Goal: Task Accomplishment & Management: Use online tool/utility

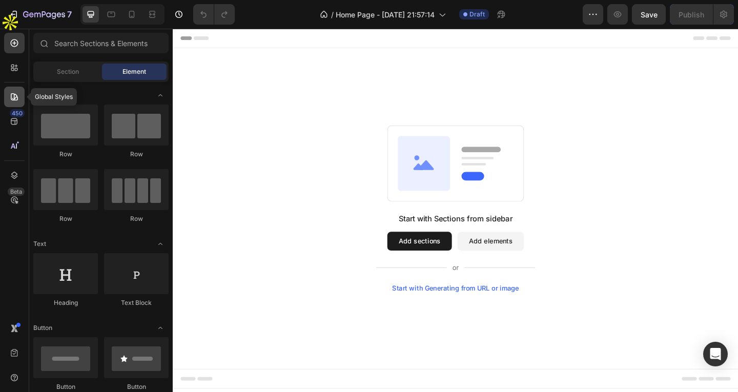
click at [10, 93] on icon at bounding box center [14, 97] width 10 height 10
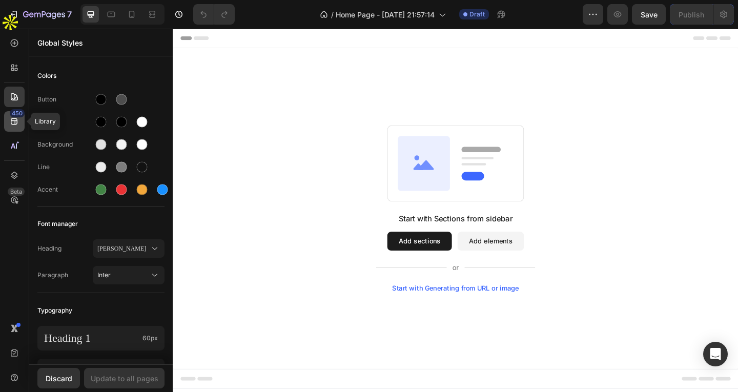
click at [11, 116] on div "450" at bounding box center [17, 113] width 15 height 8
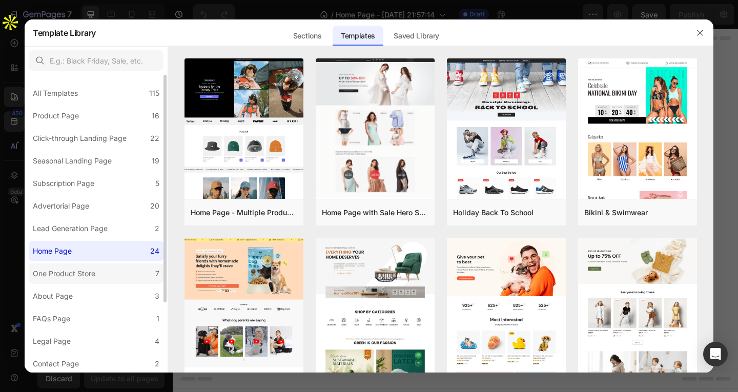
click at [104, 271] on label "One Product Store 7" at bounding box center [96, 274] width 135 height 21
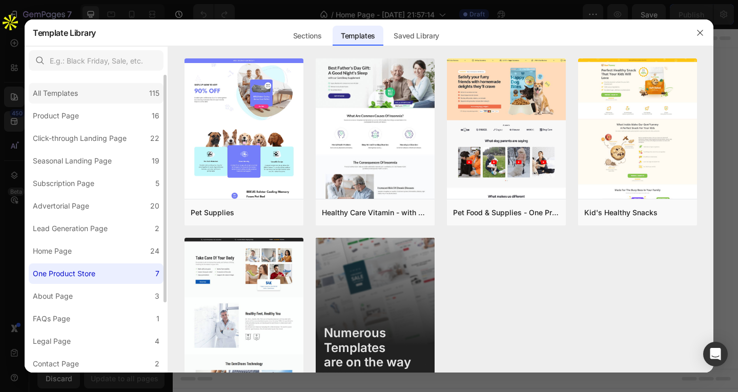
click at [77, 99] on div "All Templates" at bounding box center [55, 93] width 45 height 12
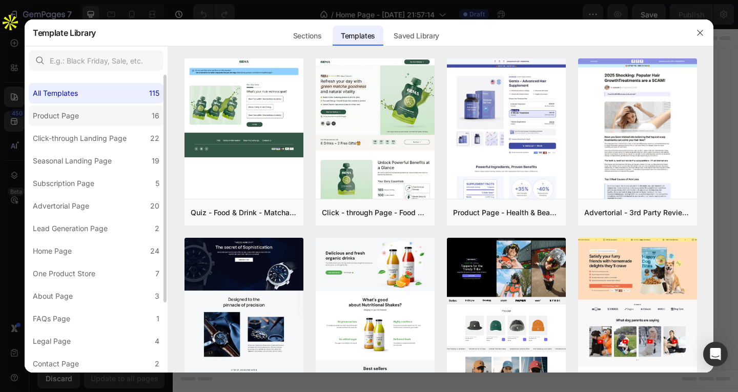
click at [73, 113] on div "Product Page" at bounding box center [56, 116] width 46 height 12
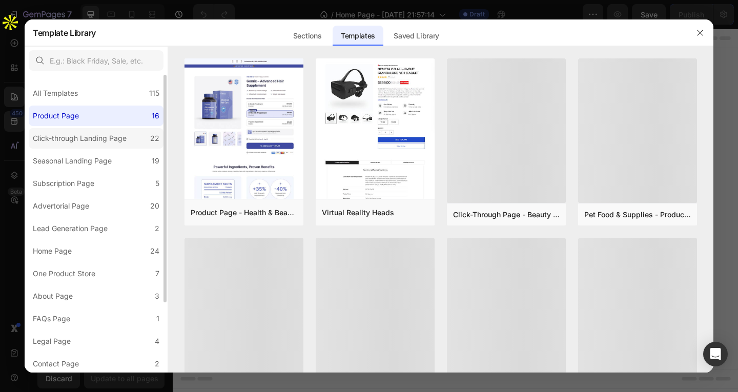
click at [83, 134] on div "Click-through Landing Page" at bounding box center [80, 138] width 94 height 12
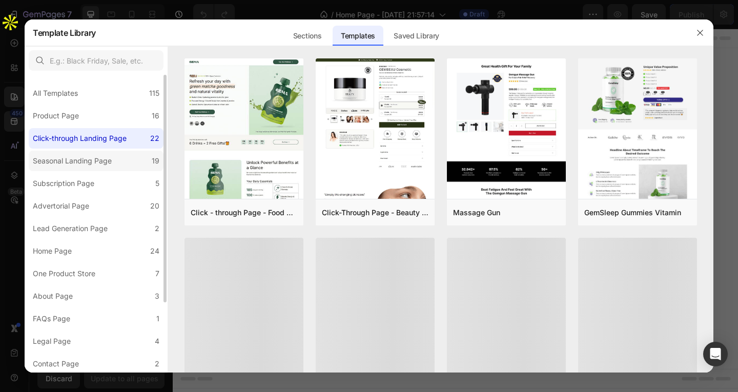
click at [90, 166] on div "Seasonal Landing Page" at bounding box center [72, 161] width 79 height 12
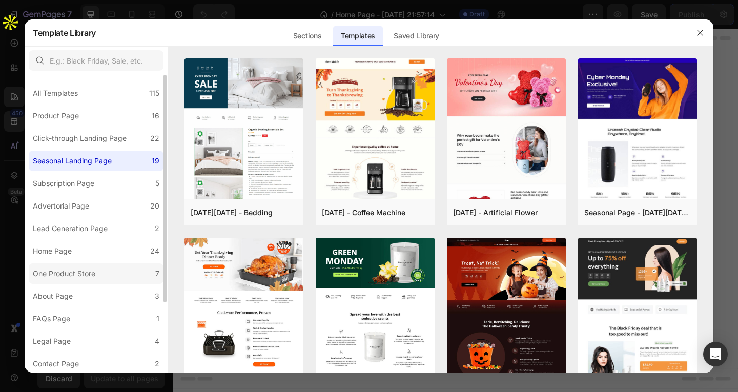
click at [102, 271] on label "One Product Store 7" at bounding box center [96, 274] width 135 height 21
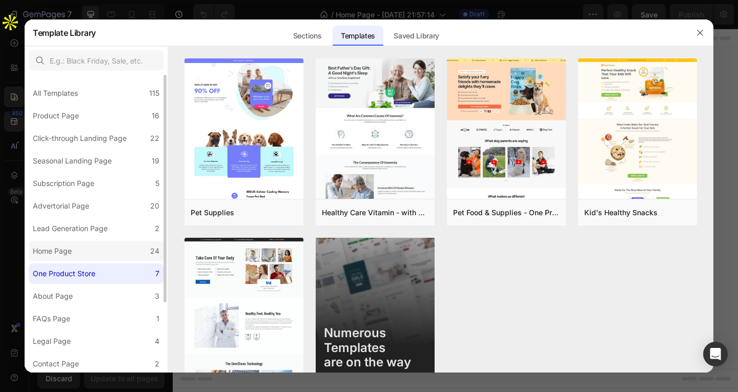
click at [119, 245] on label "Home Page 24" at bounding box center [96, 251] width 135 height 21
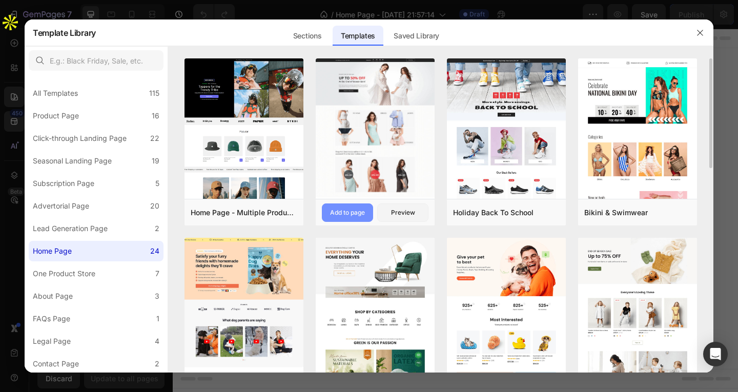
scroll to position [205, 0]
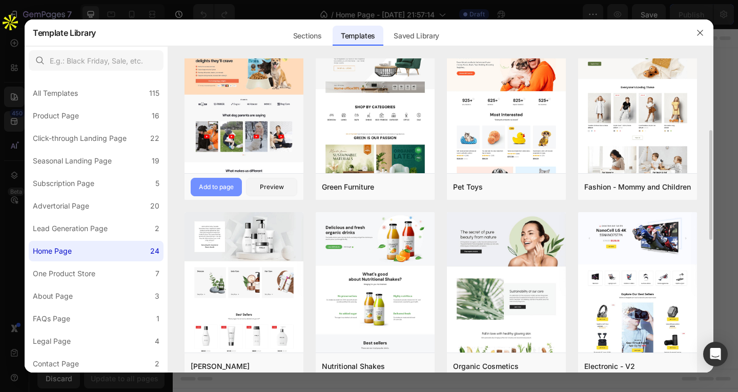
click at [232, 189] on div "Add to page" at bounding box center [216, 187] width 35 height 9
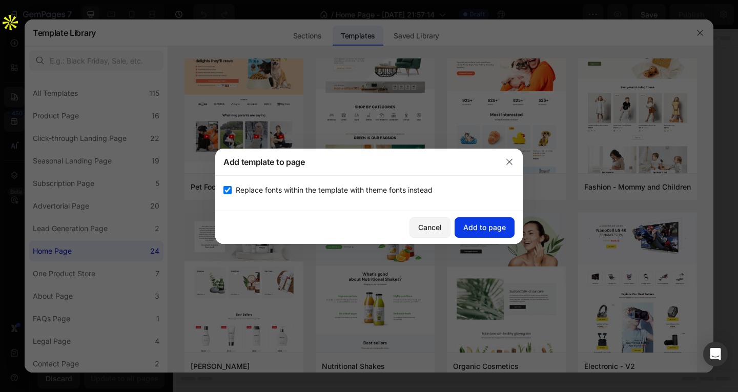
click at [488, 227] on div "Add to page" at bounding box center [485, 227] width 43 height 11
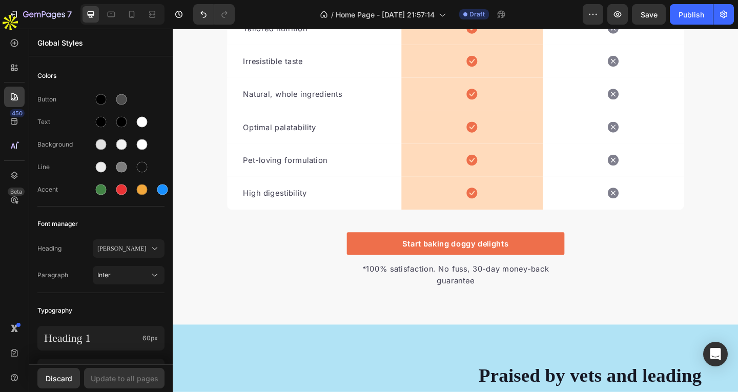
scroll to position [3295, 0]
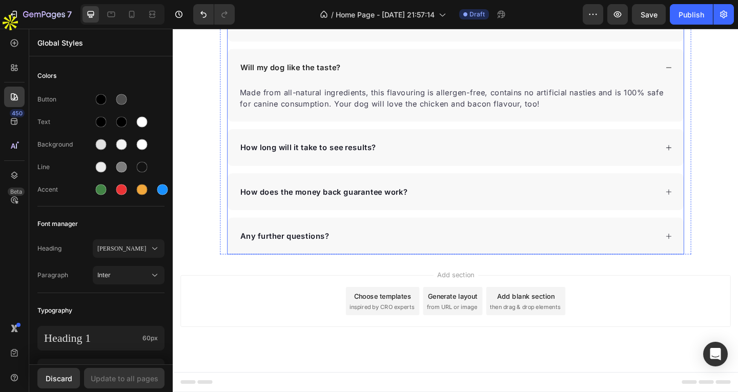
drag, startPoint x: 430, startPoint y: 176, endPoint x: 416, endPoint y: 161, distance: 20.7
click at [430, 176] on div "How long will it take to see results?" at bounding box center [480, 158] width 496 height 40
click at [425, 170] on div "How long will it take to see results?" at bounding box center [480, 158] width 496 height 40
click at [416, 157] on div "How long will it take to see results?" at bounding box center [473, 157] width 456 height 15
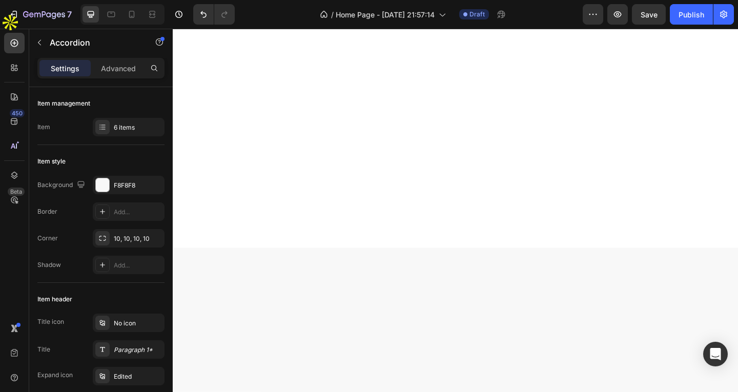
scroll to position [0, 0]
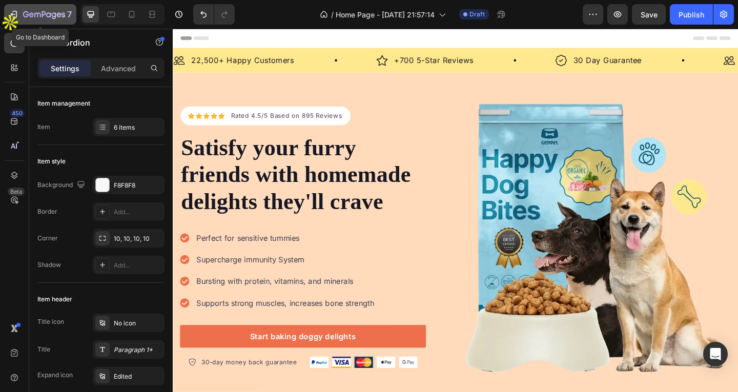
click at [35, 16] on icon "button" at bounding box center [37, 15] width 6 height 5
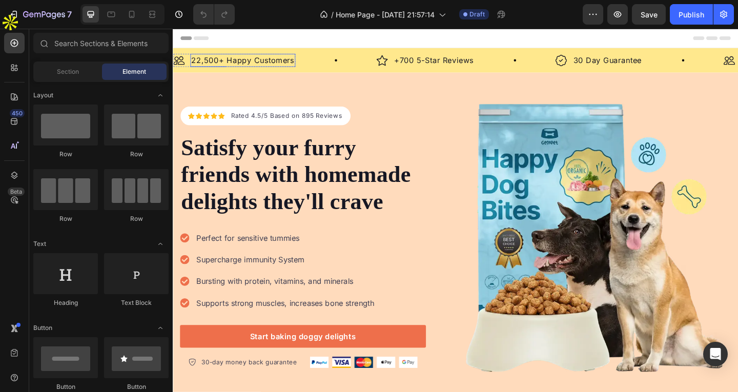
click at [234, 92] on div "Icon Icon Icon Icon Icon Icon List Hoz Rated 4.5/5 Based on 895 Reviews Text bl…" at bounding box center [480, 255] width 615 height 359
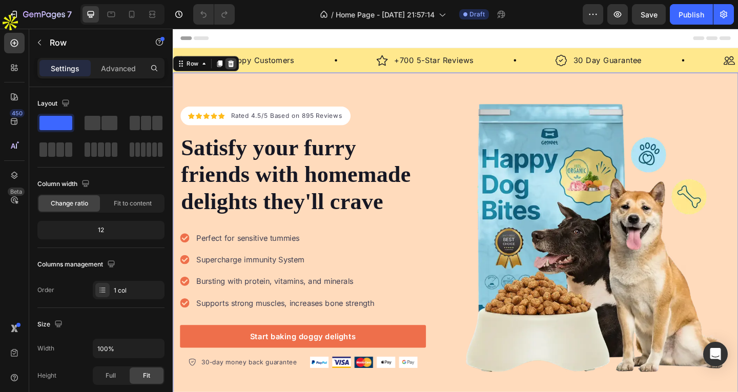
click at [233, 66] on icon at bounding box center [236, 67] width 8 height 8
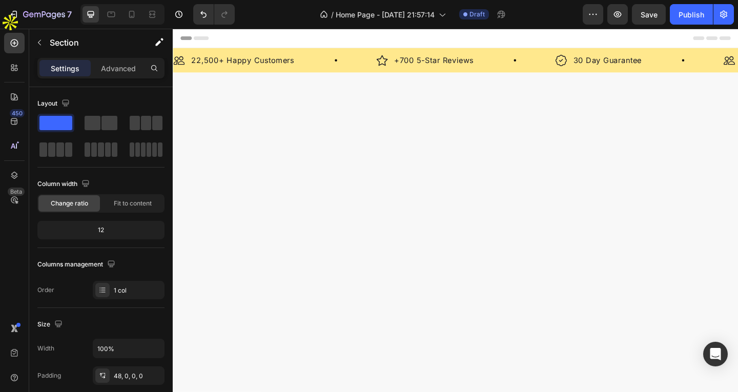
click at [244, 90] on div at bounding box center [480, 99] width 615 height 47
click at [244, 64] on p "22,500+ Happy Customers" at bounding box center [249, 63] width 112 height 12
click at [341, 206] on div at bounding box center [480, 285] width 615 height 323
click at [327, 69] on div "Image 22,500+ Happy Customers Text Block Row" at bounding box center [283, 63] width 221 height 14
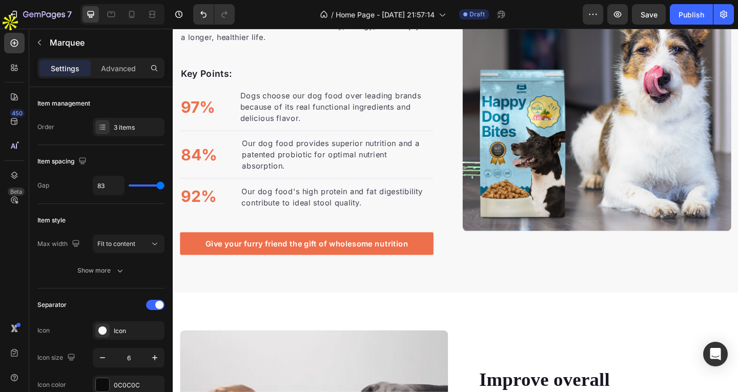
scroll to position [820, 0]
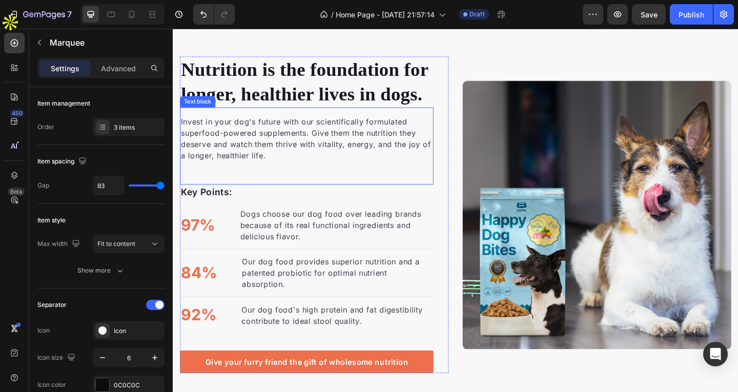
click at [371, 177] on div "Invest in your dog's future with our scientifically formulated superfood-powere…" at bounding box center [319, 156] width 276 height 84
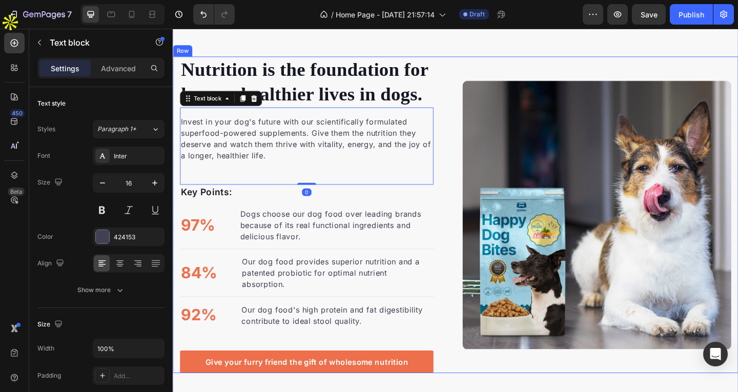
click at [469, 148] on div "Nutrition is the foundation for longer, healthier lives in dogs. Heading Invest…" at bounding box center [480, 231] width 615 height 345
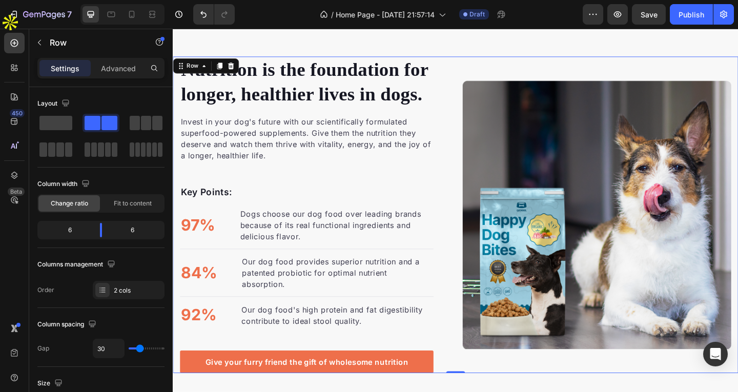
click at [477, 59] on div "Nutrition is the foundation for longer, healthier lives in dogs. Heading Invest…" at bounding box center [480, 231] width 615 height 345
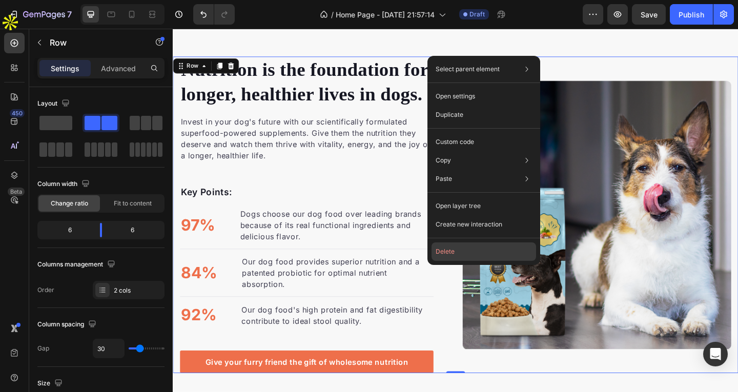
click at [457, 252] on button "Delete" at bounding box center [484, 252] width 105 height 18
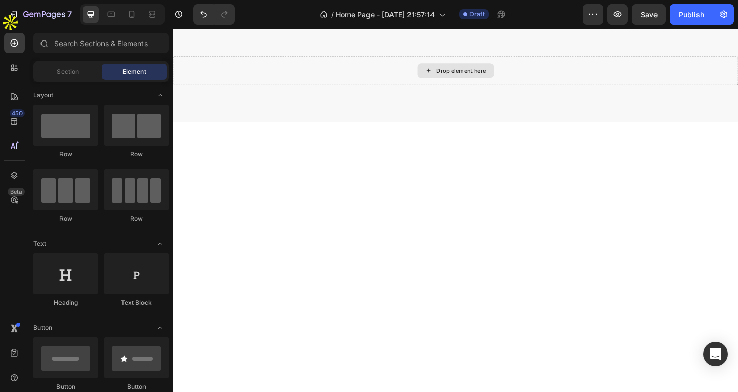
scroll to position [410, 0]
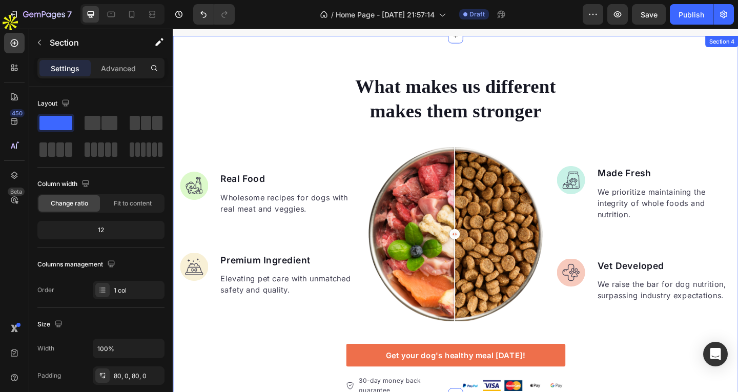
click at [279, 59] on div "What makes us different makes them stronger Heading Image Real Food Text block …" at bounding box center [480, 232] width 615 height 392
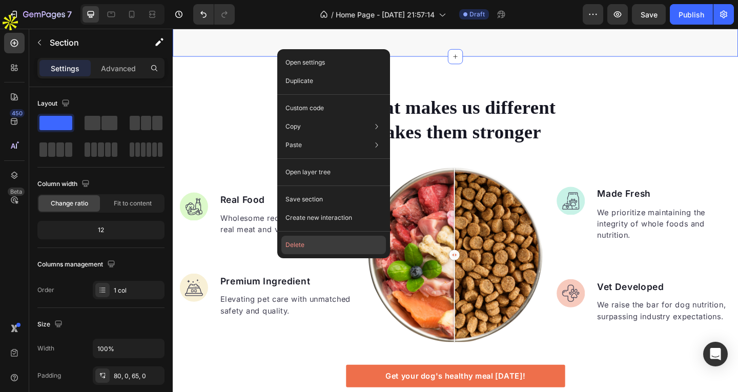
click at [320, 236] on button "Delete" at bounding box center [334, 245] width 105 height 18
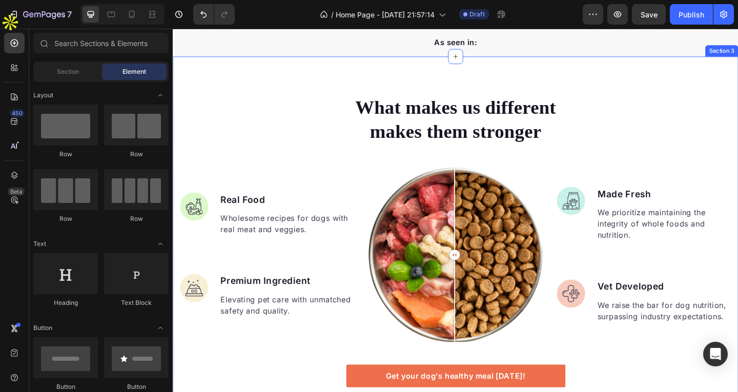
scroll to position [93, 0]
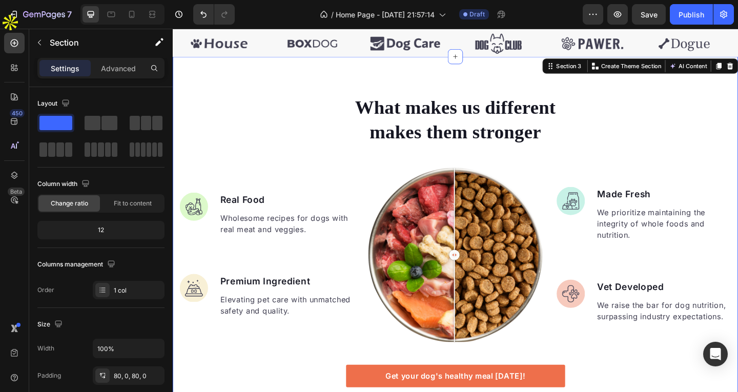
click at [279, 66] on div "What makes us different makes them stronger Heading Image Real Food Text block …" at bounding box center [480, 275] width 615 height 433
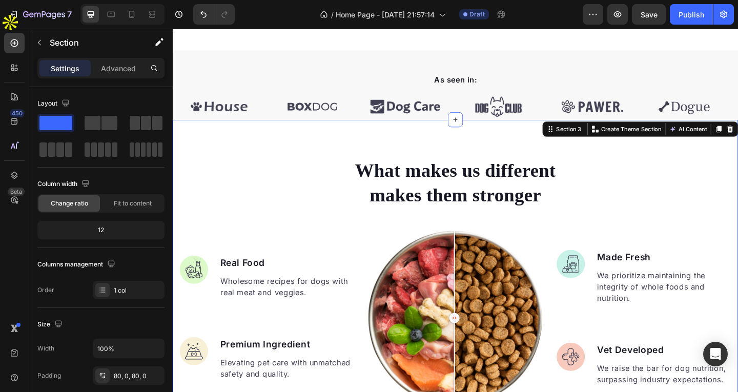
scroll to position [0, 0]
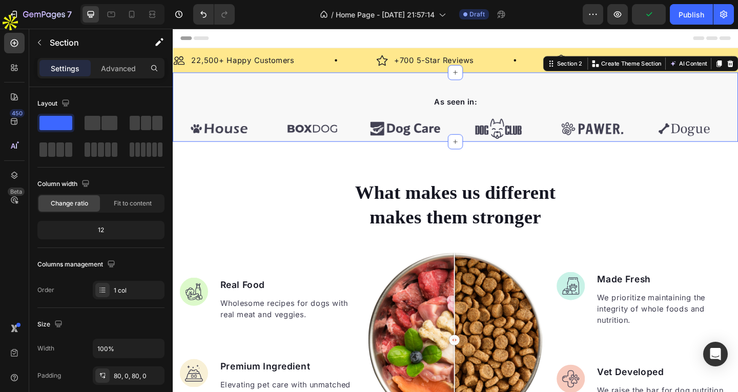
click at [288, 95] on div "As seen in: Text block Image Image Image Image Image Image Carousel Row Section…" at bounding box center [480, 113] width 615 height 75
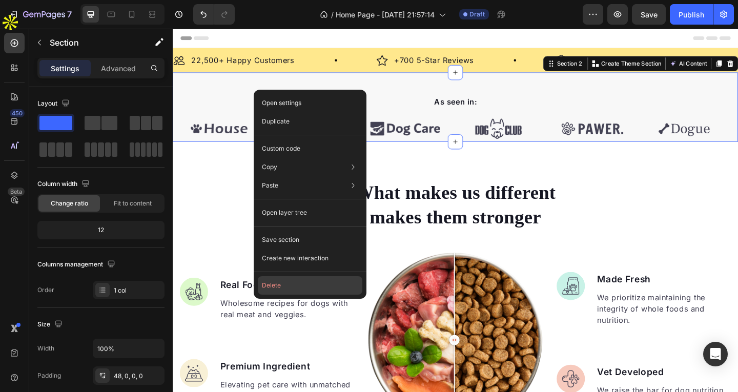
click at [301, 279] on button "Delete" at bounding box center [310, 285] width 105 height 18
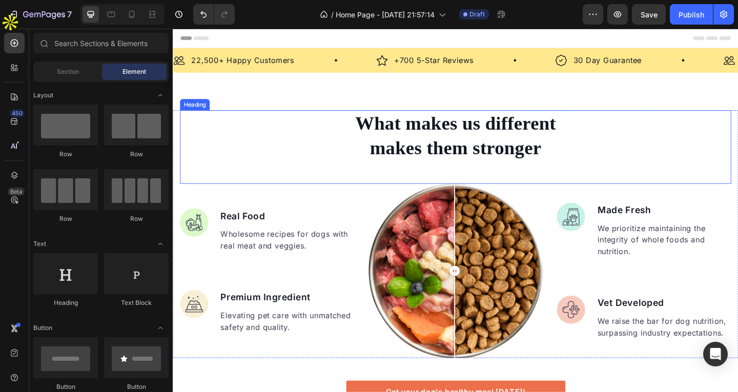
click at [294, 156] on div "What makes us different makes them stronger" at bounding box center [481, 144] width 600 height 55
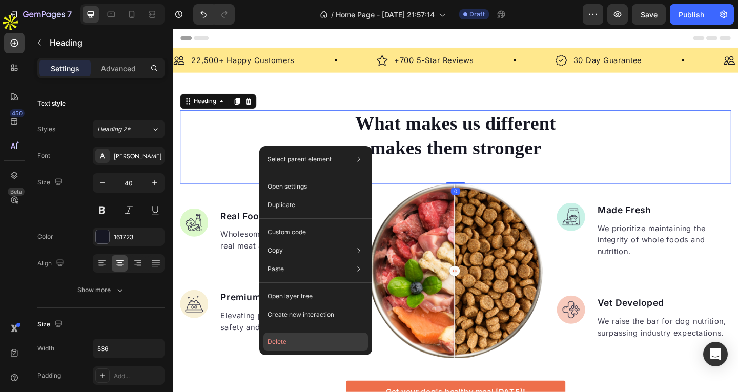
click at [298, 342] on button "Delete" at bounding box center [316, 342] width 105 height 18
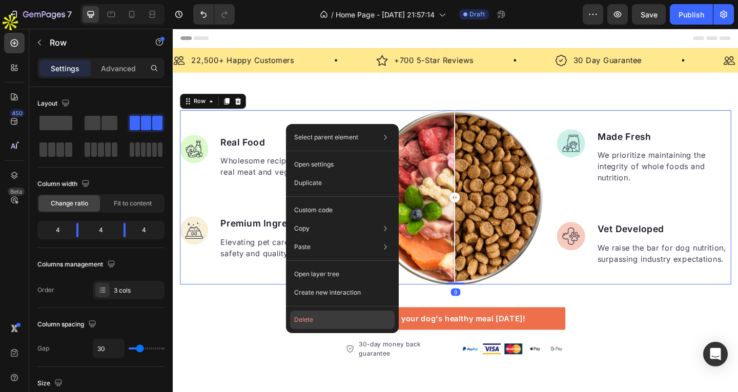
click at [317, 321] on button "Delete" at bounding box center [342, 320] width 105 height 18
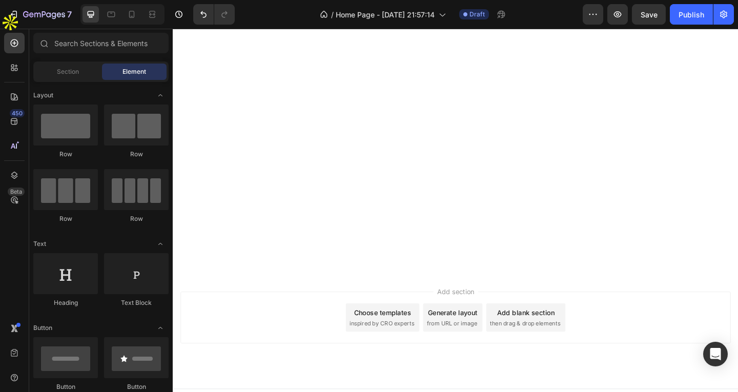
scroll to position [1879, 0]
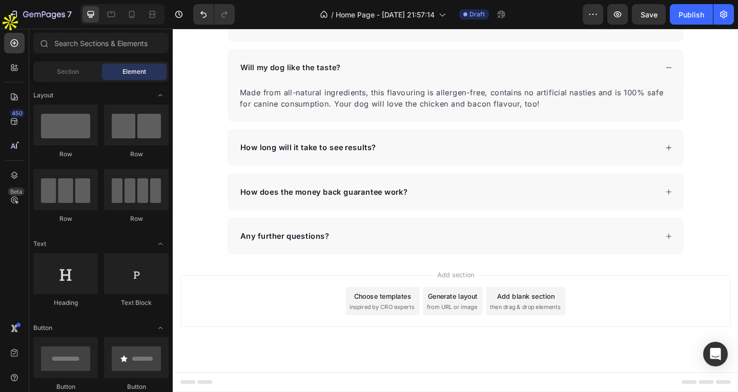
click at [300, 318] on div "Add section Choose templates inspired by CRO experts Generate layout from URL o…" at bounding box center [480, 325] width 599 height 56
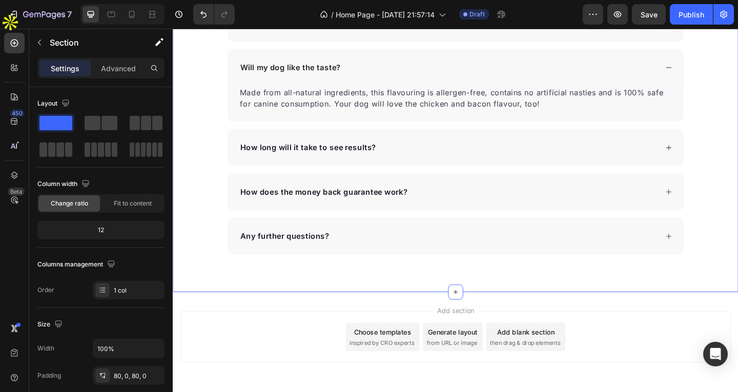
click at [187, 171] on div "Frequently Asked Questions Heading Can Petpure plate be used on a regular basis…" at bounding box center [480, 87] width 615 height 373
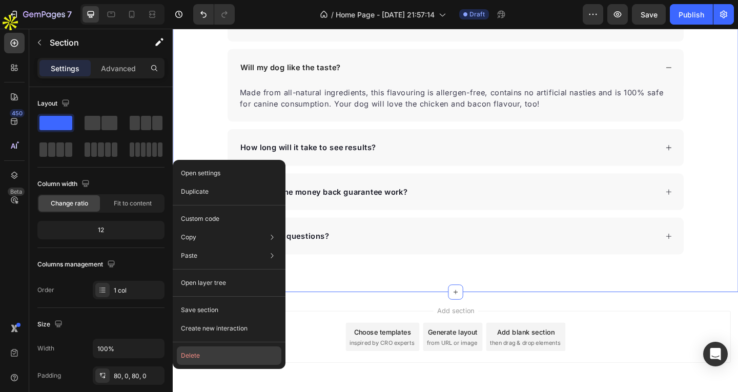
click at [199, 361] on button "Delete" at bounding box center [229, 356] width 105 height 18
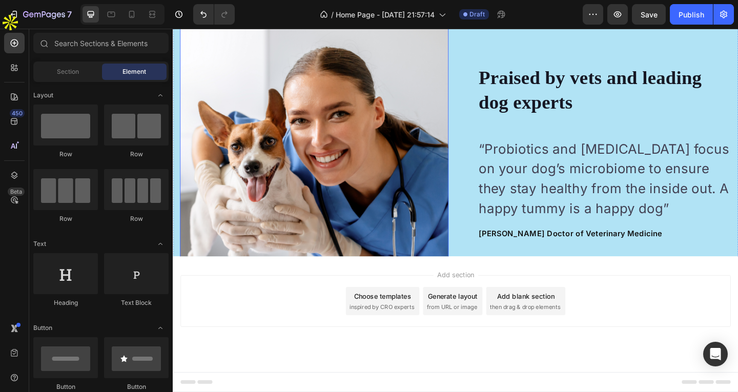
scroll to position [1257, 0]
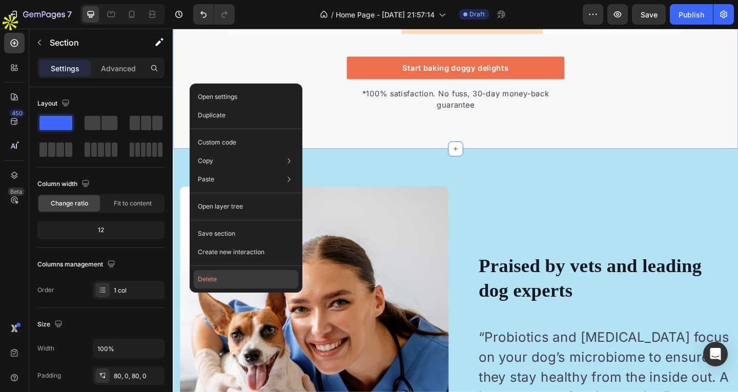
click at [224, 285] on button "Delete" at bounding box center [246, 279] width 105 height 18
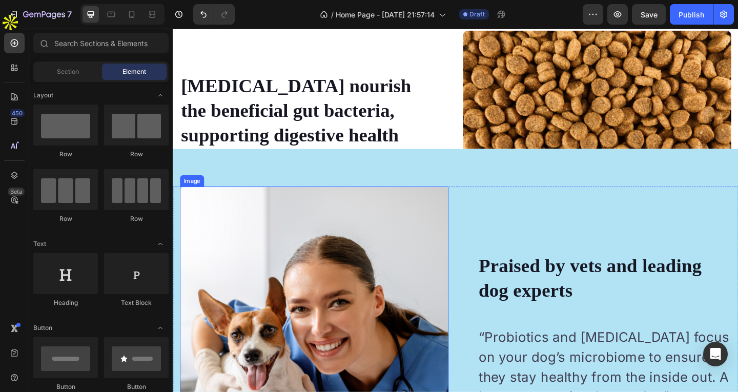
scroll to position [0, 0]
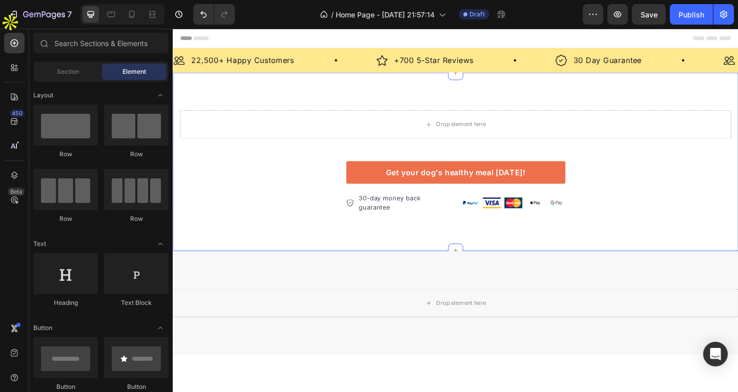
click at [225, 209] on div "Drop element here Row Image Real Food Text block Wholesome recipes for dogs wit…" at bounding box center [480, 173] width 615 height 112
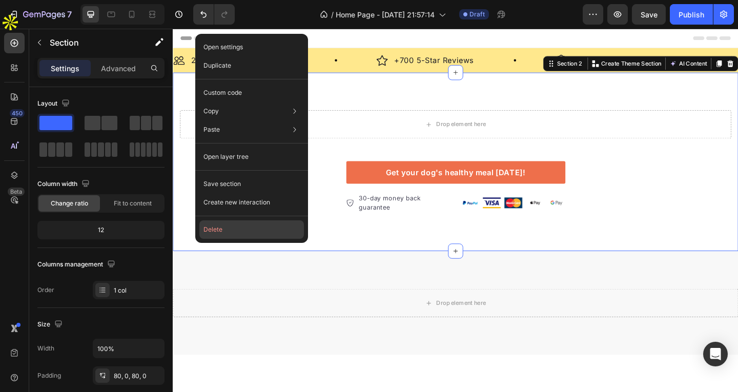
click at [218, 230] on button "Delete" at bounding box center [251, 229] width 105 height 18
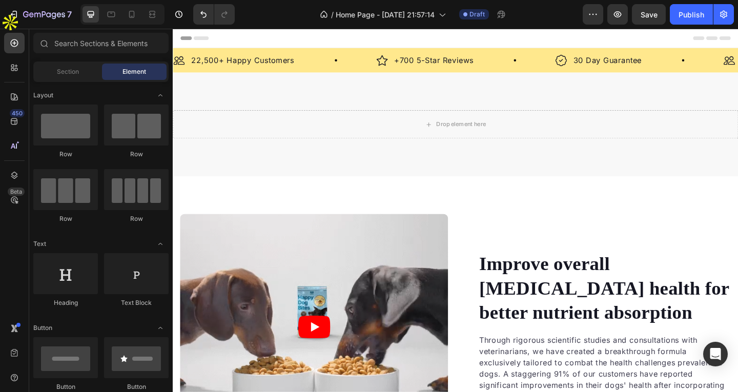
click at [315, 44] on div "Header" at bounding box center [480, 39] width 599 height 21
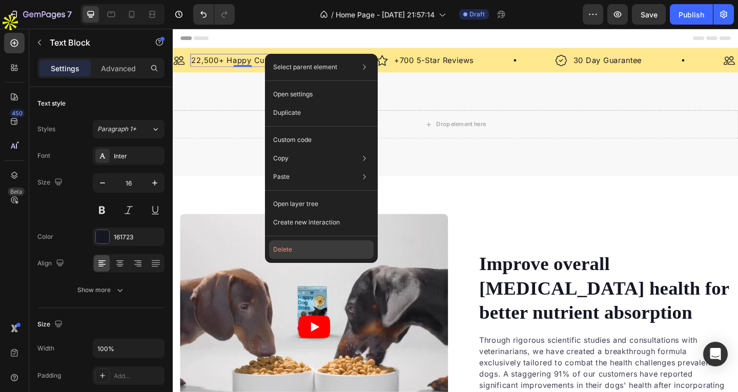
drag, startPoint x: 279, startPoint y: 251, endPoint x: 113, endPoint y: 111, distance: 217.3
click at [279, 251] on button "Delete" at bounding box center [321, 249] width 105 height 18
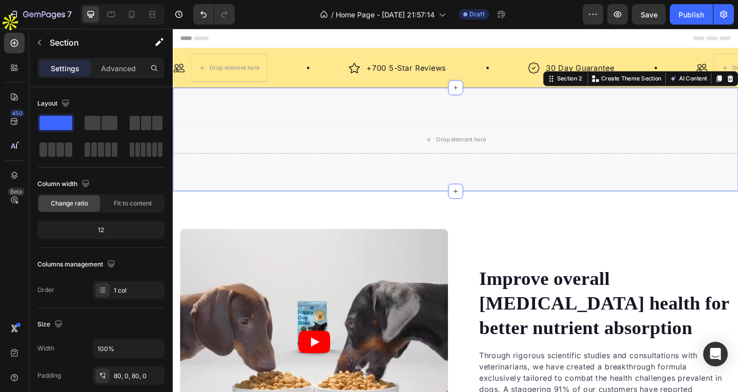
click at [309, 93] on div "Drop element here Section 2 You can create reusable sections Create Theme Secti…" at bounding box center [480, 149] width 615 height 113
click at [368, 69] on img at bounding box center [370, 71] width 12 height 13
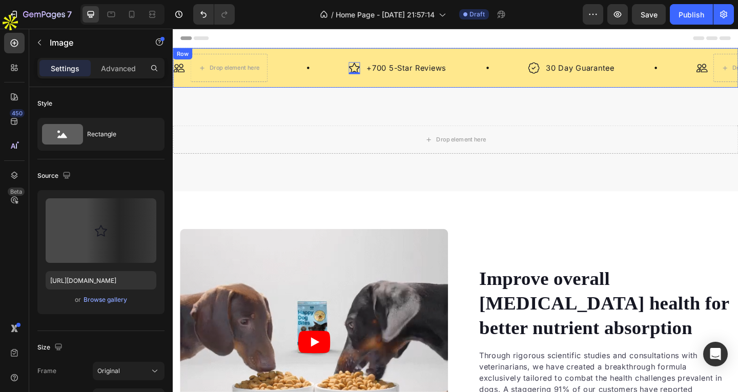
click at [328, 46] on div "Header" at bounding box center [480, 39] width 599 height 21
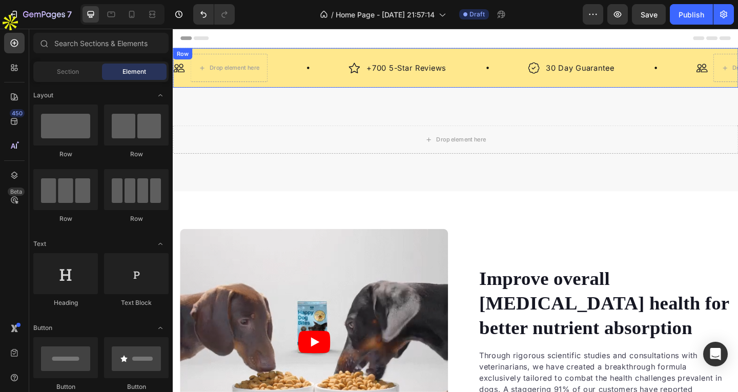
click at [345, 51] on div "Image Drop element here Row Image +700 5-Star Reviews Text Block Row Image 30 D…" at bounding box center [480, 71] width 615 height 43
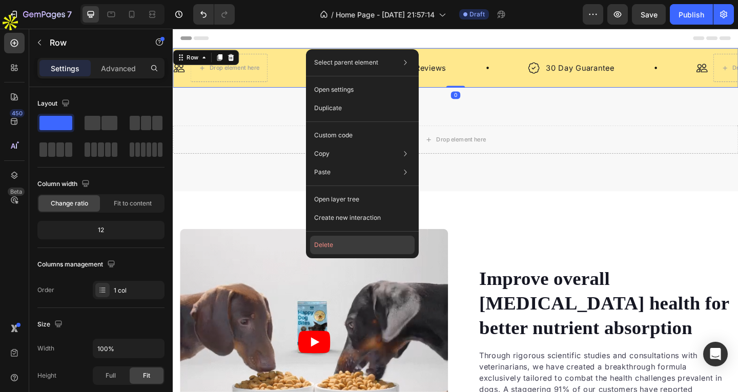
click at [330, 245] on button "Delete" at bounding box center [362, 245] width 105 height 18
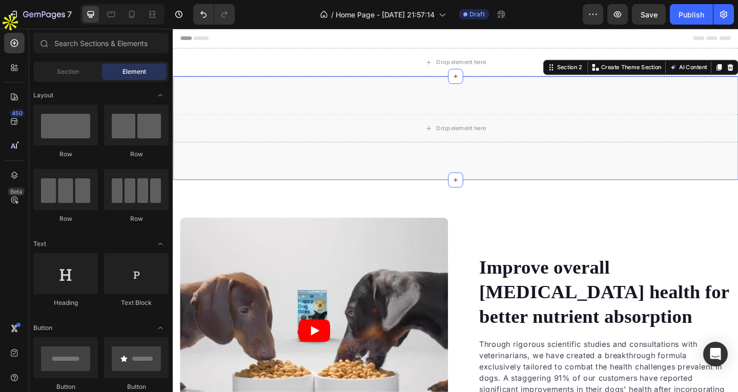
click at [362, 114] on div "Drop element here Section 2 You can create reusable sections Create Theme Secti…" at bounding box center [480, 137] width 615 height 113
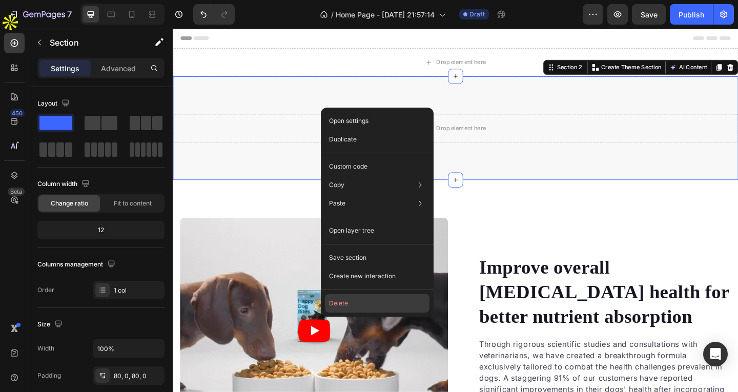
click at [348, 299] on button "Delete" at bounding box center [377, 303] width 105 height 18
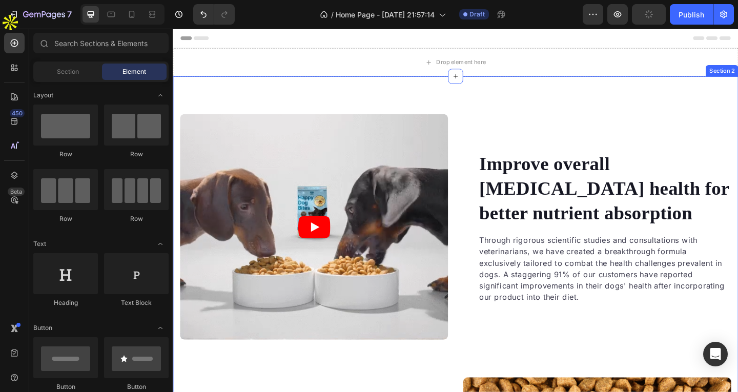
click at [342, 103] on div "Video Improve overall [MEDICAL_DATA] health for better nutrient absorption Head…" at bounding box center [480, 388] width 615 height 615
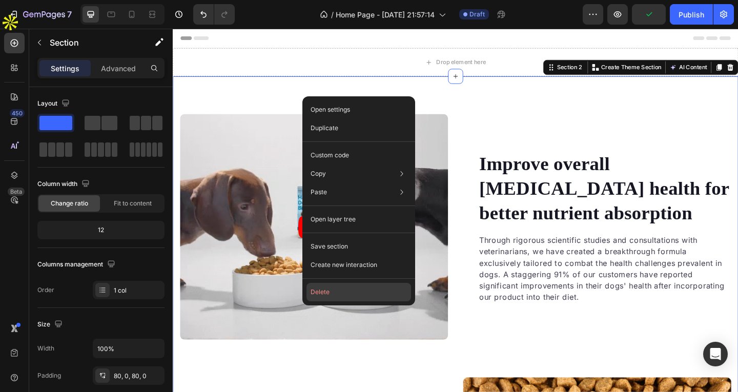
click at [336, 292] on button "Delete" at bounding box center [359, 292] width 105 height 18
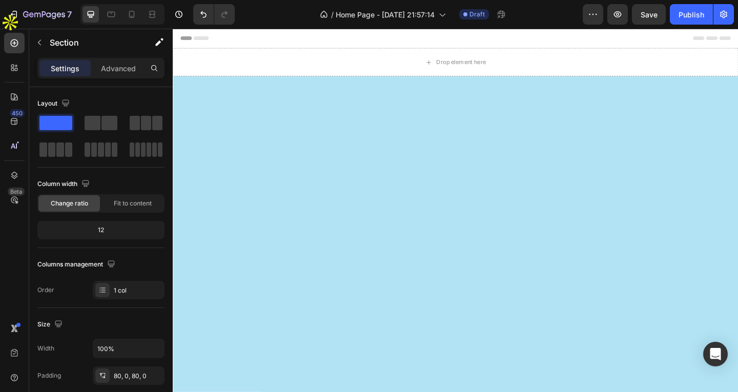
click at [345, 81] on div at bounding box center [480, 312] width 615 height 462
click at [344, 67] on div "Drop element here" at bounding box center [480, 65] width 615 height 31
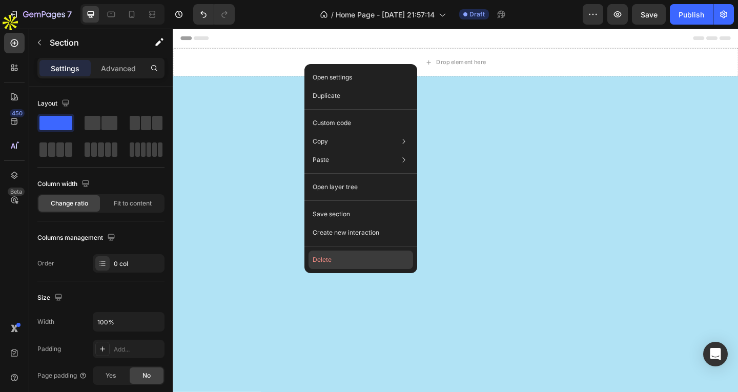
click at [348, 259] on button "Delete" at bounding box center [361, 260] width 105 height 18
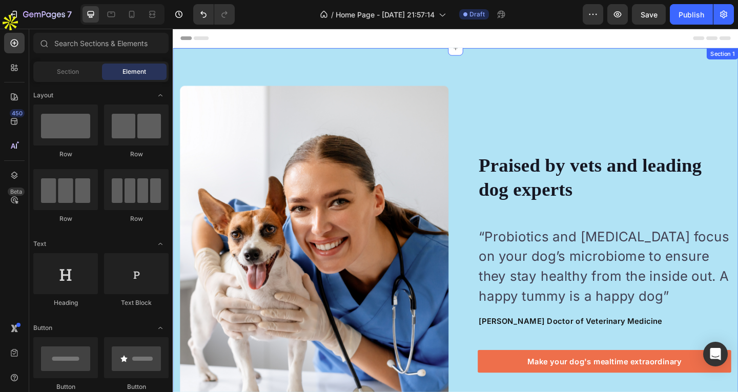
click at [345, 69] on div "Image Image Praised by vets and leading dog experts Heading “Probiotics and [ME…" at bounding box center [480, 281] width 615 height 462
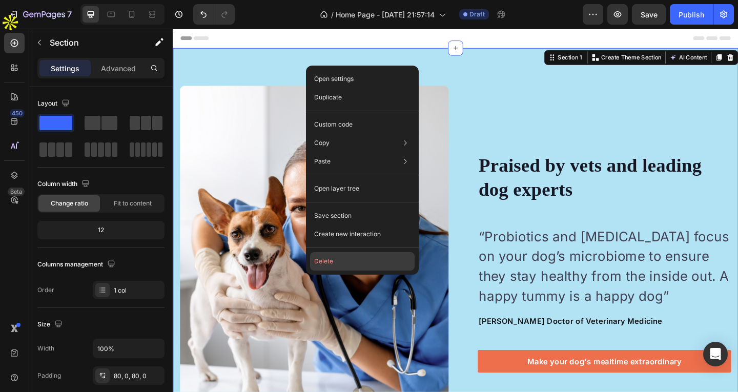
click at [338, 264] on button "Delete" at bounding box center [362, 261] width 105 height 18
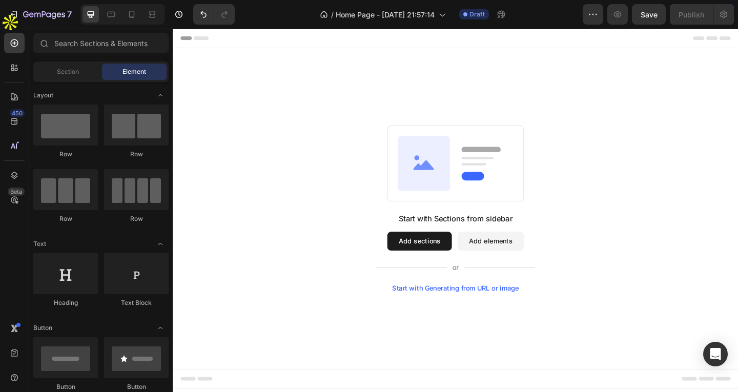
click at [419, 255] on button "Add sections" at bounding box center [441, 260] width 70 height 21
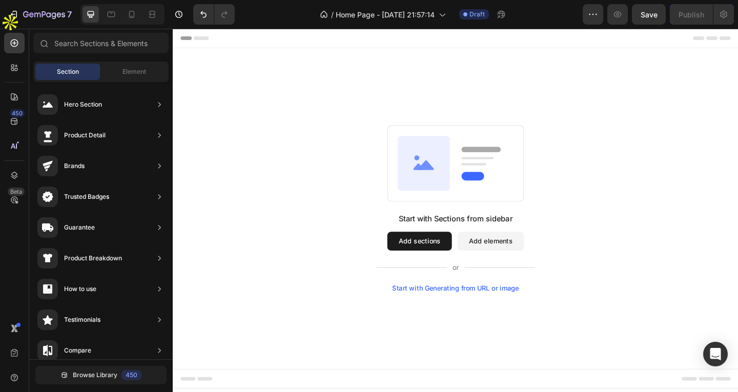
click at [416, 255] on button "Add sections" at bounding box center [441, 260] width 70 height 21
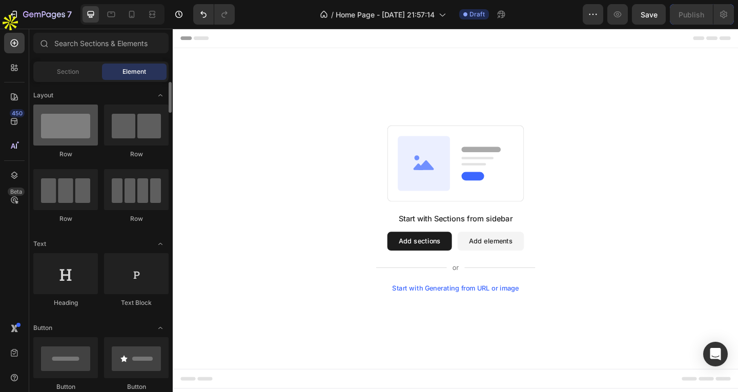
click at [75, 140] on div at bounding box center [65, 125] width 65 height 41
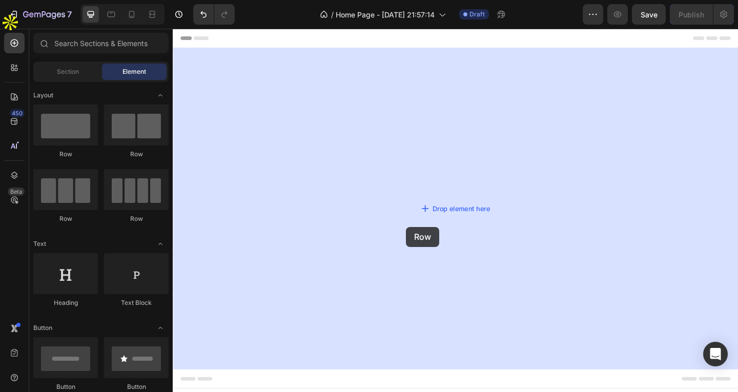
drag, startPoint x: 242, startPoint y: 164, endPoint x: 440, endPoint y: 183, distance: 199.4
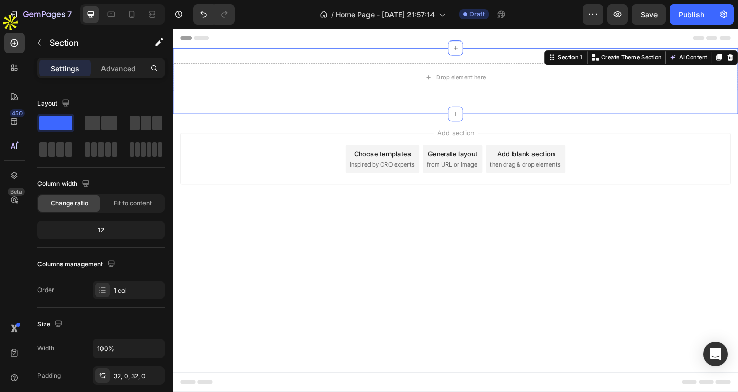
click at [373, 58] on div "Drop element here Row Section 1 You can create reusable sections Create Theme S…" at bounding box center [480, 86] width 615 height 72
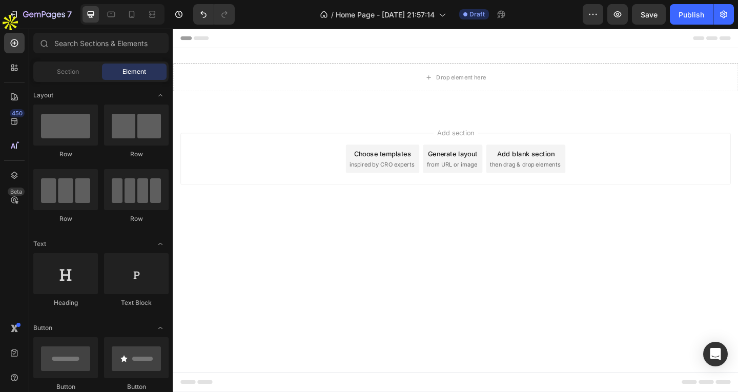
click at [364, 43] on div "Header" at bounding box center [480, 39] width 599 height 21
click at [269, 40] on div "Header" at bounding box center [480, 39] width 599 height 21
click at [273, 36] on div "Header" at bounding box center [480, 39] width 599 height 21
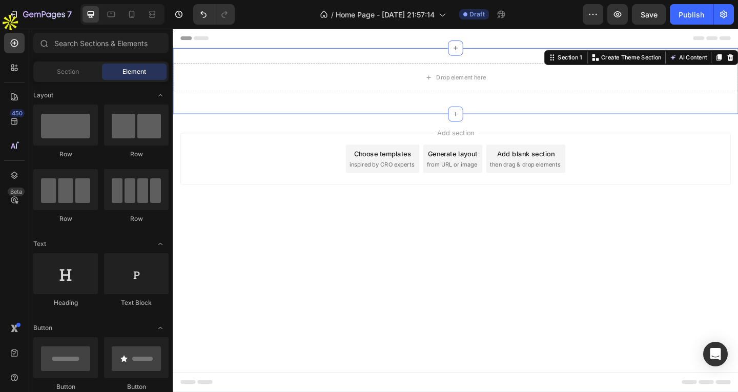
click at [271, 58] on div "Drop element here Row Section 1 You can create reusable sections Create Theme S…" at bounding box center [480, 86] width 615 height 72
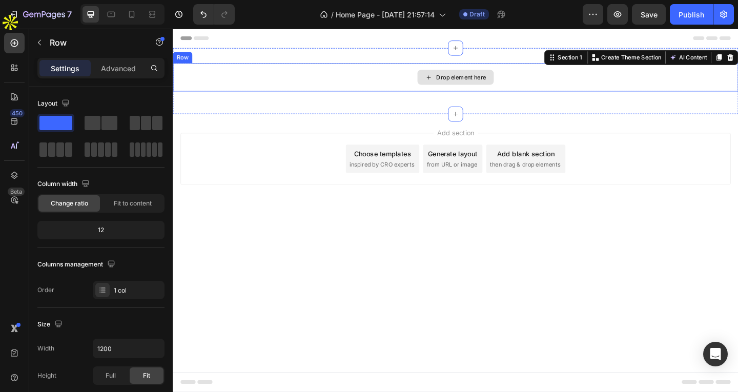
click at [272, 91] on div "Drop element here" at bounding box center [480, 81] width 615 height 31
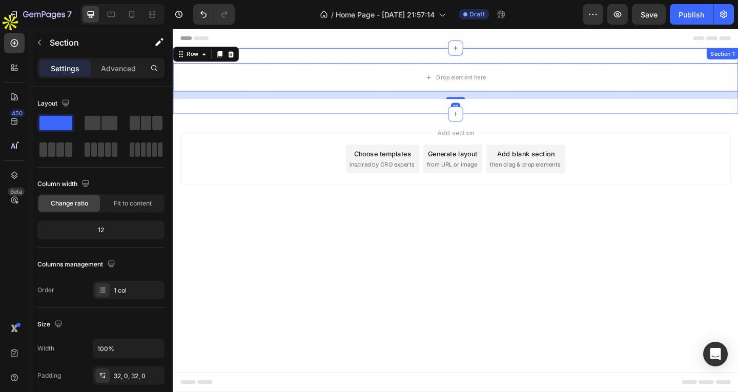
click at [270, 54] on div "Drop element here Row 16 Section 1" at bounding box center [480, 86] width 615 height 72
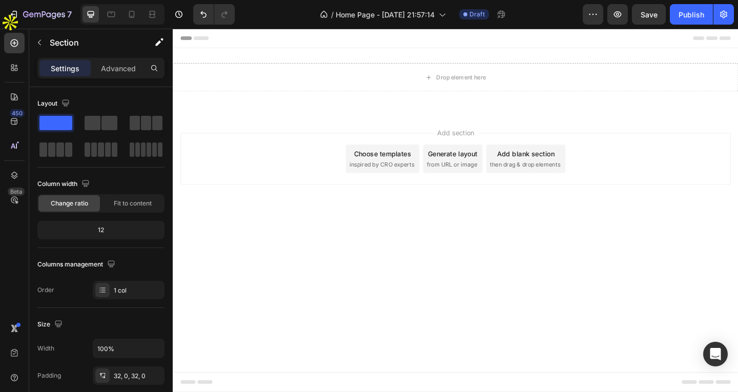
click at [270, 43] on div "Header" at bounding box center [480, 39] width 599 height 21
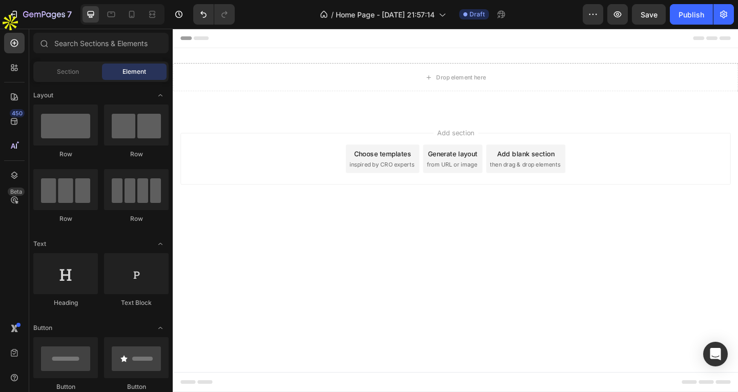
click at [270, 38] on div "Header" at bounding box center [480, 39] width 599 height 21
click at [11, 76] on div at bounding box center [14, 67] width 21 height 21
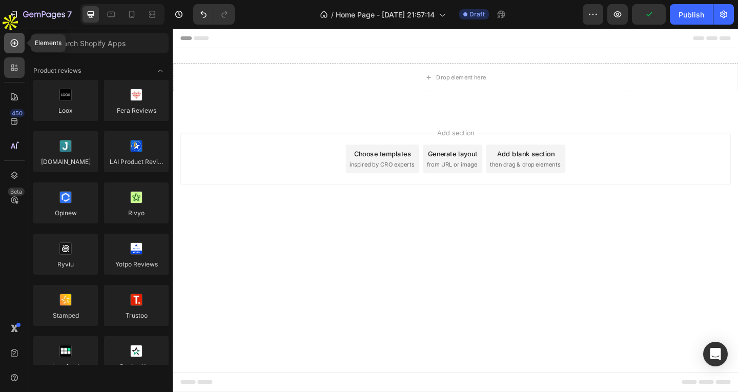
click at [11, 44] on icon at bounding box center [15, 43] width 8 height 8
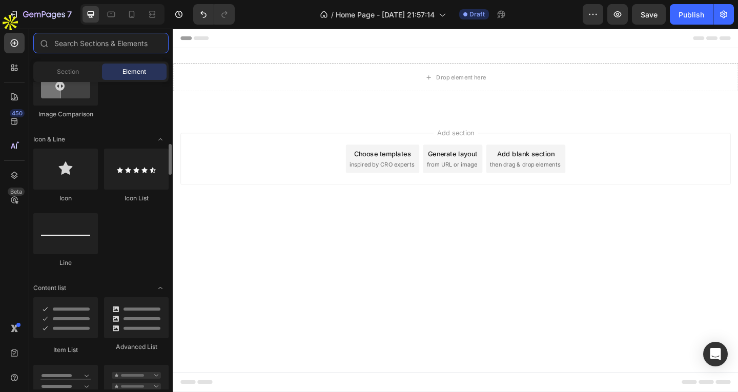
scroll to position [1231, 0]
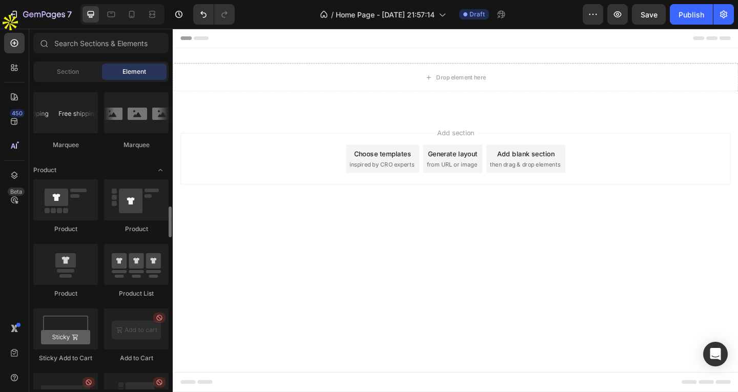
click at [9, 108] on div "450 Beta" at bounding box center [14, 176] width 21 height 286
click at [14, 98] on icon at bounding box center [14, 96] width 7 height 7
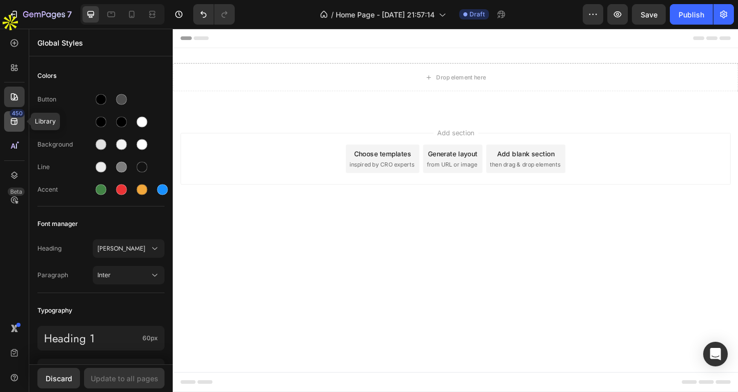
click at [19, 122] on div "450" at bounding box center [14, 121] width 21 height 21
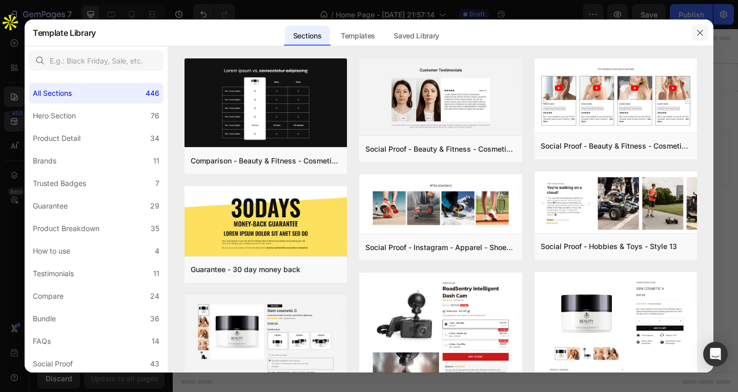
click at [703, 35] on icon "button" at bounding box center [700, 33] width 8 height 8
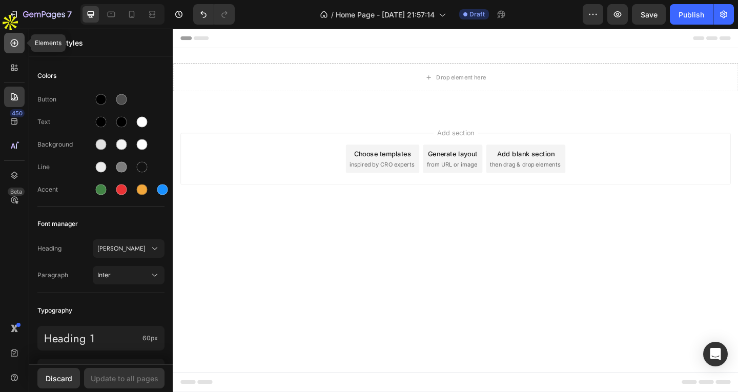
click at [11, 36] on div at bounding box center [14, 43] width 21 height 21
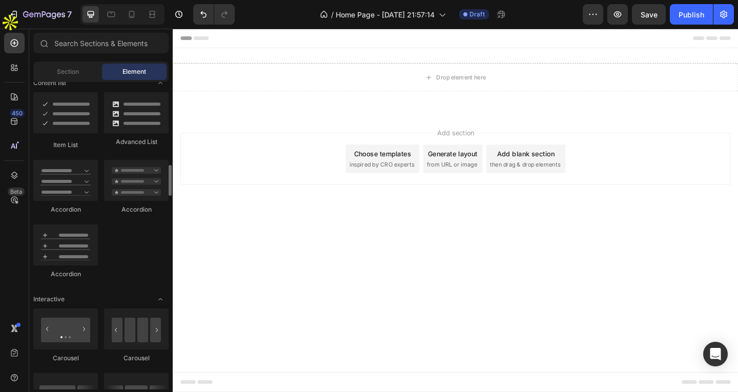
scroll to position [205, 0]
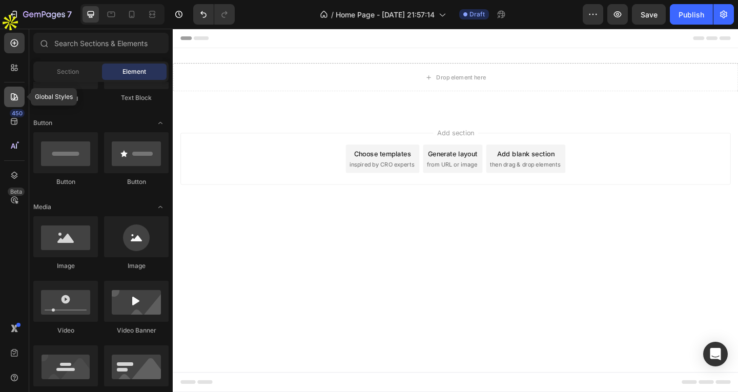
click at [18, 101] on icon at bounding box center [14, 97] width 10 height 10
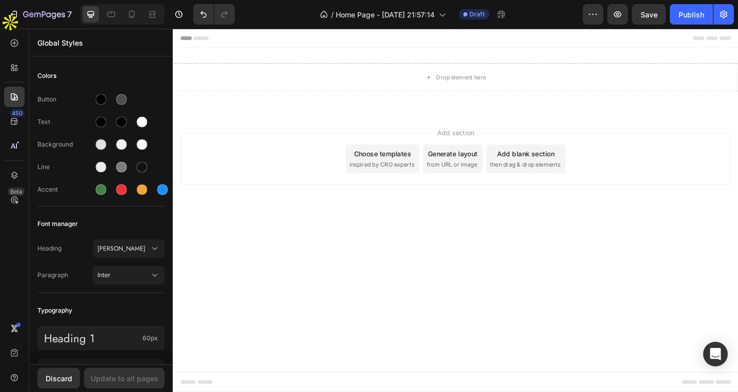
click at [12, 78] on div "450 Beta" at bounding box center [14, 176] width 21 height 286
click at [12, 68] on icon at bounding box center [12, 69] width 3 height 3
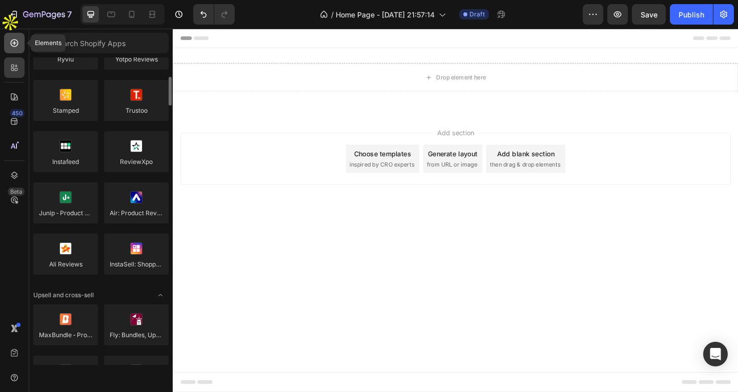
click at [17, 37] on div at bounding box center [14, 43] width 21 height 21
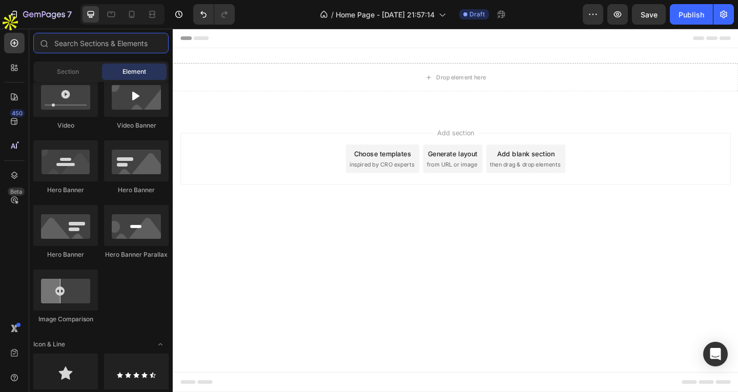
scroll to position [820, 0]
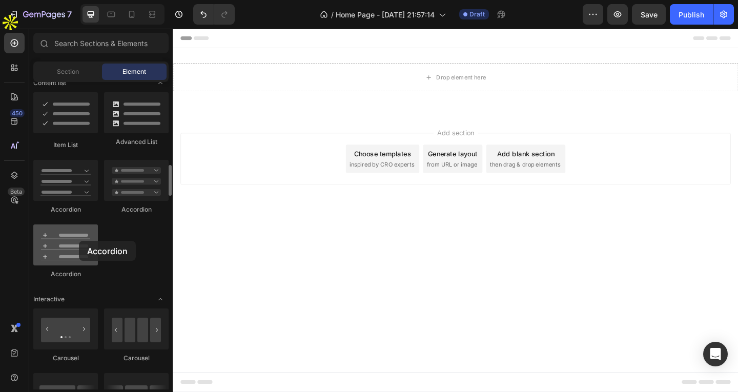
click at [79, 241] on div at bounding box center [65, 245] width 65 height 41
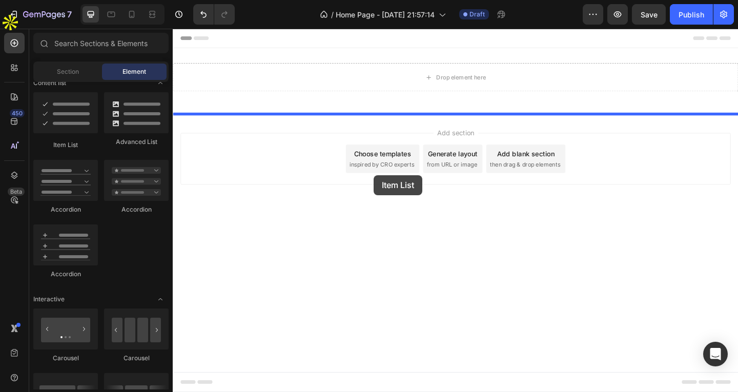
drag, startPoint x: 238, startPoint y: 148, endPoint x: 406, endPoint y: 185, distance: 171.2
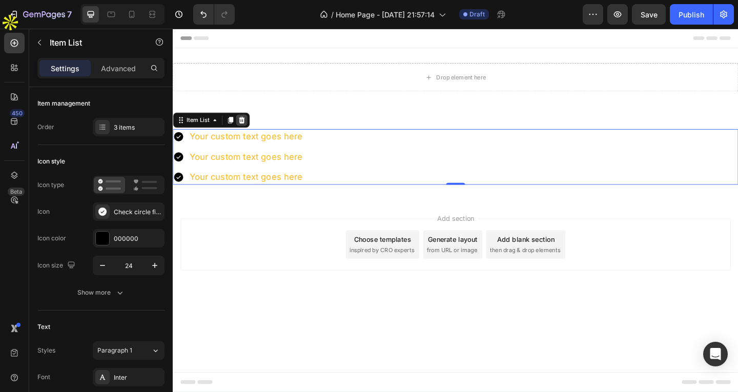
click at [251, 131] on icon at bounding box center [248, 128] width 8 height 8
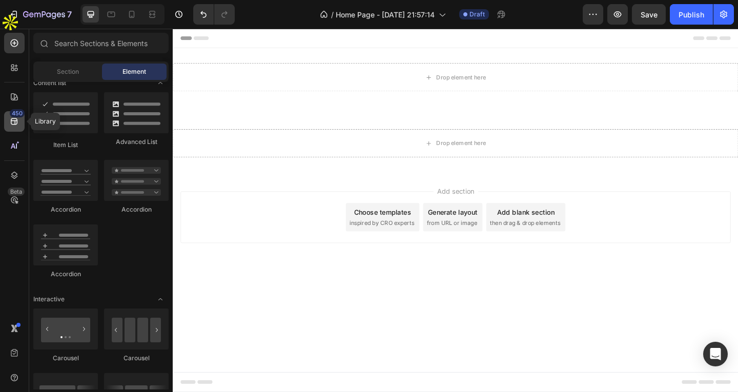
click at [21, 119] on div "450" at bounding box center [14, 121] width 21 height 21
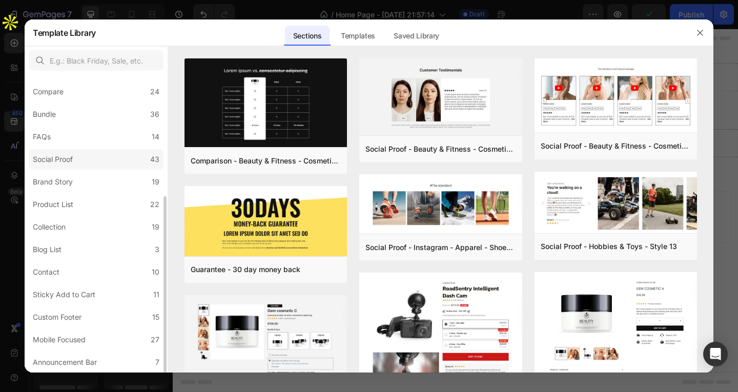
scroll to position [0, 0]
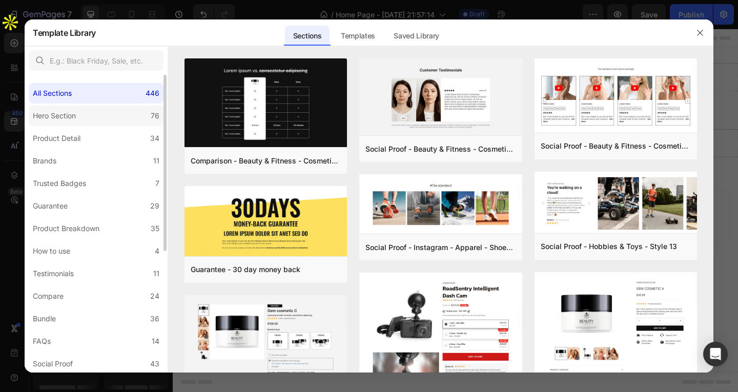
click at [68, 111] on div "Hero Section" at bounding box center [54, 116] width 43 height 12
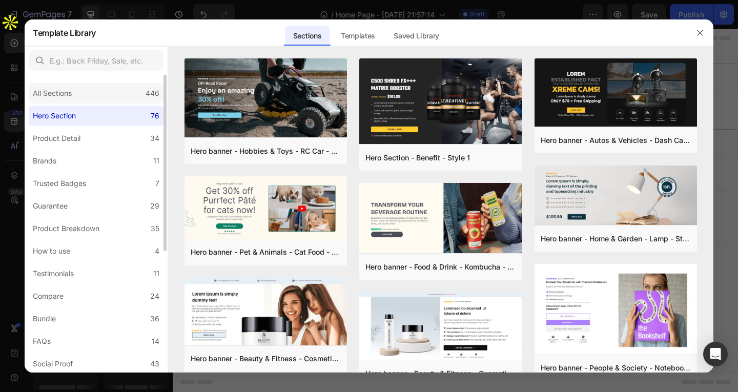
click at [70, 97] on div "All Sections" at bounding box center [52, 93] width 39 height 12
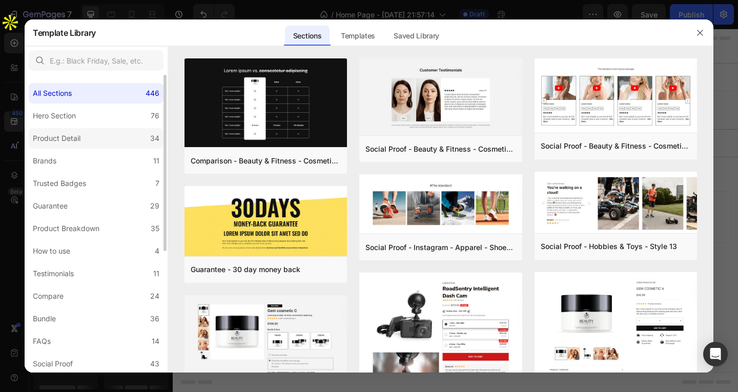
click at [77, 144] on div "Product Detail" at bounding box center [57, 138] width 48 height 12
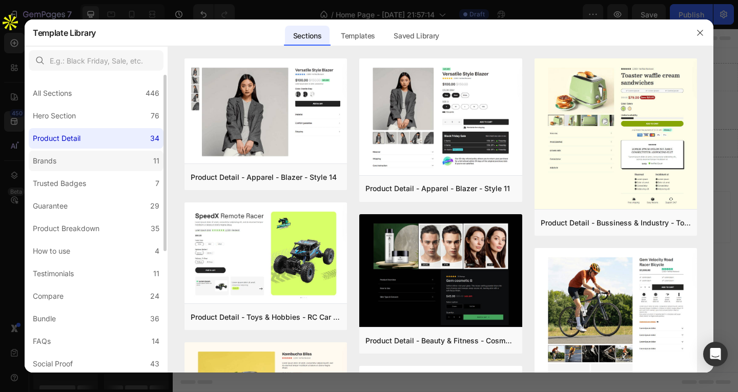
click at [58, 167] on div "Brands" at bounding box center [47, 161] width 28 height 12
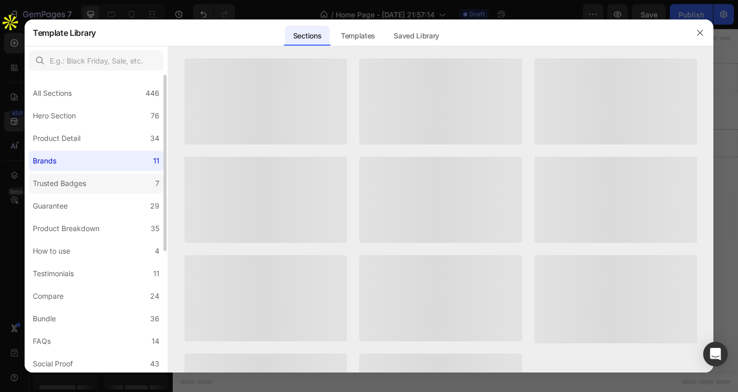
click at [65, 183] on div "Trusted Badges" at bounding box center [59, 183] width 53 height 12
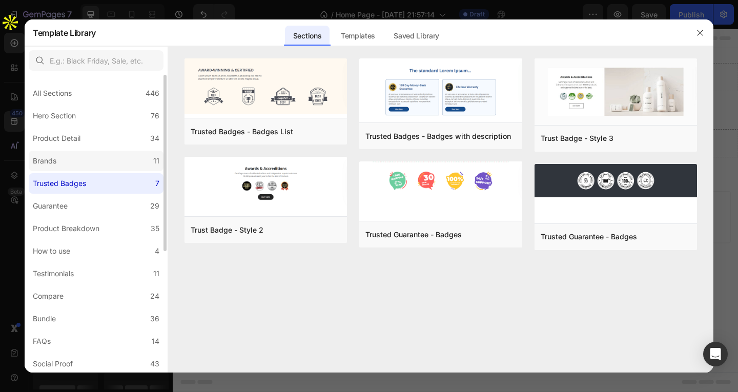
click at [68, 151] on label "Brands 11" at bounding box center [96, 161] width 135 height 21
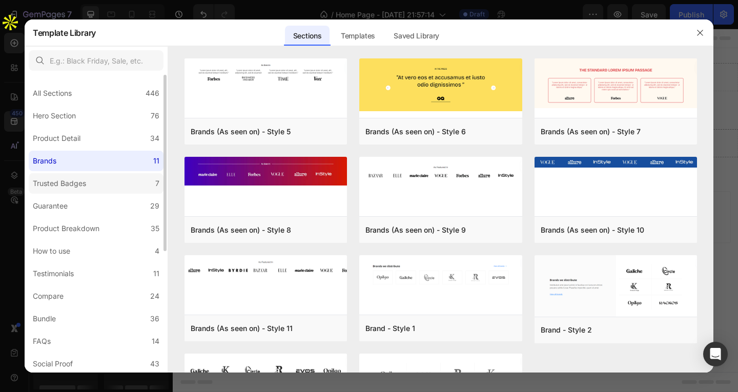
click at [74, 176] on label "Trusted Badges 7" at bounding box center [96, 183] width 135 height 21
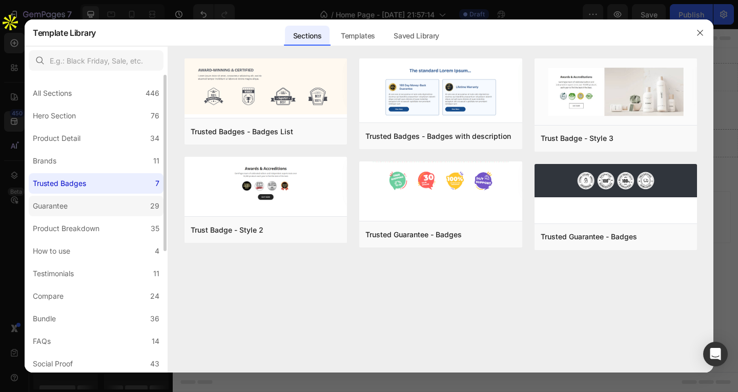
click at [95, 200] on label "Guarantee 29" at bounding box center [96, 206] width 135 height 21
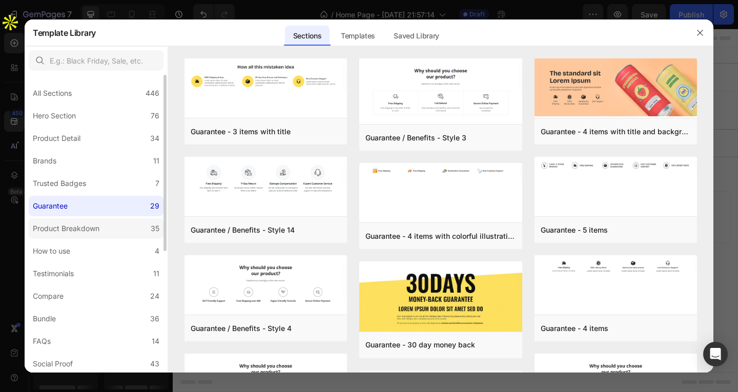
click at [105, 223] on label "Product Breakdown 35" at bounding box center [96, 228] width 135 height 21
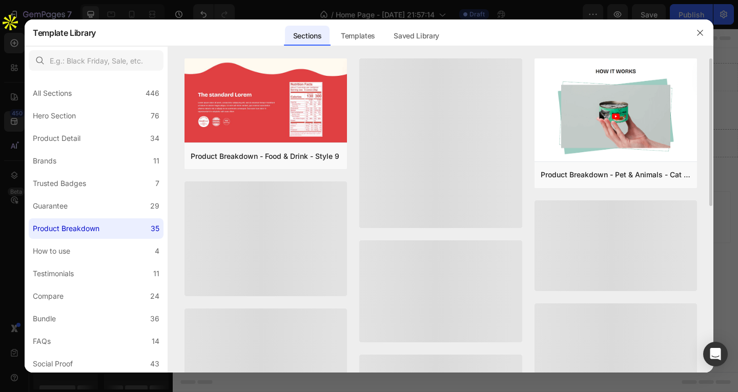
scroll to position [205, 0]
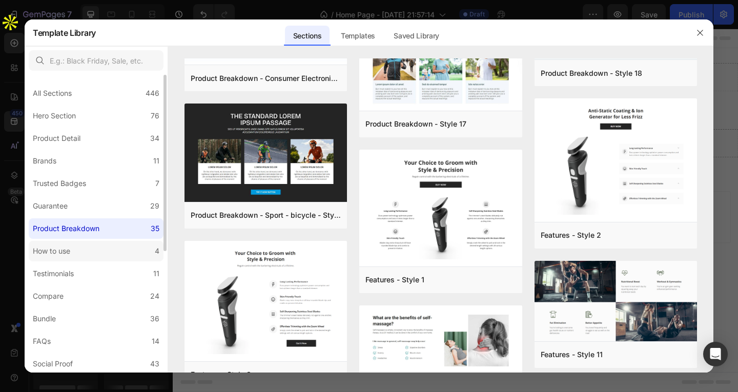
click at [94, 258] on label "How to use 4" at bounding box center [96, 251] width 135 height 21
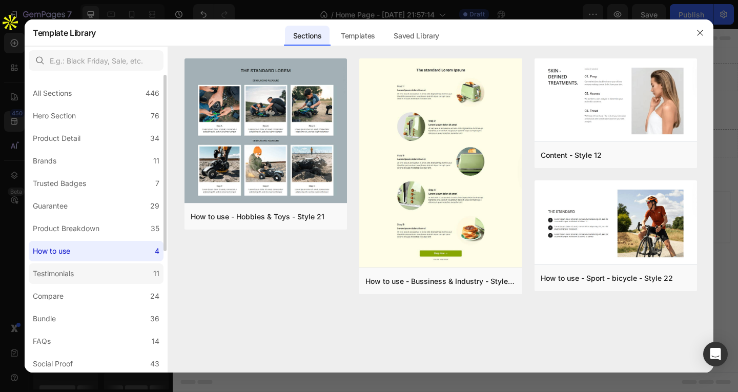
click at [91, 271] on label "Testimonials 11" at bounding box center [96, 274] width 135 height 21
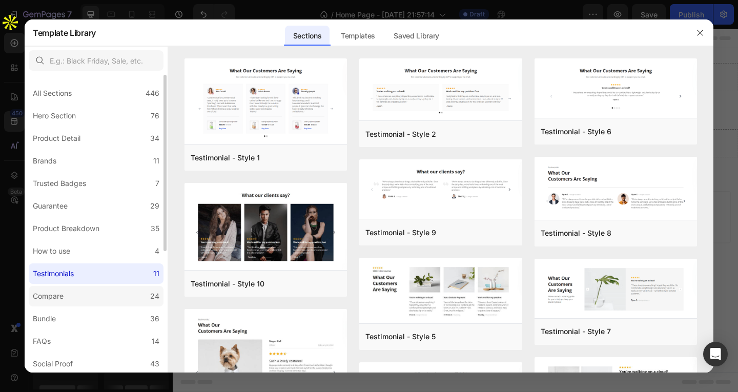
click at [92, 299] on label "Compare 24" at bounding box center [96, 296] width 135 height 21
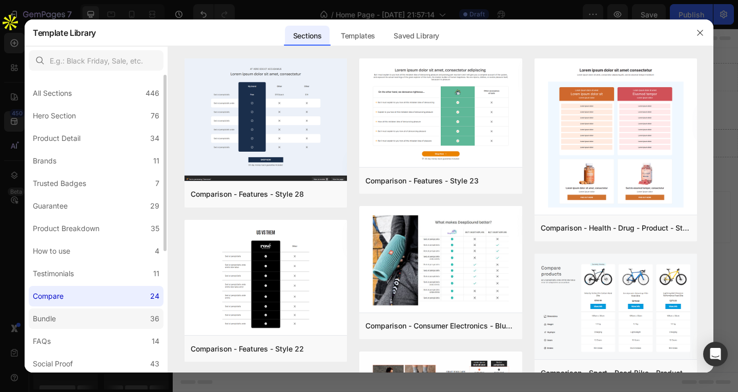
click at [88, 322] on label "Bundle 36" at bounding box center [96, 319] width 135 height 21
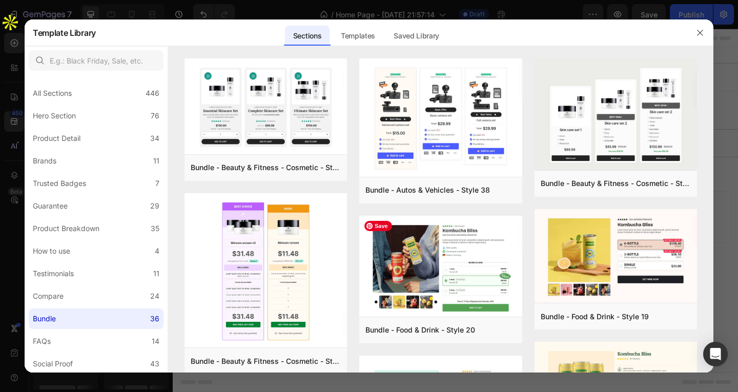
scroll to position [410, 0]
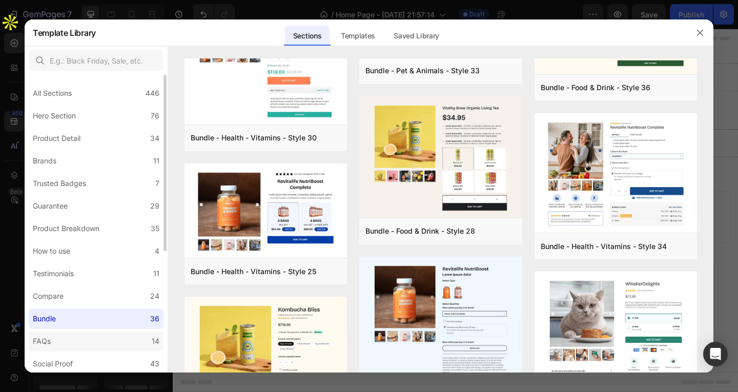
click at [87, 345] on label "FAQs 14" at bounding box center [96, 341] width 135 height 21
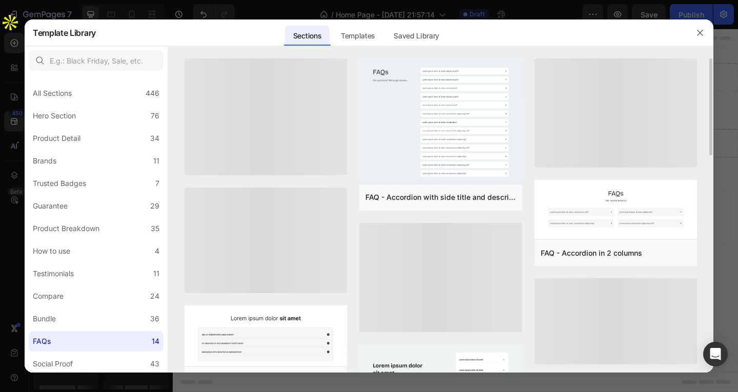
scroll to position [205, 0]
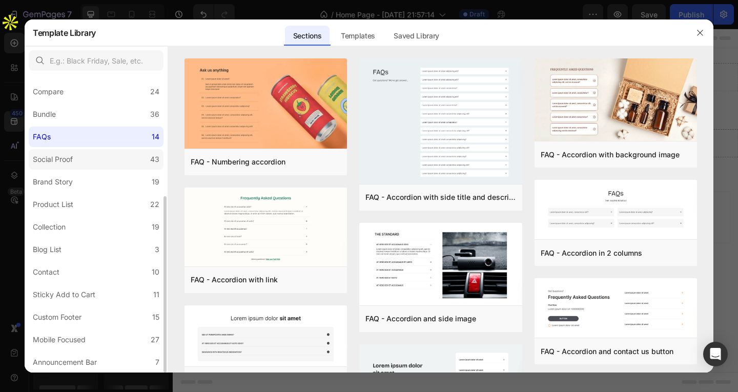
click at [78, 163] on label "Social Proof 43" at bounding box center [96, 159] width 135 height 21
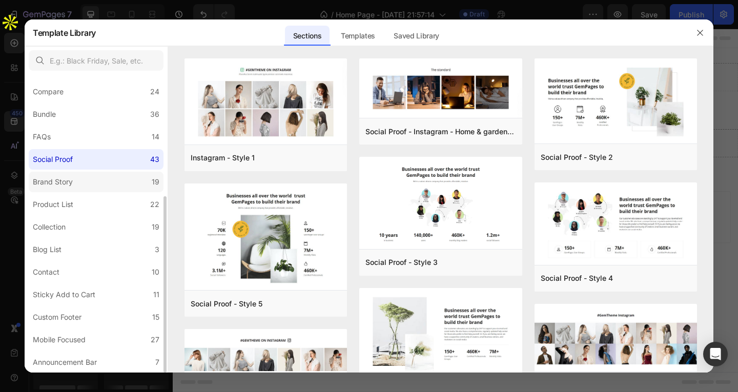
click at [81, 183] on label "Brand Story 19" at bounding box center [96, 182] width 135 height 21
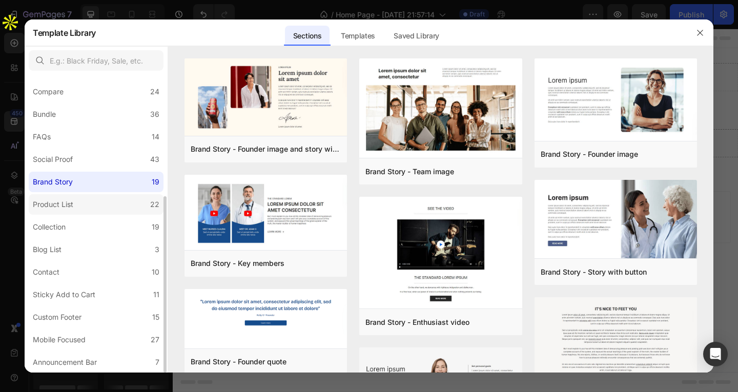
click at [84, 209] on label "Product List 22" at bounding box center [96, 204] width 135 height 21
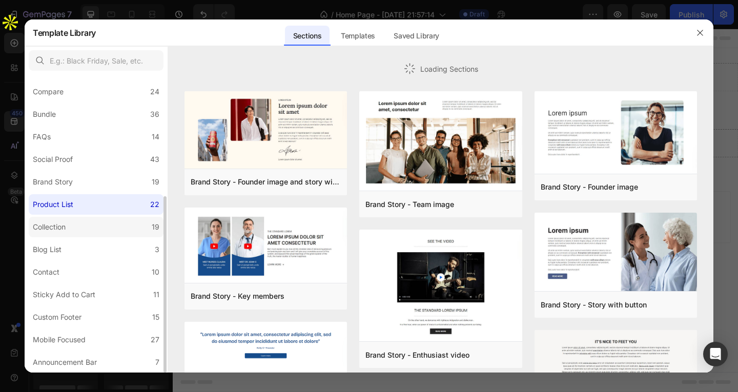
click at [84, 231] on label "Collection 19" at bounding box center [96, 227] width 135 height 21
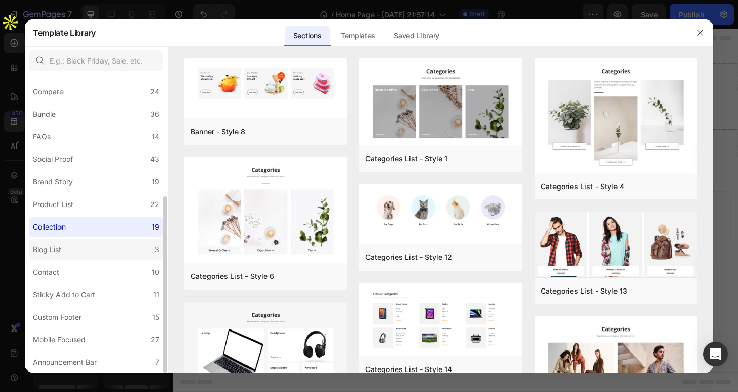
click at [81, 248] on label "Blog List 3" at bounding box center [96, 249] width 135 height 21
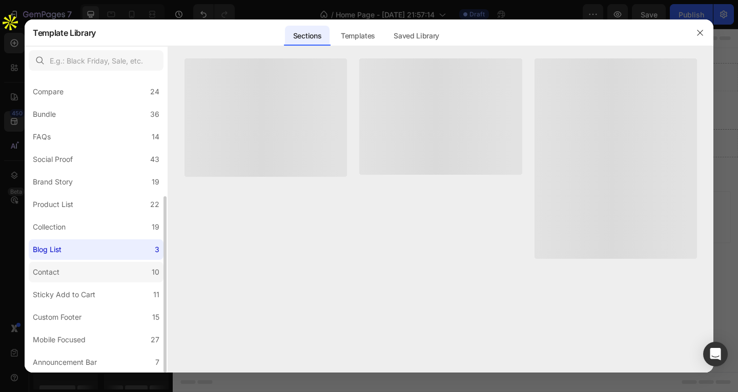
click at [81, 274] on label "Contact 10" at bounding box center [96, 272] width 135 height 21
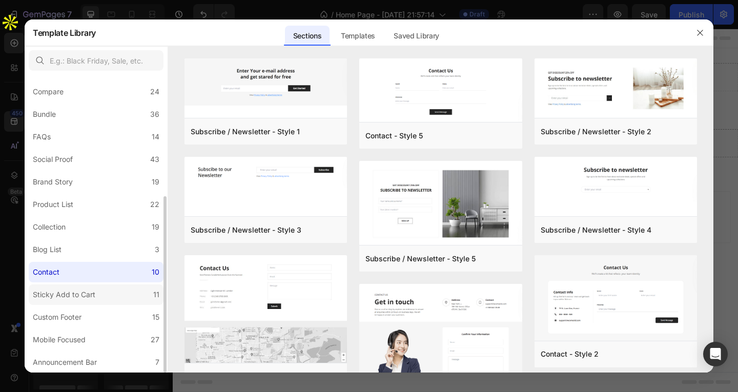
click at [92, 296] on div "Sticky Add to Cart" at bounding box center [64, 295] width 63 height 12
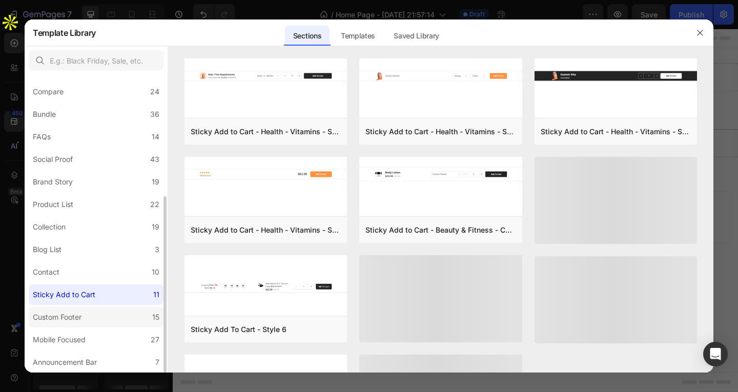
click at [93, 313] on label "Custom Footer 15" at bounding box center [96, 317] width 135 height 21
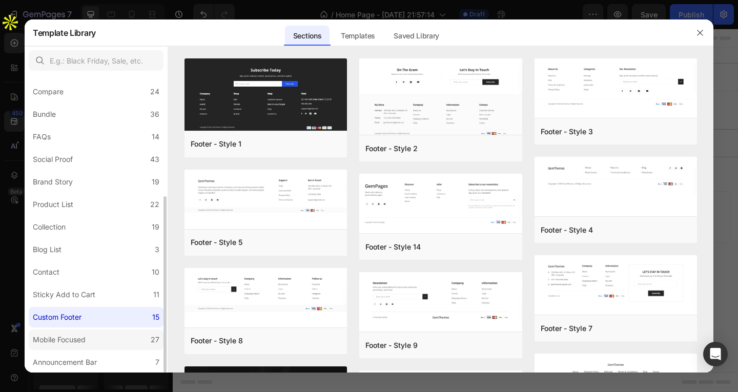
click at [110, 339] on label "Mobile Focused 27" at bounding box center [96, 340] width 135 height 21
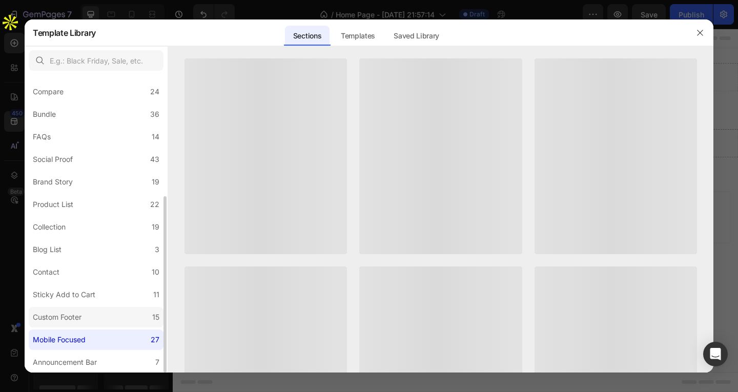
click at [72, 315] on div "Custom Footer" at bounding box center [57, 317] width 49 height 12
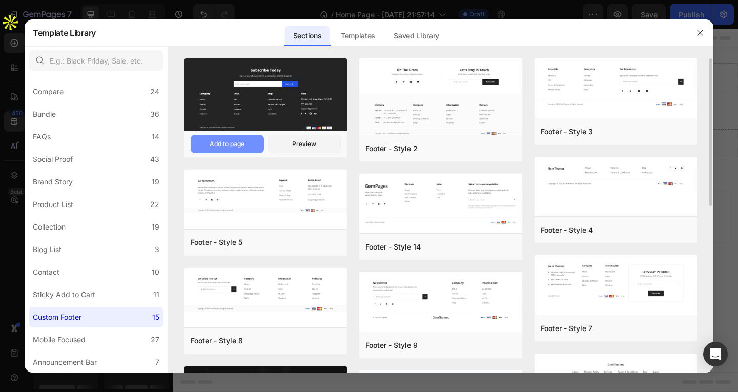
click at [203, 148] on button "Add to page" at bounding box center [227, 144] width 73 height 18
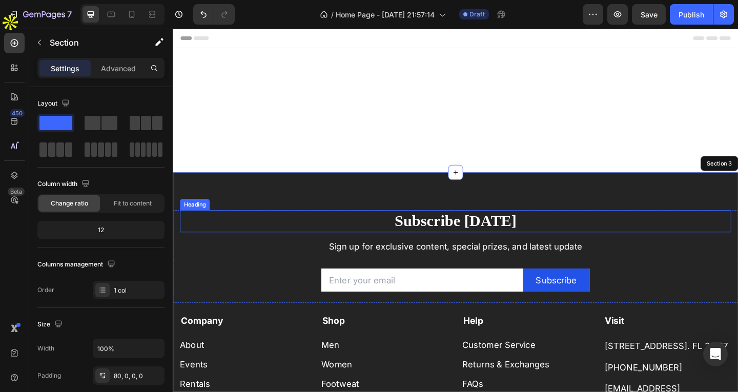
scroll to position [257, 0]
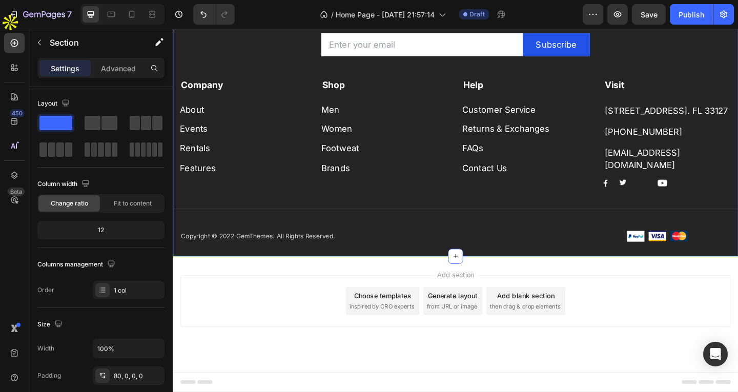
click at [251, 366] on div "Add section Choose templates inspired by CRO experts Generate layout from URL o…" at bounding box center [480, 339] width 615 height 126
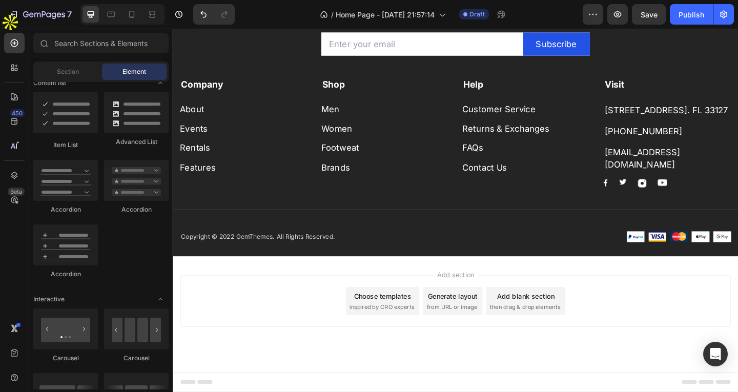
drag, startPoint x: 272, startPoint y: 320, endPoint x: 296, endPoint y: 290, distance: 38.3
click at [275, 316] on div "Add section Choose templates inspired by CRO experts Generate layout from URL o…" at bounding box center [480, 325] width 599 height 56
click at [296, 290] on div "Add section Choose templates inspired by CRO experts Generate layout from URL o…" at bounding box center [480, 339] width 615 height 126
click at [391, 302] on div "Add section Choose templates inspired by CRO experts Generate layout from URL o…" at bounding box center [480, 325] width 599 height 56
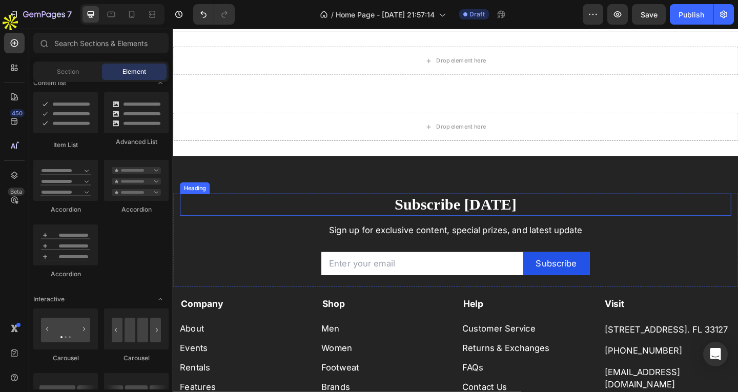
scroll to position [0, 0]
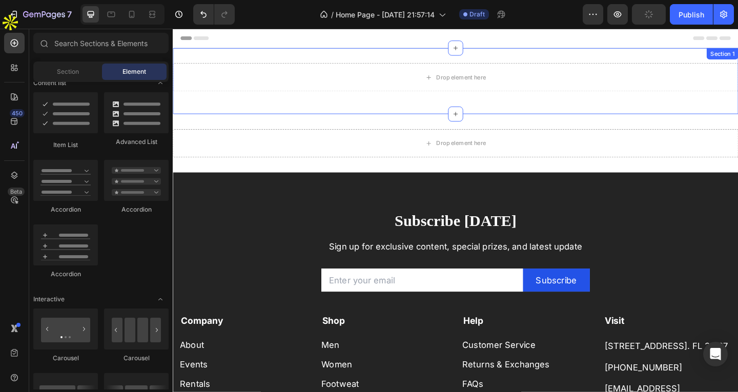
click at [428, 57] on div "Drop element here Row Section 1" at bounding box center [480, 86] width 615 height 72
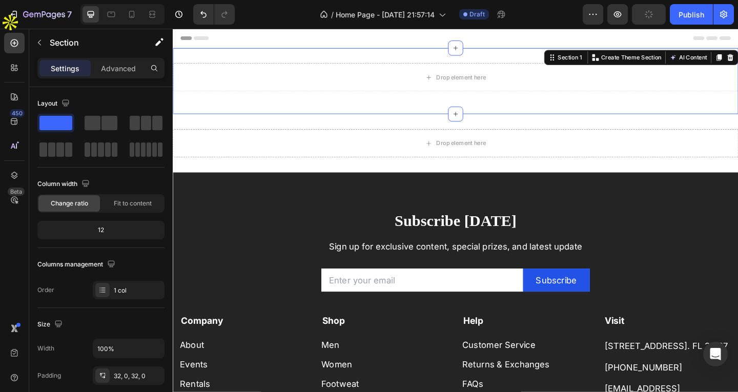
click at [418, 45] on div "Header" at bounding box center [480, 39] width 599 height 21
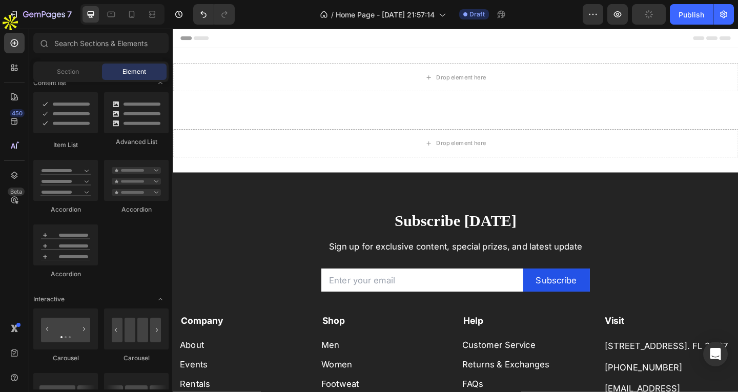
click at [417, 36] on div "Header" at bounding box center [480, 39] width 599 height 21
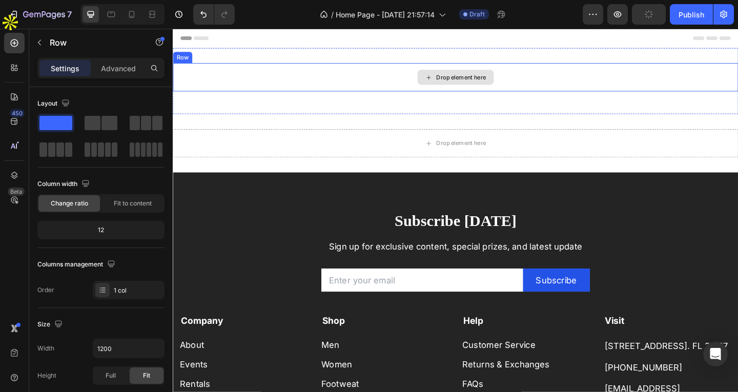
click at [457, 72] on div "Drop element here" at bounding box center [480, 81] width 615 height 31
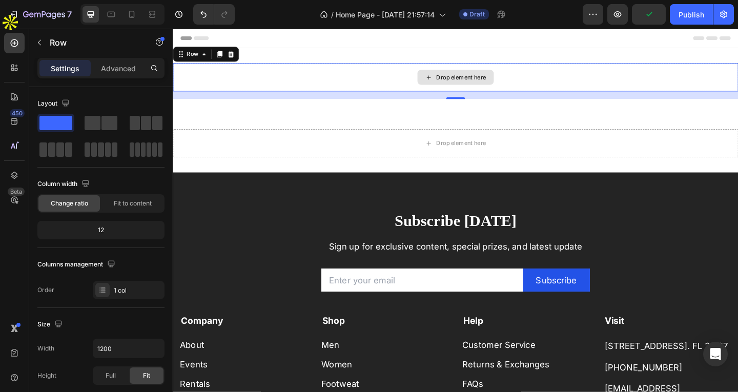
click at [333, 71] on div "Drop element here" at bounding box center [480, 81] width 615 height 31
click at [12, 57] on div at bounding box center [14, 67] width 21 height 21
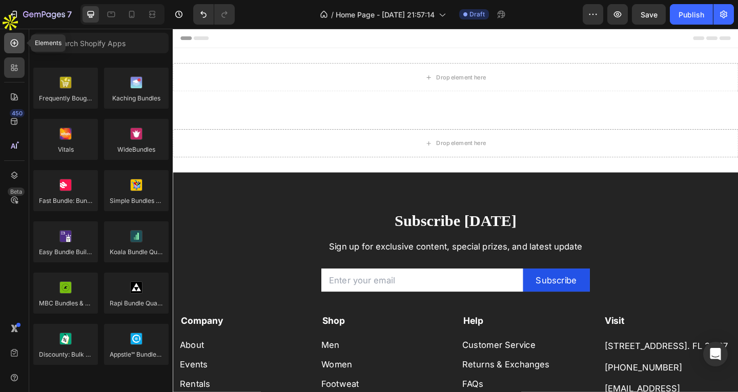
click at [12, 43] on icon at bounding box center [14, 43] width 10 height 10
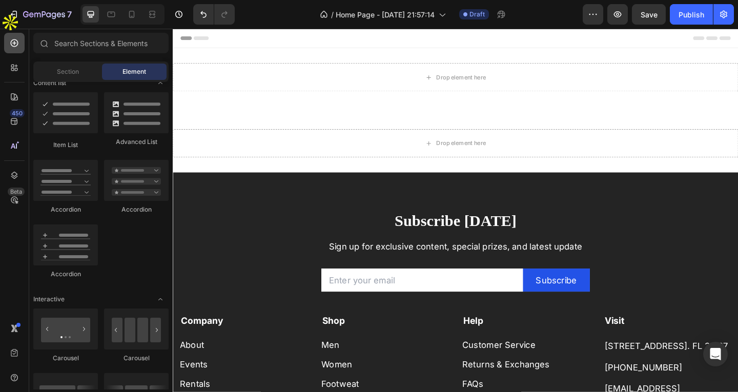
click at [8, 48] on div at bounding box center [14, 43] width 21 height 21
click at [12, 90] on div at bounding box center [14, 97] width 21 height 21
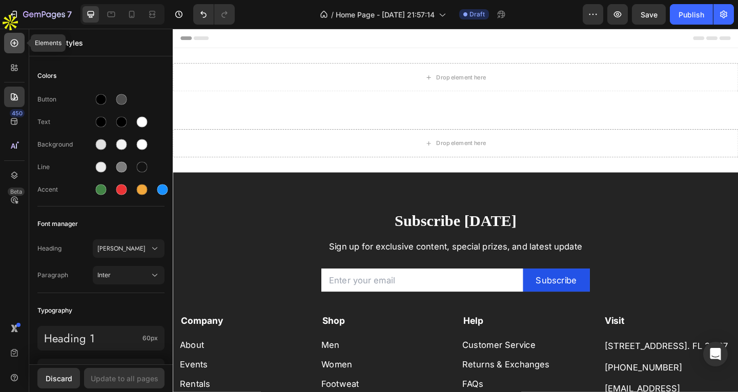
click at [20, 47] on div at bounding box center [14, 43] width 21 height 21
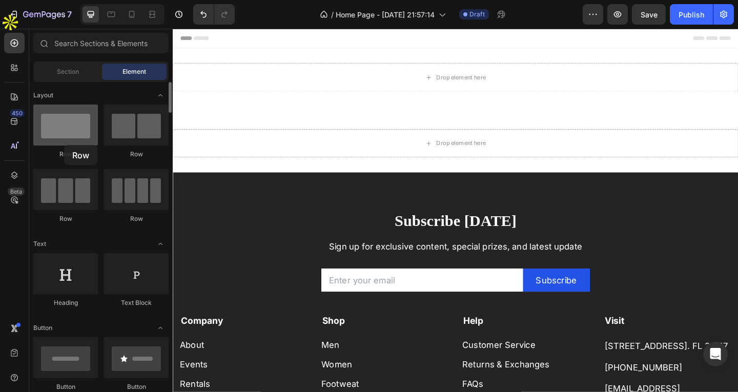
click at [64, 145] on div at bounding box center [65, 125] width 65 height 41
drag, startPoint x: 64, startPoint y: 137, endPoint x: 77, endPoint y: 128, distance: 16.2
click at [77, 128] on div at bounding box center [65, 125] width 65 height 41
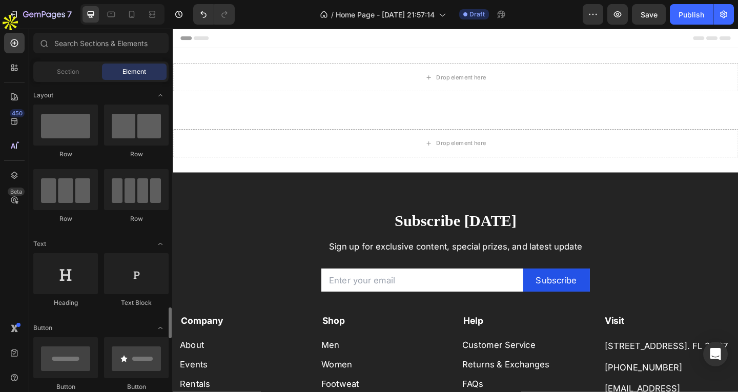
scroll to position [205, 0]
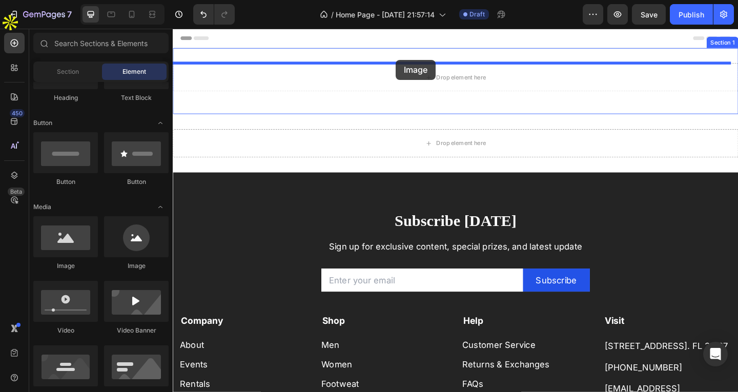
drag, startPoint x: 228, startPoint y: 287, endPoint x: 415, endPoint y: 63, distance: 292.4
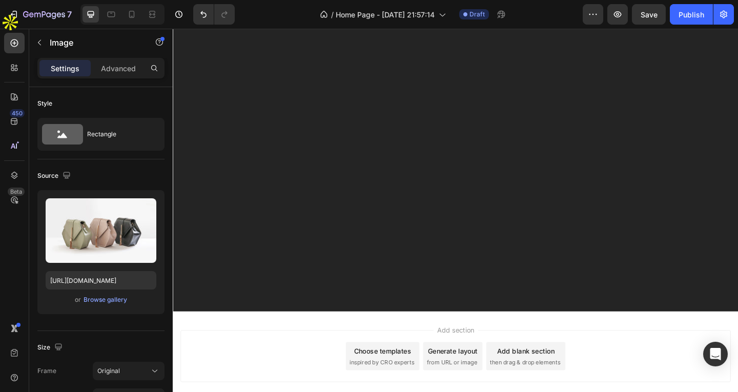
click at [60, 73] on p "Settings" at bounding box center [65, 68] width 29 height 11
click at [8, 75] on div at bounding box center [14, 67] width 21 height 21
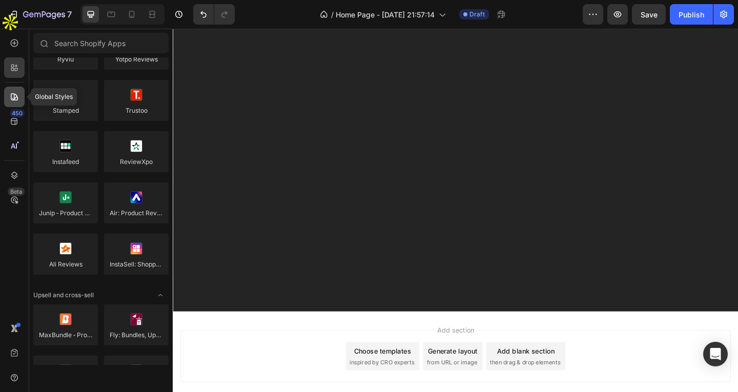
click at [13, 99] on icon at bounding box center [14, 97] width 10 height 10
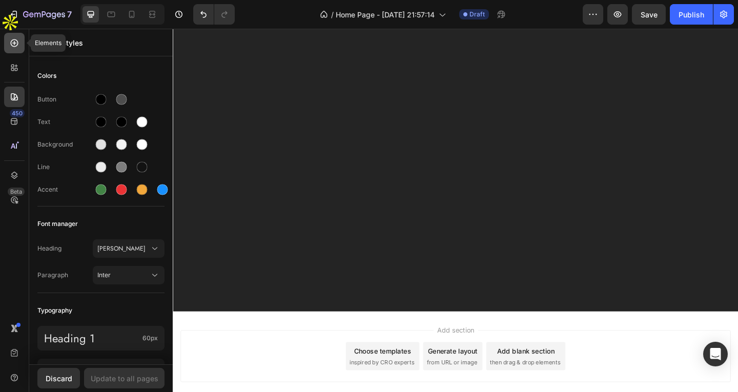
click at [15, 49] on div at bounding box center [14, 43] width 21 height 21
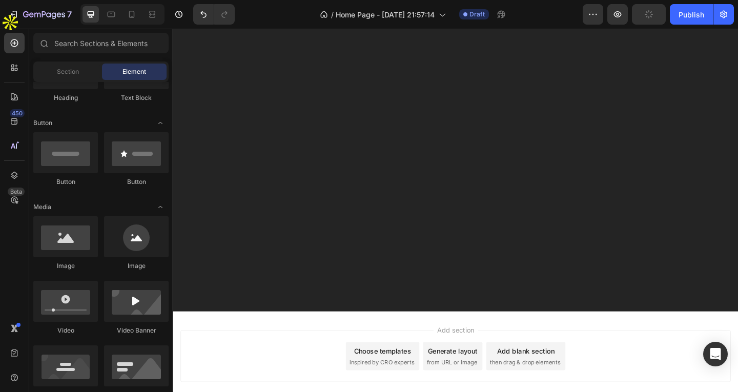
scroll to position [0, 0]
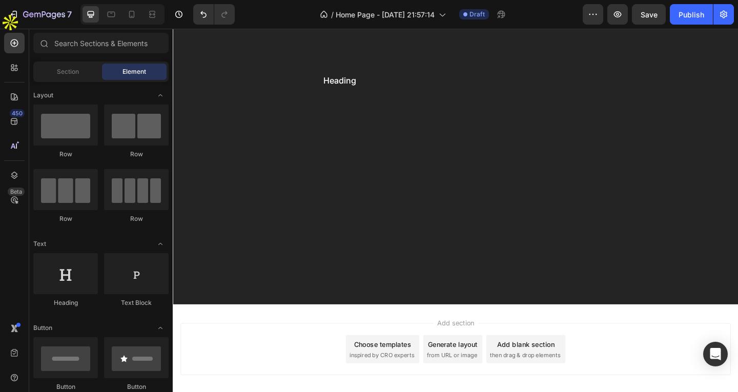
drag, startPoint x: 272, startPoint y: 295, endPoint x: 340, endPoint y: 67, distance: 238.3
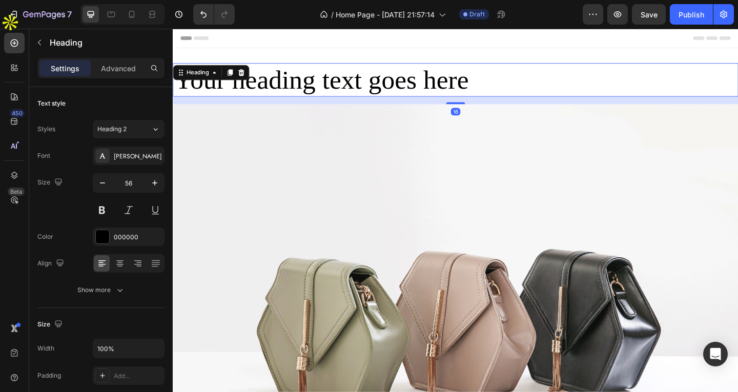
click at [340, 76] on h2 "Your heading text goes here" at bounding box center [480, 84] width 615 height 36
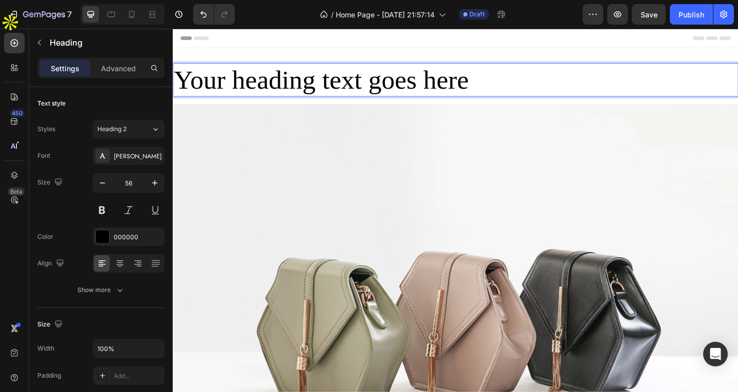
click at [637, 86] on p "Your heading text goes here" at bounding box center [480, 84] width 613 height 34
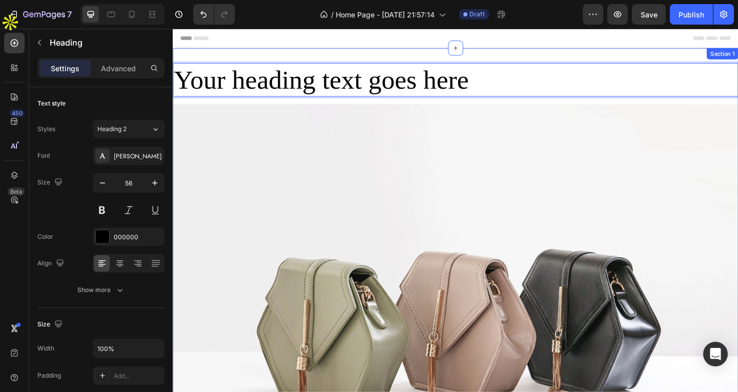
click at [326, 57] on div "Your heading text goes here Heading 16 Image Drop element here Row Section 1" at bounding box center [480, 343] width 615 height 586
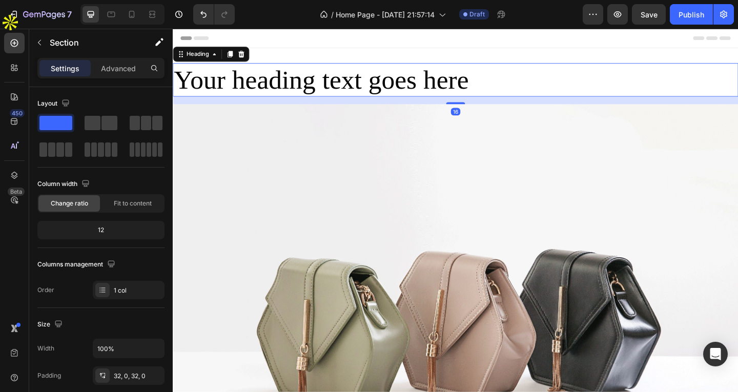
click at [314, 87] on p "Your heading text goes here" at bounding box center [480, 84] width 613 height 34
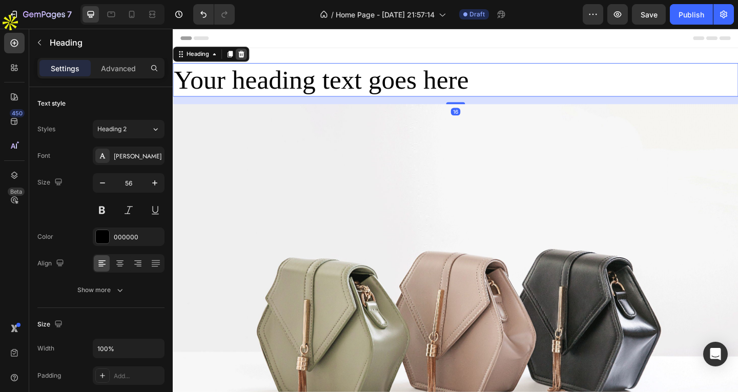
click at [244, 53] on icon at bounding box center [247, 56] width 8 height 8
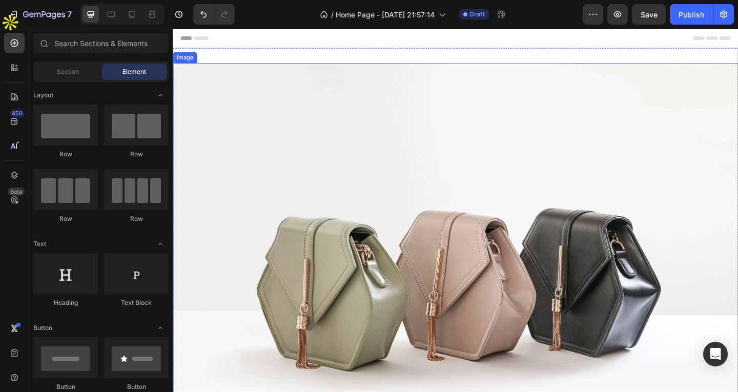
click at [261, 165] on img at bounding box center [480, 297] width 615 height 462
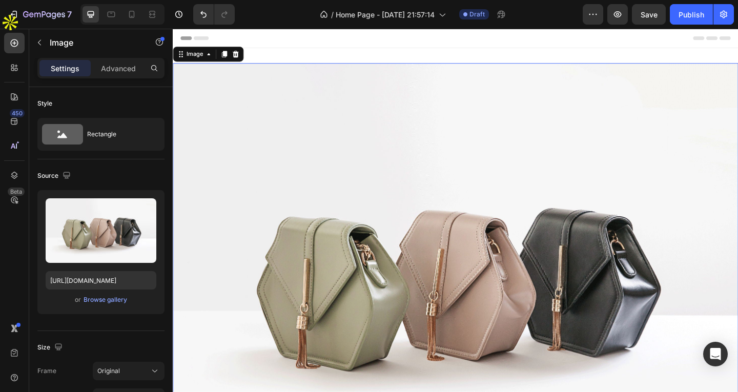
click at [266, 166] on img at bounding box center [480, 297] width 615 height 462
click at [17, 42] on icon at bounding box center [15, 43] width 8 height 8
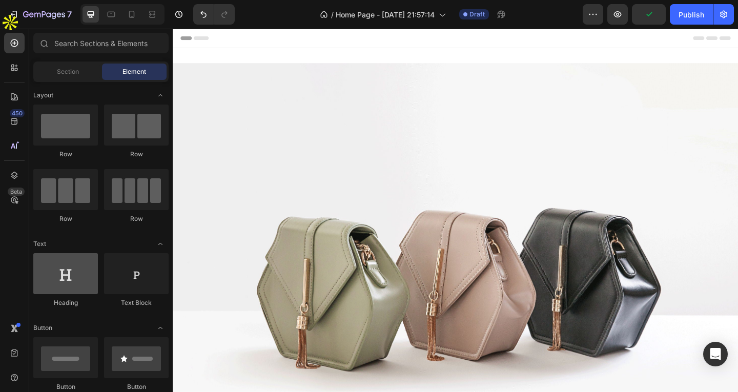
click at [75, 288] on div at bounding box center [65, 273] width 65 height 41
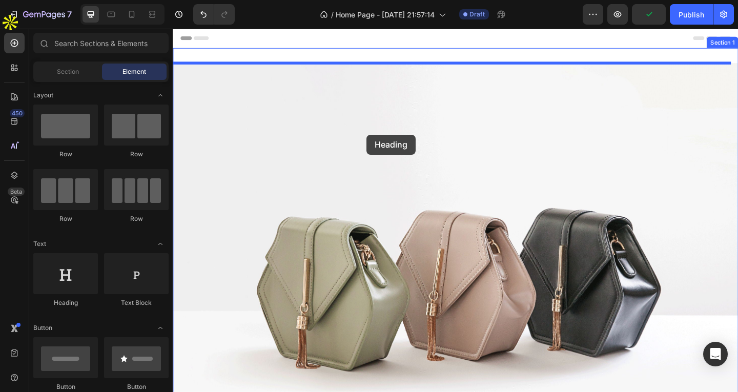
drag, startPoint x: 241, startPoint y: 315, endPoint x: 385, endPoint y: 144, distance: 223.5
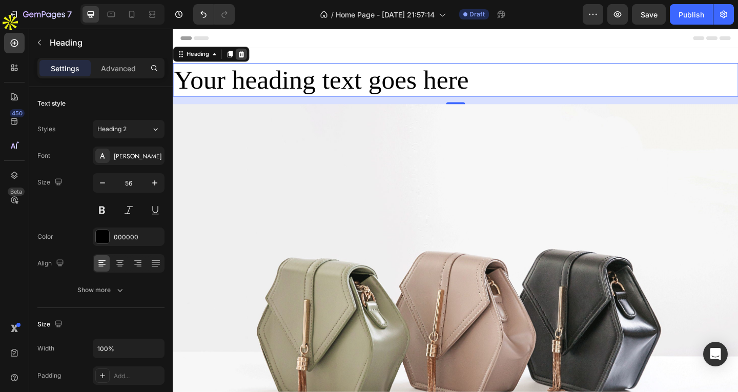
click at [246, 53] on icon at bounding box center [247, 56] width 8 height 8
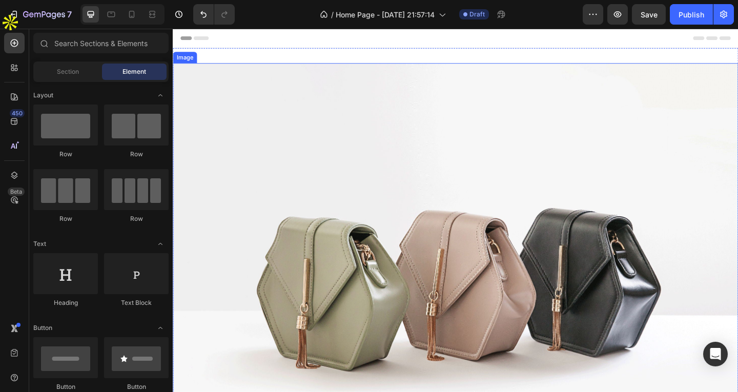
click at [254, 186] on img at bounding box center [480, 297] width 615 height 462
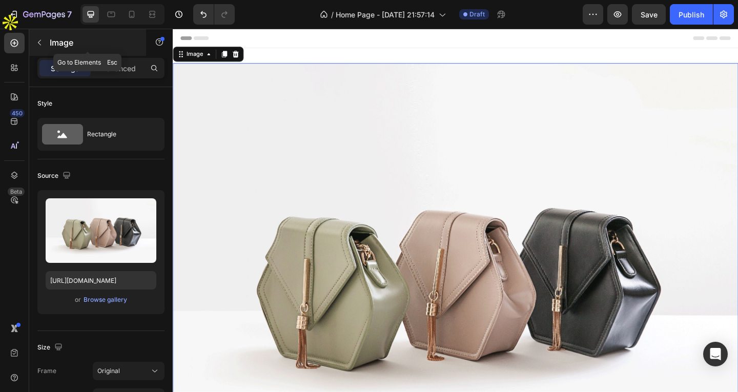
click at [41, 44] on icon "button" at bounding box center [39, 42] width 8 height 8
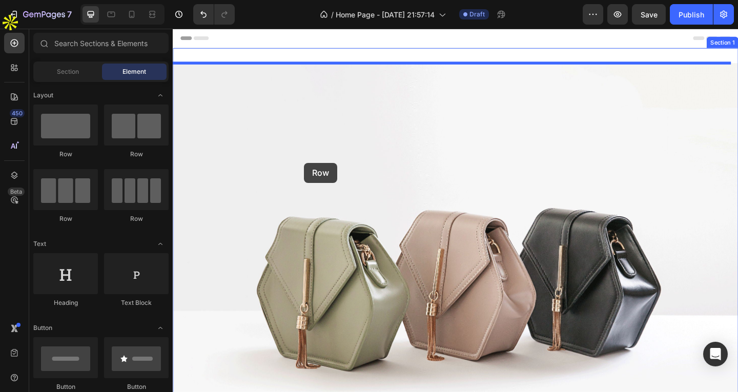
drag, startPoint x: 240, startPoint y: 171, endPoint x: 316, endPoint y: 175, distance: 75.5
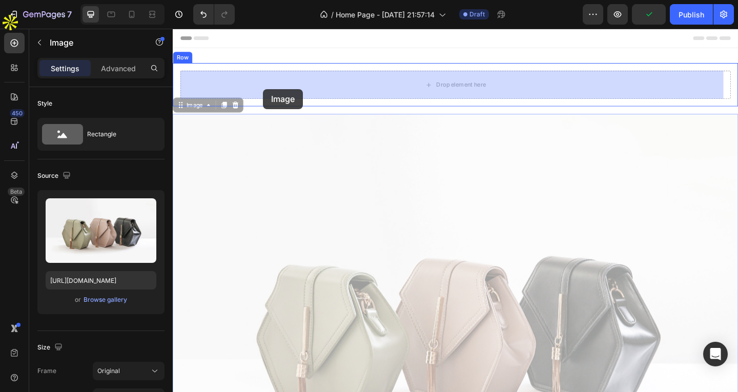
drag, startPoint x: 263, startPoint y: 219, endPoint x: 271, endPoint y: 94, distance: 125.4
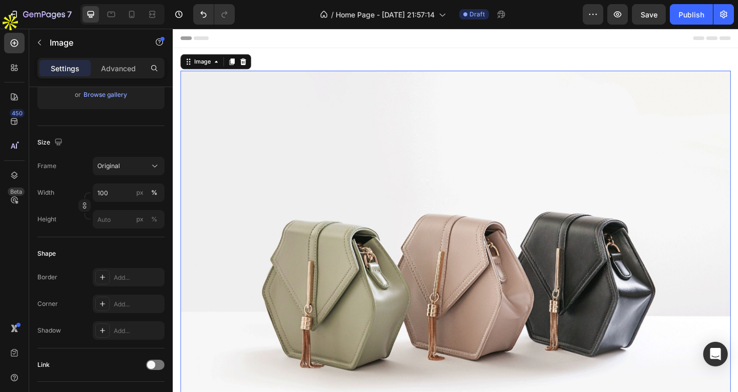
scroll to position [440, 0]
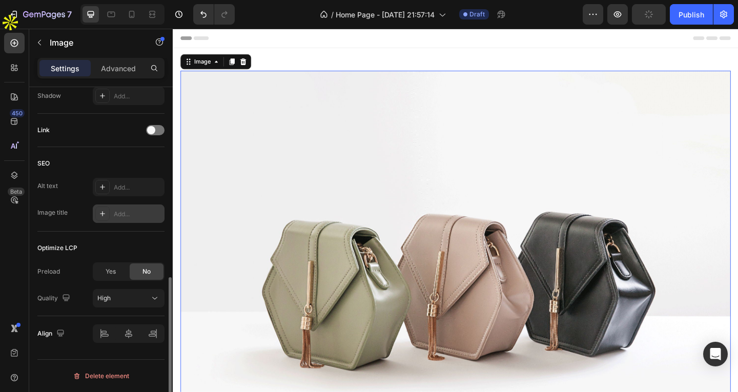
click at [125, 210] on div "Add..." at bounding box center [138, 214] width 48 height 9
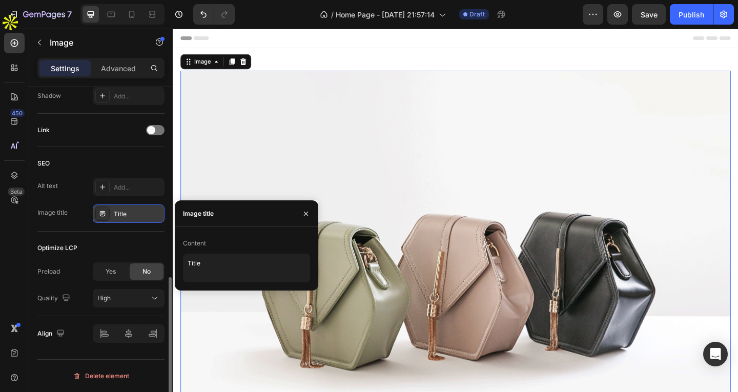
click at [130, 214] on div "Title" at bounding box center [138, 214] width 48 height 9
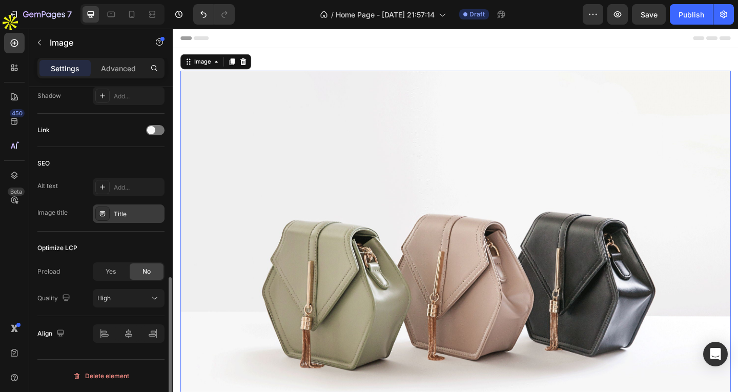
click at [141, 213] on div "Title" at bounding box center [138, 214] width 48 height 9
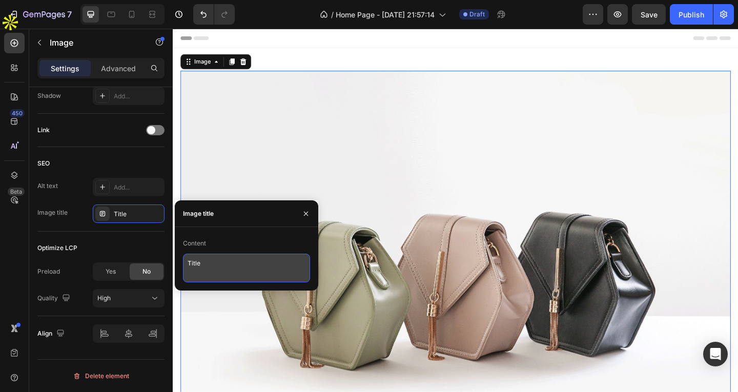
click at [205, 256] on textarea "Title" at bounding box center [246, 268] width 127 height 29
type textarea "Titlegggg"
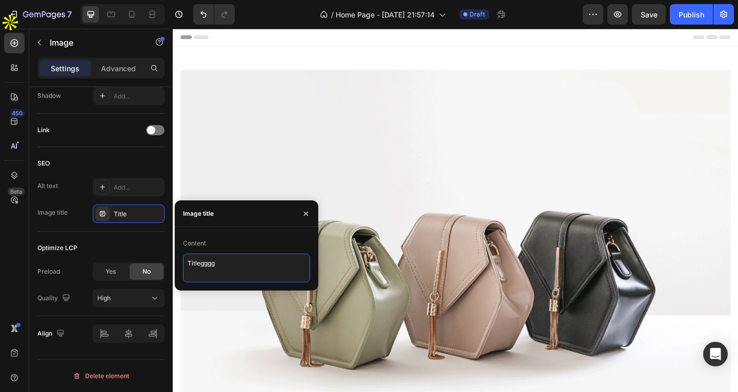
scroll to position [0, 0]
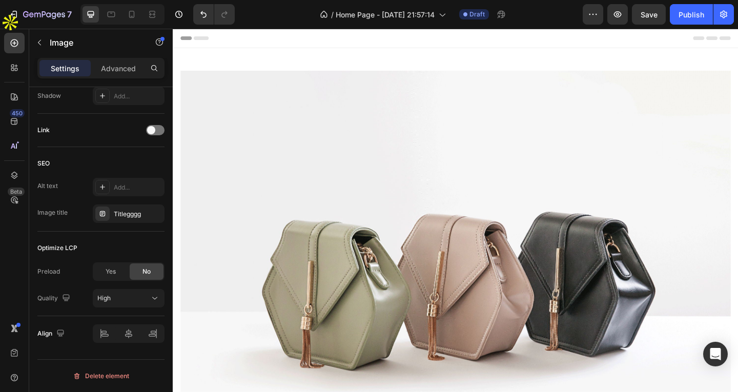
drag, startPoint x: 388, startPoint y: 145, endPoint x: 371, endPoint y: 146, distance: 17.0
click at [381, 144] on img at bounding box center [480, 298] width 599 height 449
drag, startPoint x: 18, startPoint y: 47, endPoint x: 11, endPoint y: 67, distance: 21.2
click at [17, 52] on div at bounding box center [14, 43] width 21 height 21
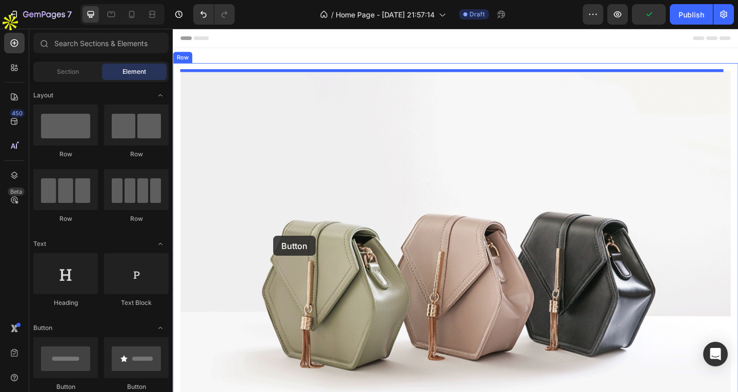
drag, startPoint x: 240, startPoint y: 395, endPoint x: 282, endPoint y: 254, distance: 146.7
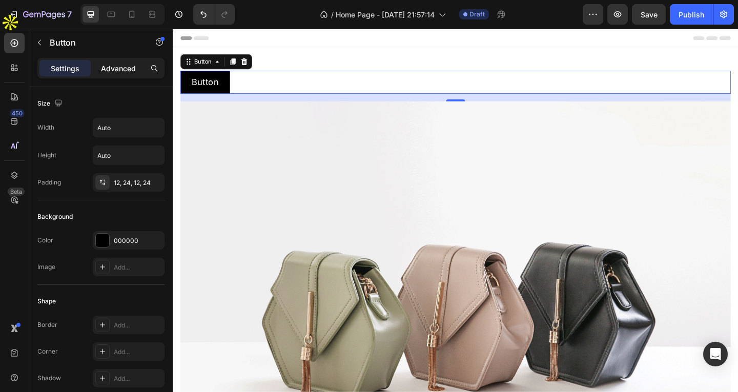
click at [117, 61] on div "Advanced" at bounding box center [118, 68] width 51 height 16
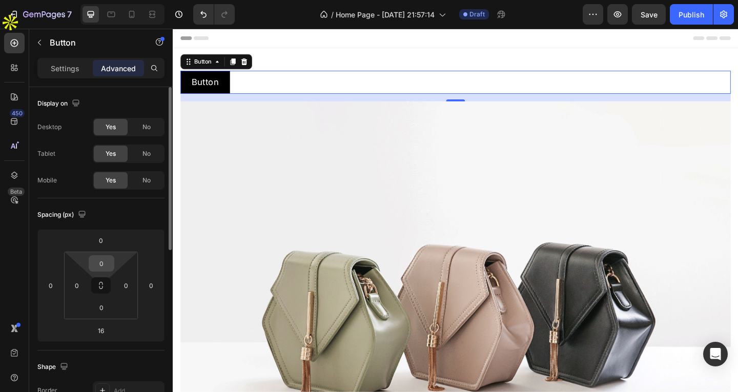
click at [106, 262] on input "0" at bounding box center [101, 263] width 21 height 15
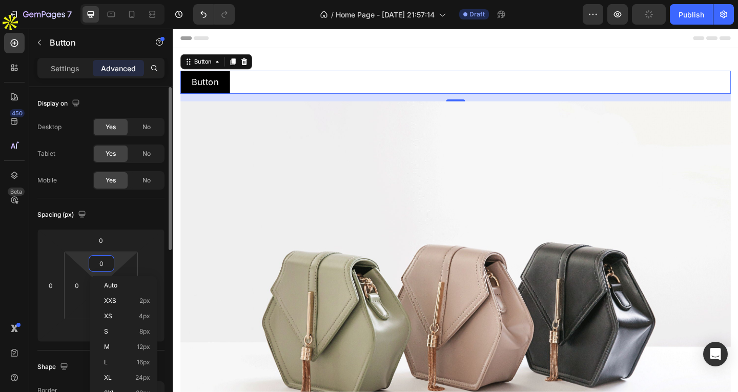
click at [106, 121] on body "7 Version history / Home Page - [DATE] 21:57:14 Draft Preview Publish 450 Beta …" at bounding box center [369, 60] width 738 height 121
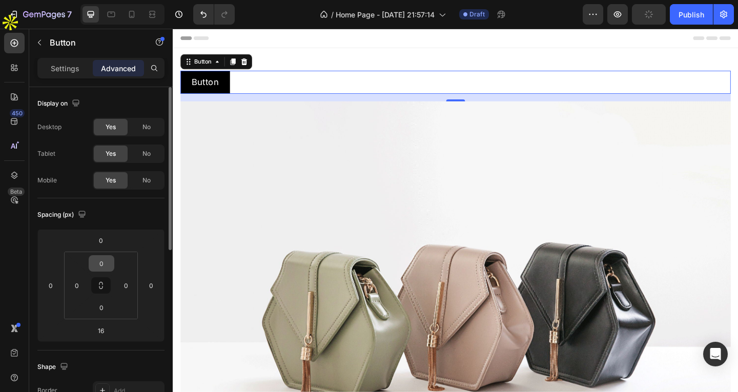
click at [106, 262] on input "0" at bounding box center [101, 263] width 21 height 15
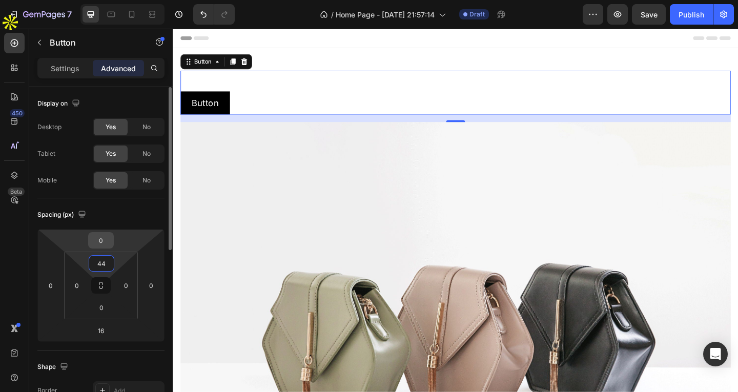
type input "44"
click at [102, 244] on input "0" at bounding box center [101, 240] width 21 height 15
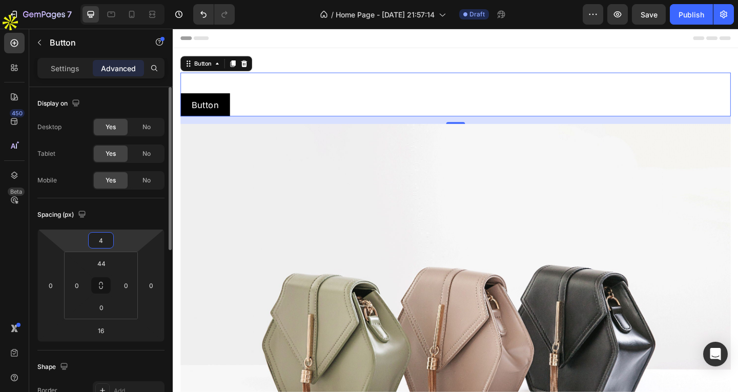
type input "44"
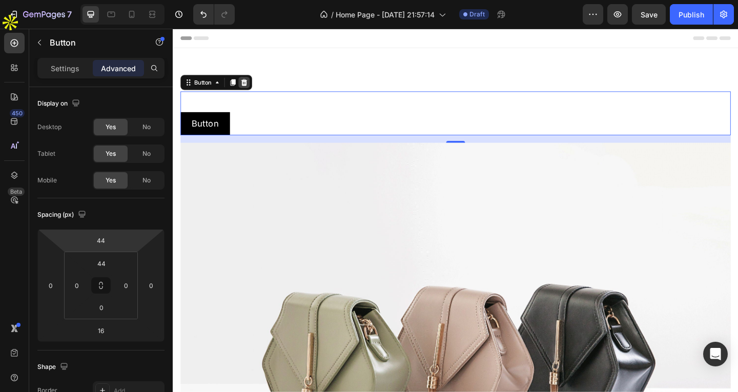
click at [247, 87] on icon at bounding box center [250, 87] width 8 height 8
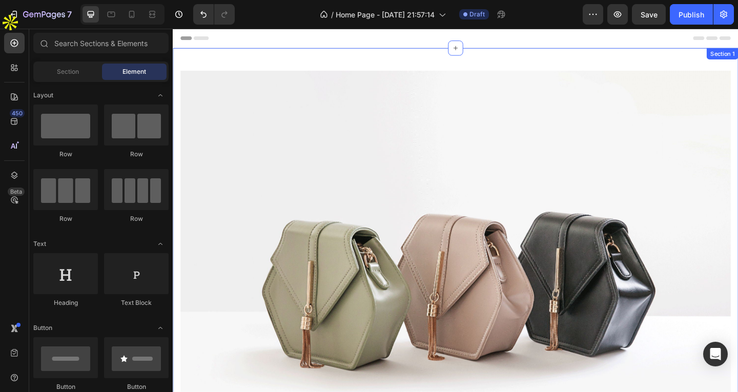
click at [228, 51] on div "Image Row Drop element here Row Section 1" at bounding box center [480, 323] width 615 height 546
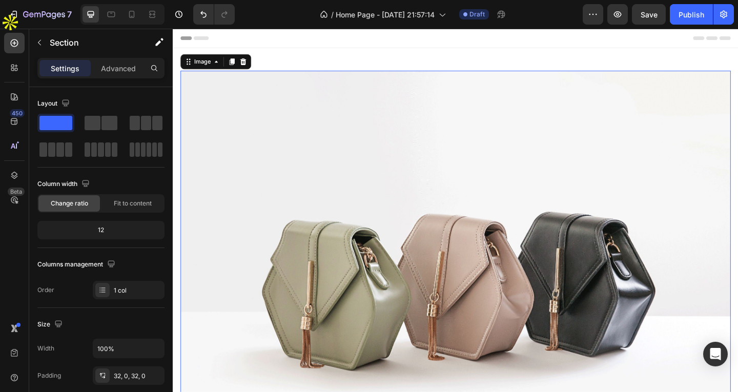
click at [262, 127] on img at bounding box center [480, 298] width 599 height 449
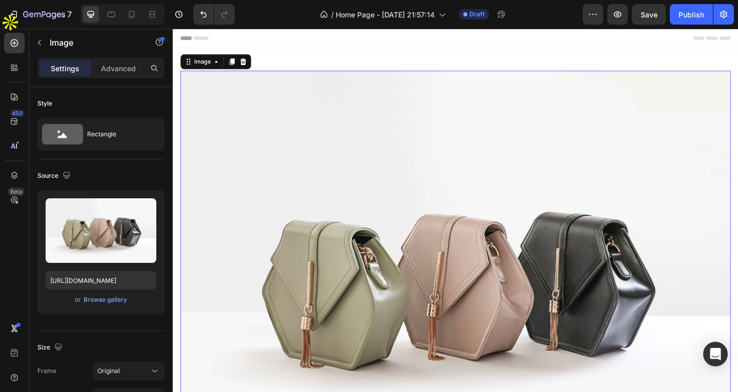
scroll to position [205, 0]
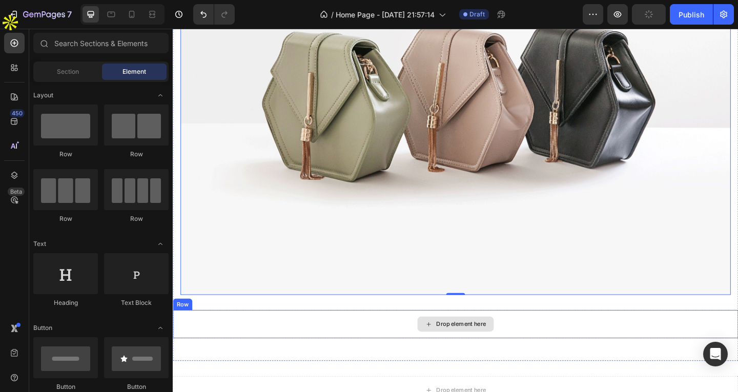
click at [479, 342] on div "Drop element here" at bounding box center [480, 350] width 83 height 16
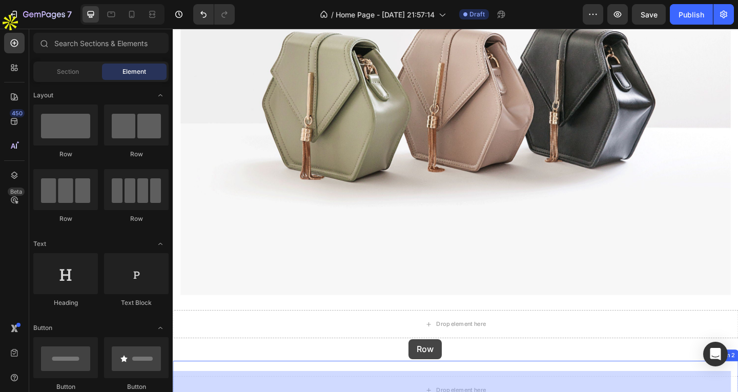
scroll to position [275, 0]
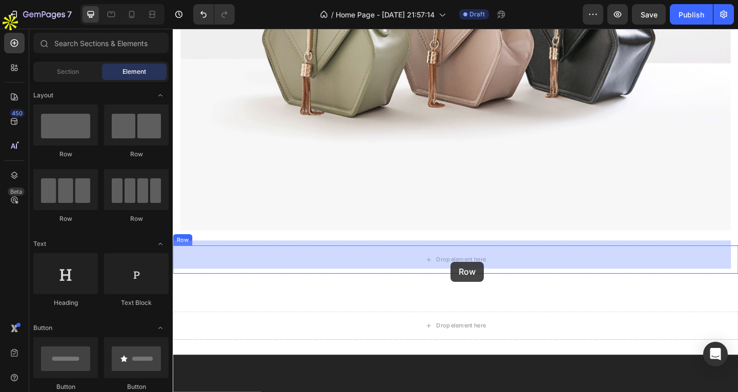
drag, startPoint x: 302, startPoint y: 161, endPoint x: 475, endPoint y: 282, distance: 211.8
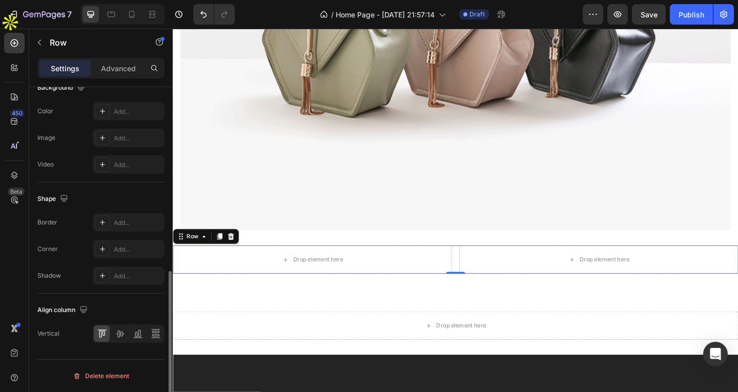
scroll to position [0, 0]
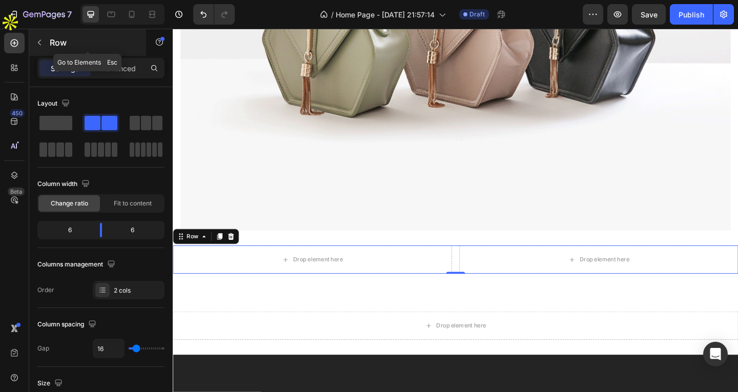
click at [41, 44] on icon "button" at bounding box center [39, 42] width 8 height 8
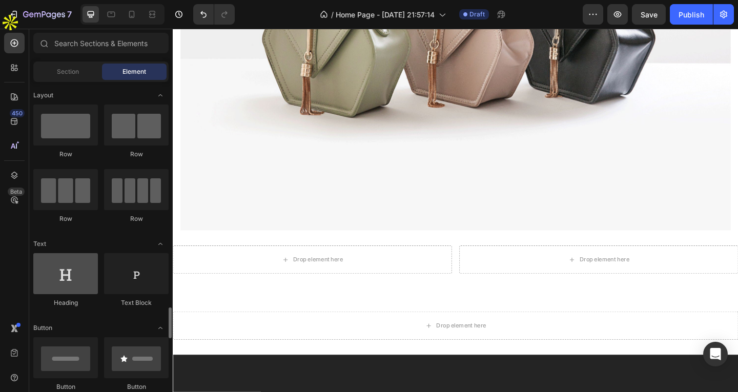
scroll to position [205, 0]
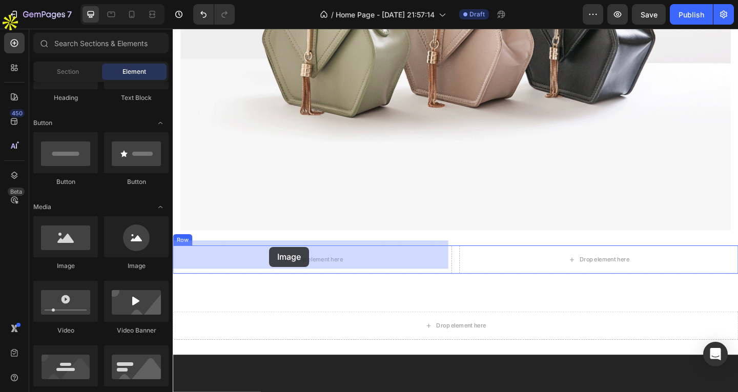
drag, startPoint x: 223, startPoint y: 269, endPoint x: 277, endPoint y: 266, distance: 55.0
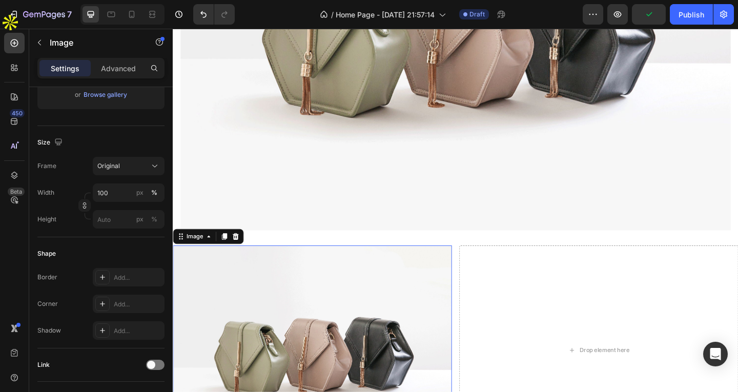
scroll to position [410, 0]
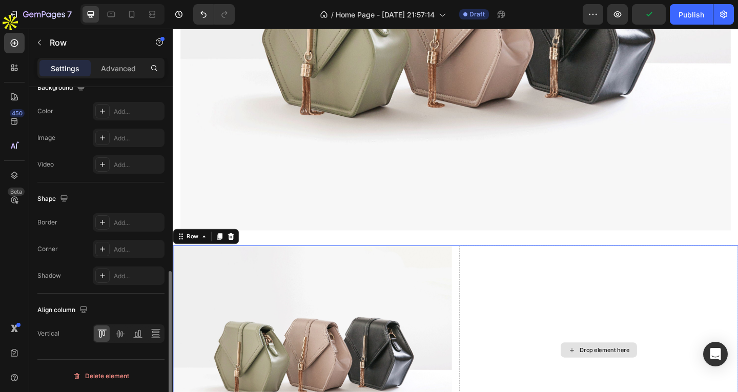
click at [547, 297] on div "Drop element here" at bounding box center [637, 379] width 304 height 228
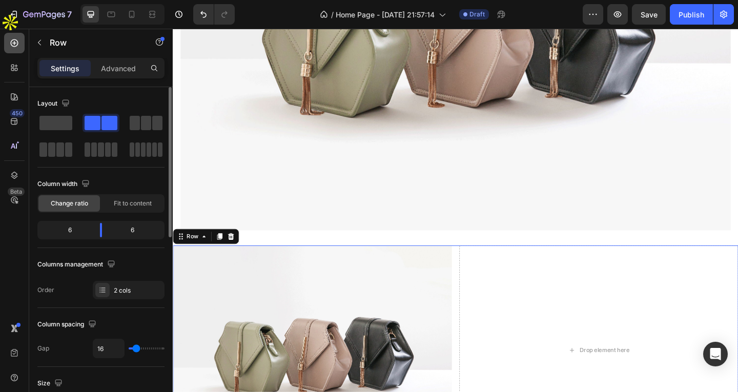
click at [19, 50] on div at bounding box center [14, 43] width 21 height 21
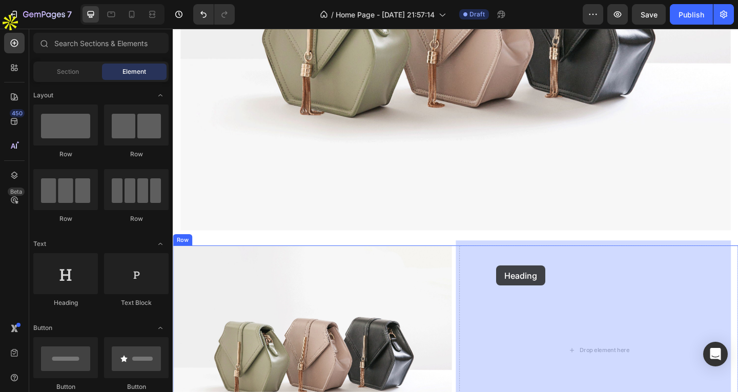
drag, startPoint x: 240, startPoint y: 313, endPoint x: 525, endPoint y: 287, distance: 285.3
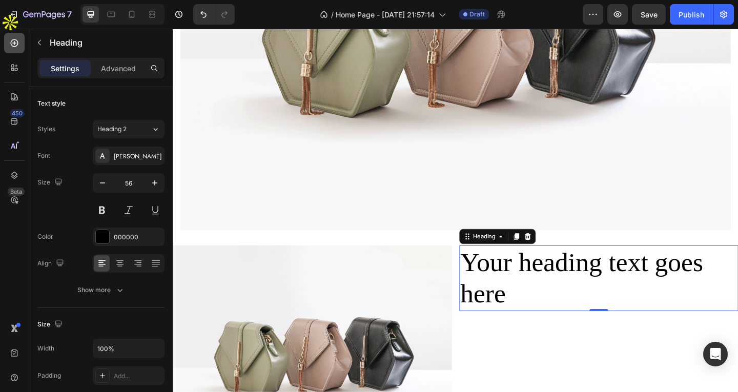
click at [19, 35] on div at bounding box center [14, 43] width 21 height 21
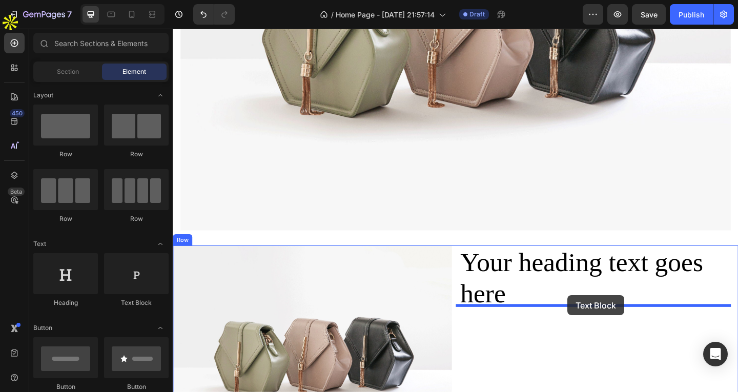
drag, startPoint x: 294, startPoint y: 313, endPoint x: 603, endPoint y: 319, distance: 308.8
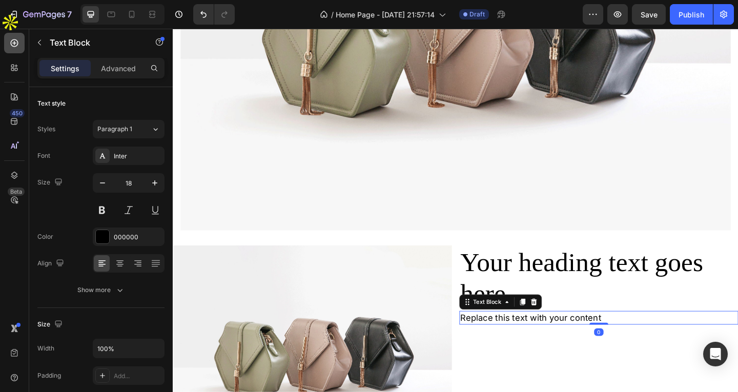
click at [14, 45] on icon at bounding box center [14, 43] width 10 height 10
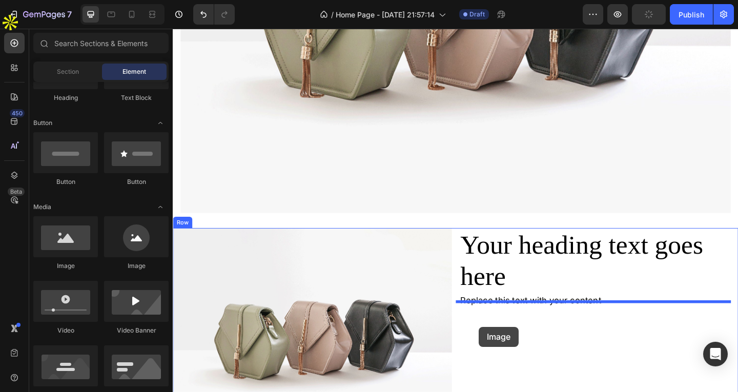
scroll to position [296, 0]
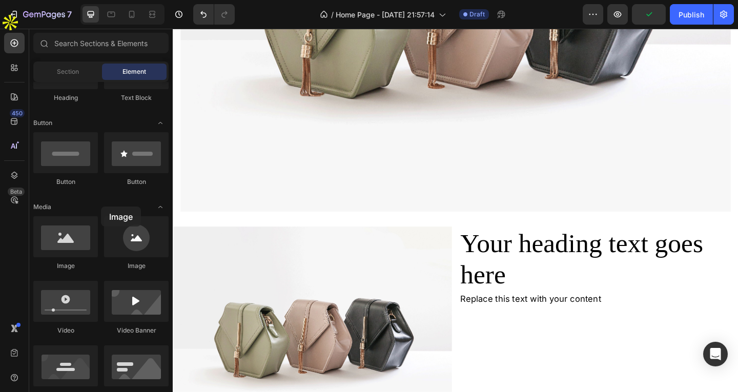
drag, startPoint x: 63, startPoint y: 245, endPoint x: 11, endPoint y: 213, distance: 60.9
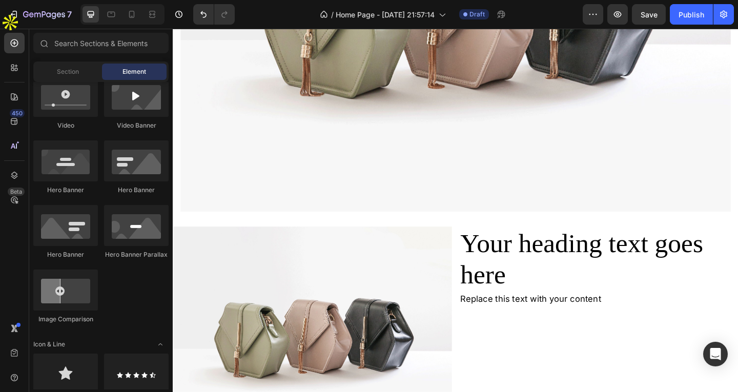
scroll to position [205, 0]
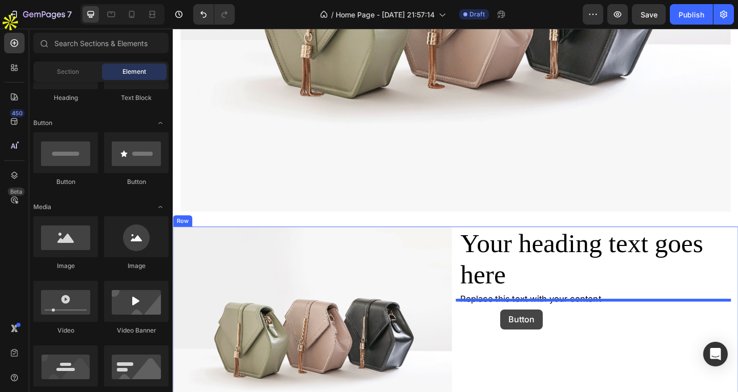
drag, startPoint x: 234, startPoint y: 184, endPoint x: 531, endPoint y: 336, distance: 334.1
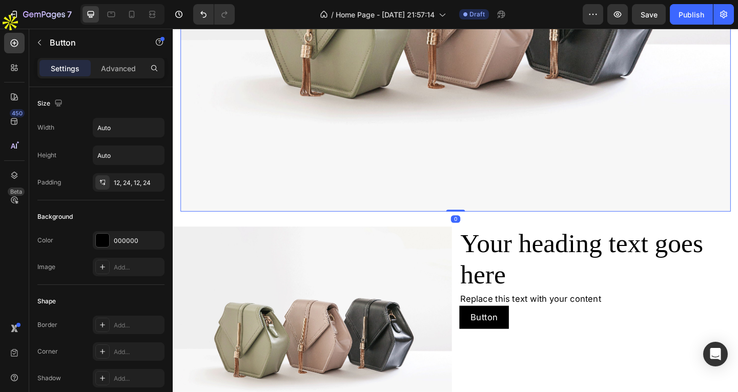
click at [390, 186] on img at bounding box center [480, 2] width 599 height 449
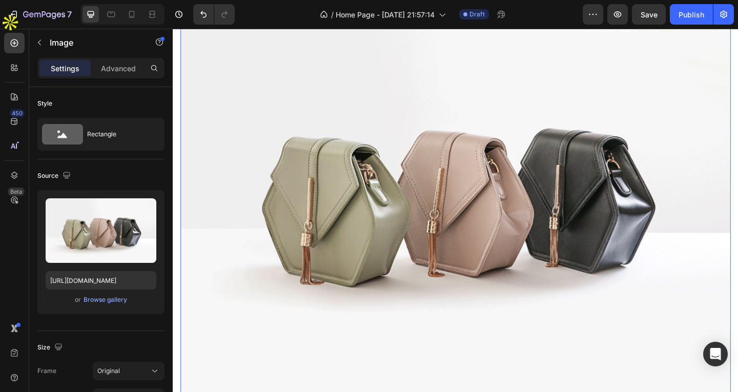
scroll to position [0, 0]
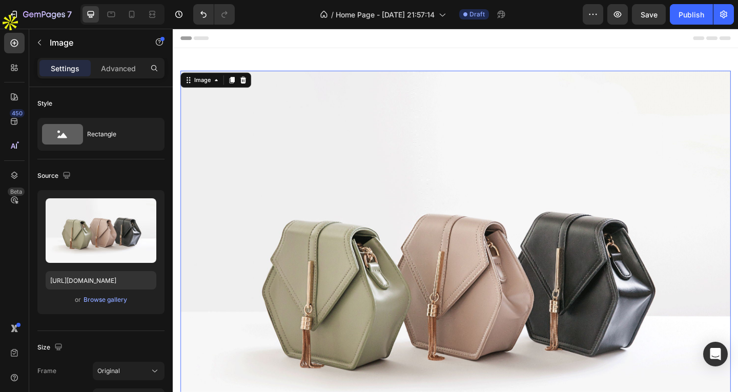
click at [347, 177] on img at bounding box center [480, 298] width 599 height 449
click at [335, 149] on img at bounding box center [480, 298] width 599 height 449
click at [250, 81] on icon at bounding box center [249, 85] width 8 height 8
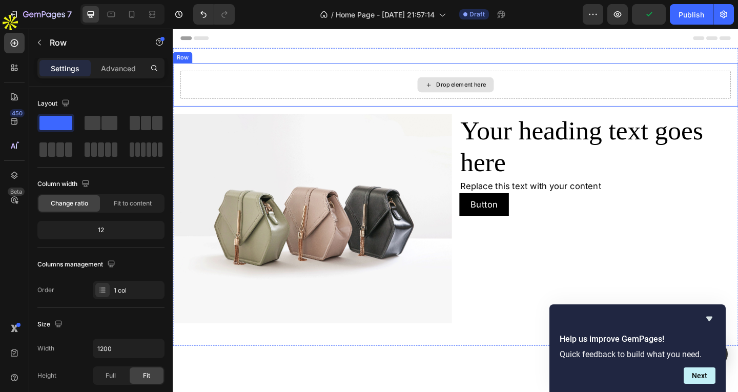
click at [326, 94] on div "Drop element here" at bounding box center [480, 89] width 599 height 31
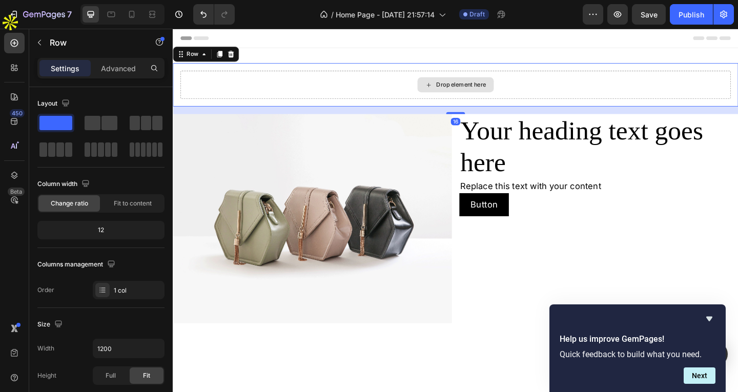
click at [222, 88] on div "Drop element here" at bounding box center [480, 89] width 599 height 31
click at [261, 85] on div "Drop element here" at bounding box center [480, 89] width 599 height 31
click at [8, 47] on div at bounding box center [14, 43] width 21 height 21
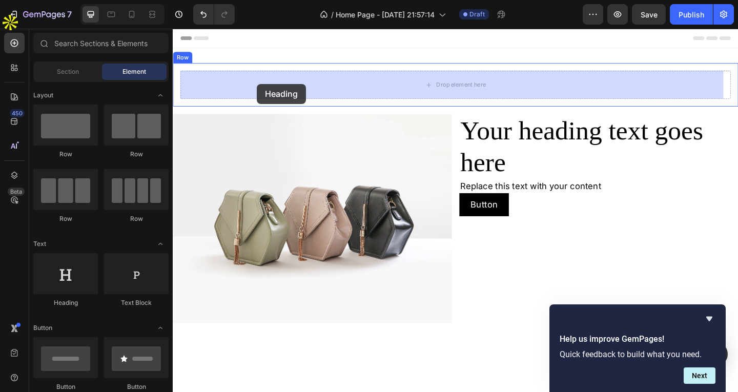
drag, startPoint x: 245, startPoint y: 306, endPoint x: 264, endPoint y: 89, distance: 217.7
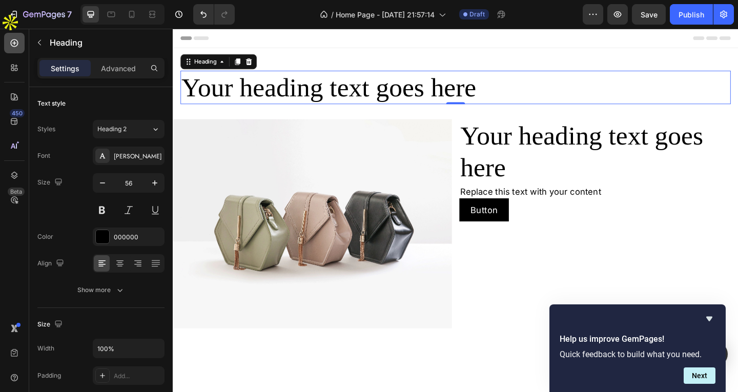
click at [17, 42] on icon at bounding box center [15, 43] width 8 height 8
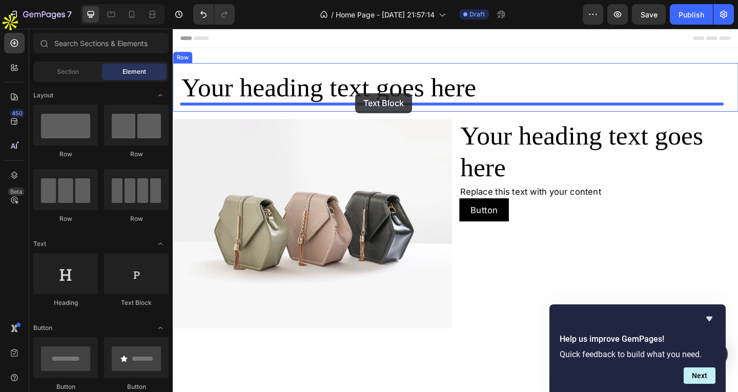
drag, startPoint x: 295, startPoint y: 312, endPoint x: 371, endPoint y: 99, distance: 226.1
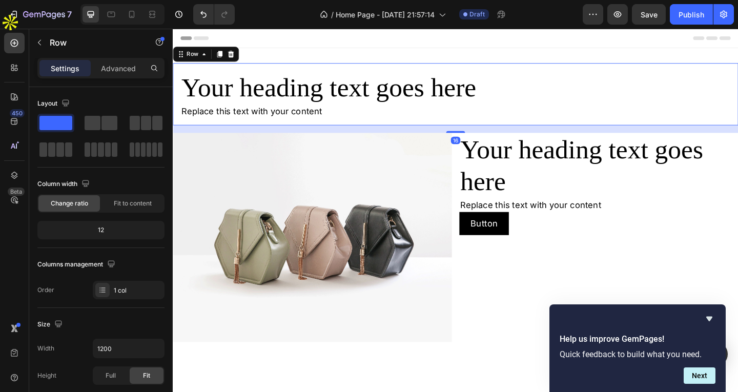
click at [286, 72] on div "Your heading text goes here Heading Replace this text with your content Text Bl…" at bounding box center [480, 100] width 615 height 68
click at [12, 39] on icon at bounding box center [14, 43] width 10 height 10
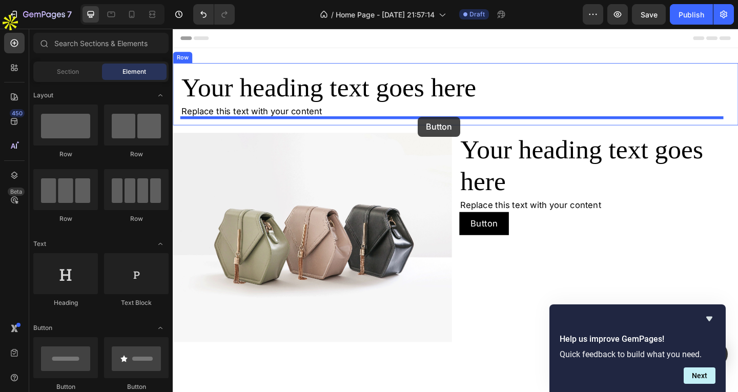
drag, startPoint x: 244, startPoint y: 384, endPoint x: 439, endPoint y: 125, distance: 324.8
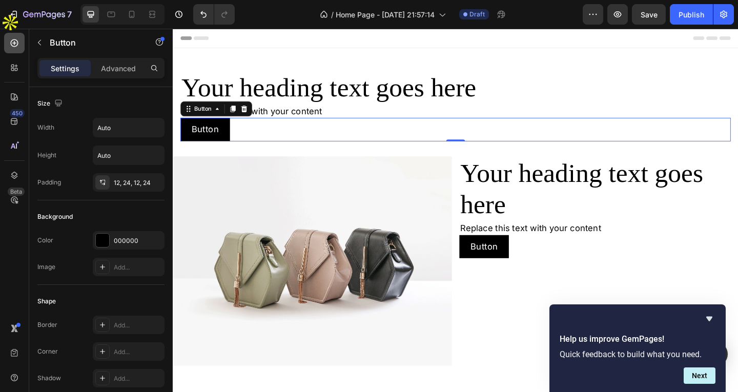
click at [10, 49] on div at bounding box center [14, 43] width 21 height 21
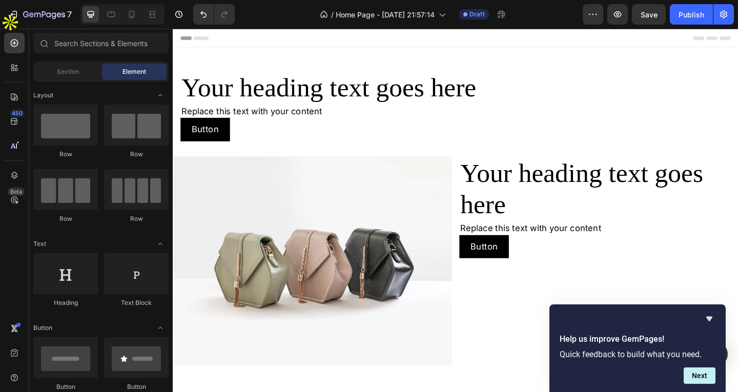
scroll to position [205, 0]
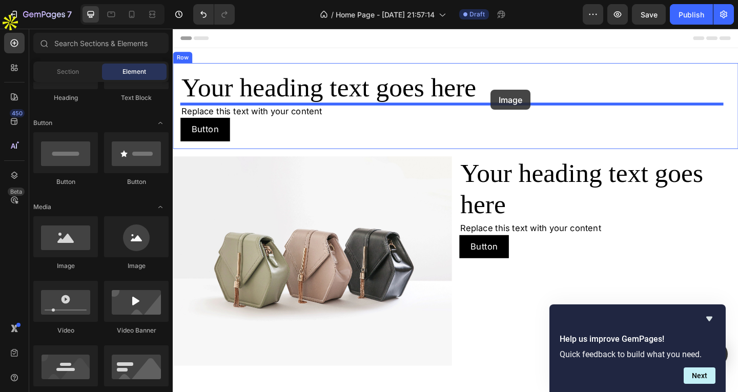
drag, startPoint x: 227, startPoint y: 276, endPoint x: 519, endPoint y: 95, distance: 343.4
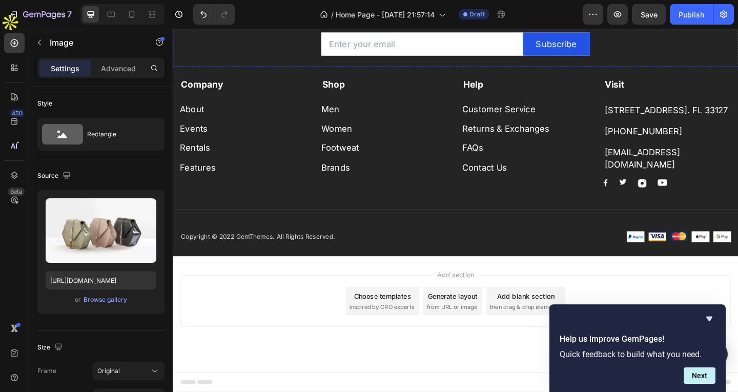
scroll to position [791, 0]
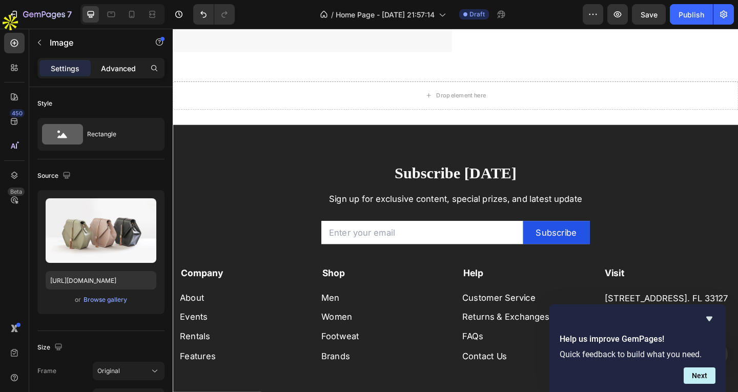
click at [112, 73] on p "Advanced" at bounding box center [118, 68] width 35 height 11
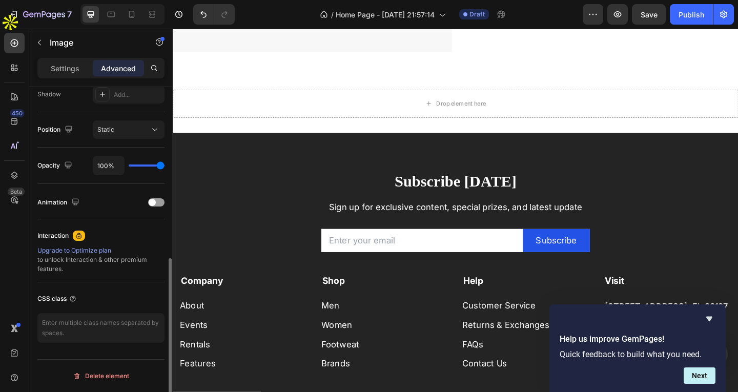
scroll to position [145, 0]
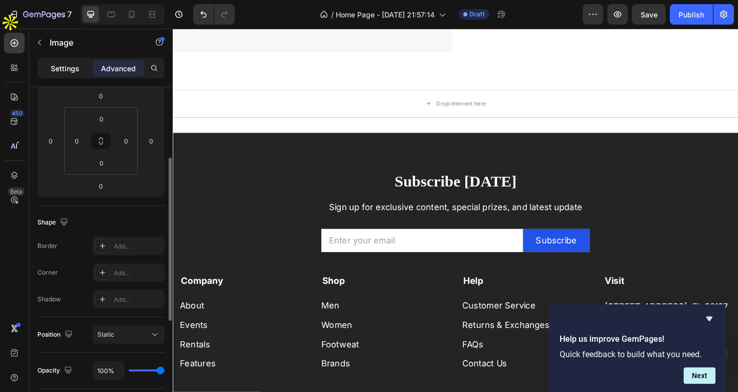
click at [70, 74] on div "Settings" at bounding box center [64, 68] width 51 height 16
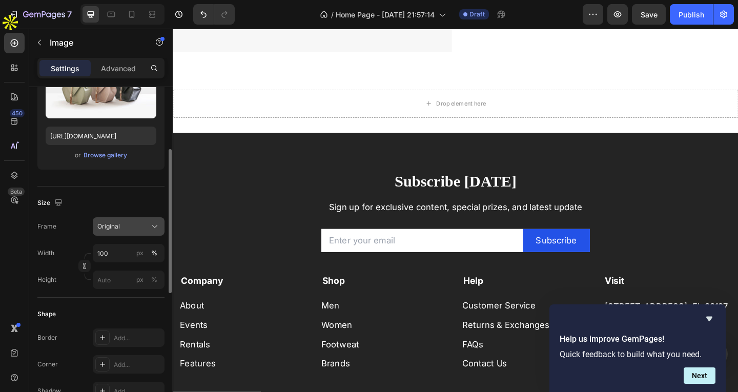
scroll to position [350, 0]
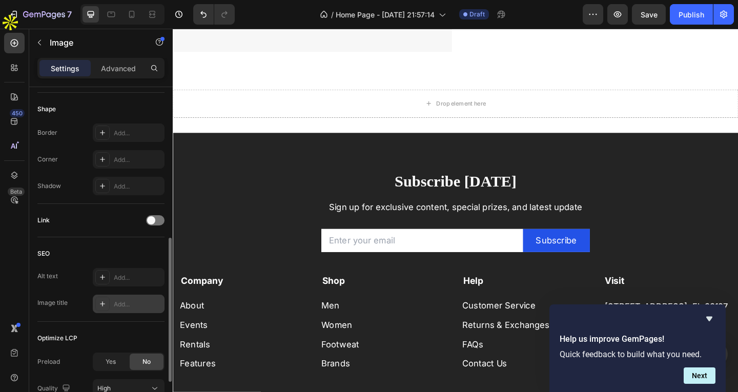
click at [123, 296] on div "Add..." at bounding box center [129, 304] width 72 height 18
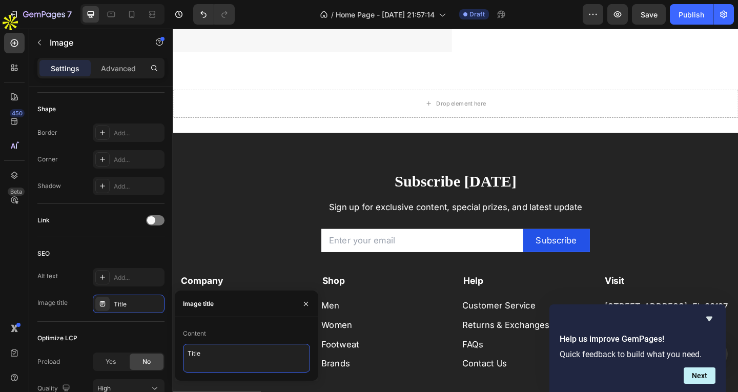
click at [199, 351] on textarea "Title" at bounding box center [246, 358] width 127 height 29
drag, startPoint x: 219, startPoint y: 354, endPoint x: 169, endPoint y: 357, distance: 50.3
click at [169, 357] on div "450 Beta Sections(15) Elements(83) Section Element Hero Section Product Detail …" at bounding box center [86, 211] width 173 height 364
drag, startPoint x: 195, startPoint y: 355, endPoint x: 179, endPoint y: 357, distance: 16.0
click at [179, 357] on div "Content watch" at bounding box center [247, 349] width 144 height 47
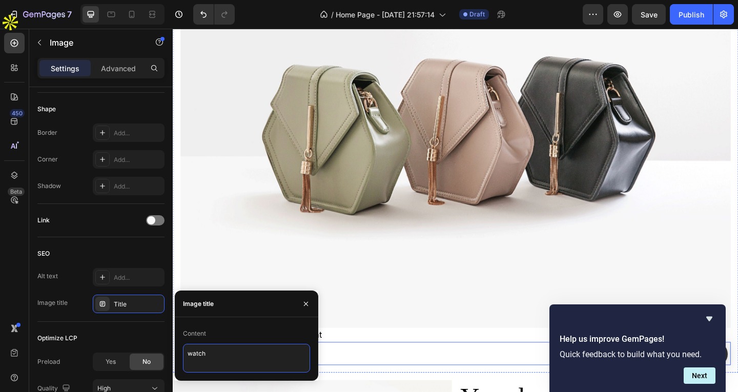
scroll to position [205, 0]
type textarea "watch"
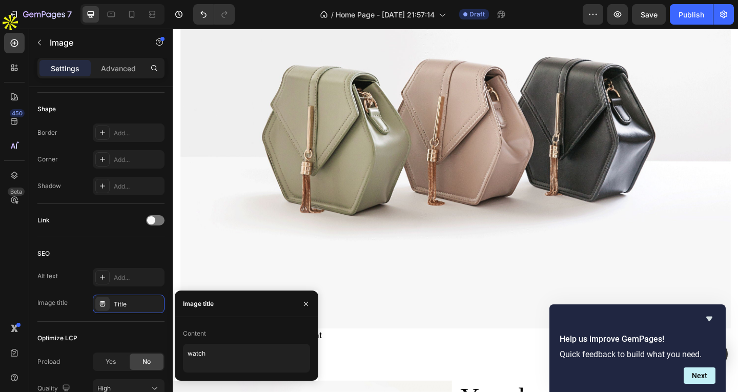
click at [293, 308] on div "Image title" at bounding box center [247, 304] width 144 height 27
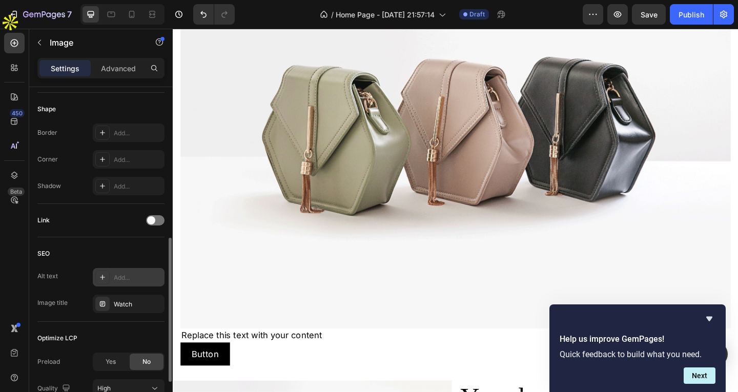
click at [126, 283] on div "Add..." at bounding box center [129, 277] width 72 height 18
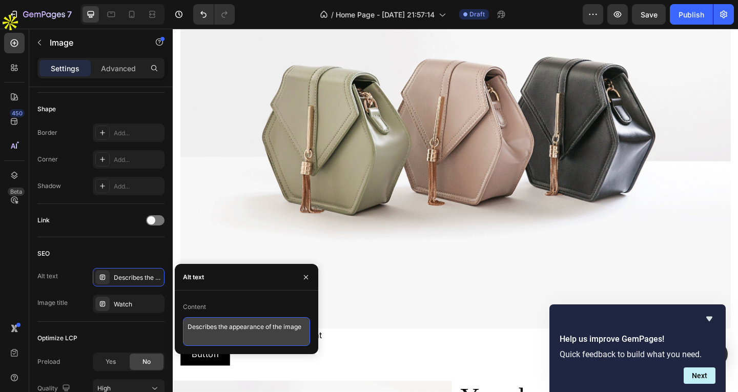
click at [222, 329] on textarea "Describes the appearance of the image" at bounding box center [246, 331] width 127 height 29
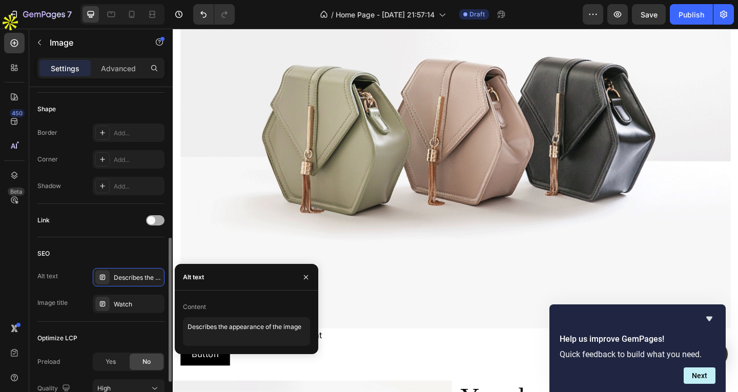
click at [160, 224] on div at bounding box center [155, 220] width 18 height 10
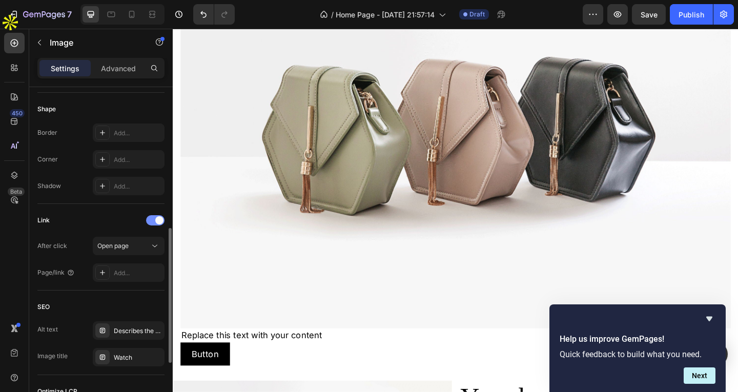
click at [156, 220] on span at bounding box center [159, 220] width 8 height 8
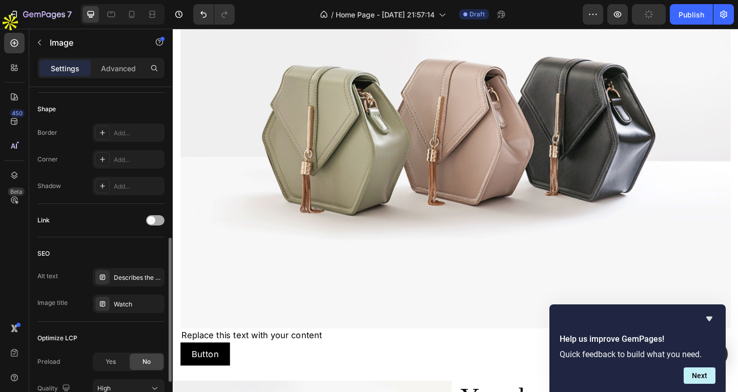
click at [156, 223] on div at bounding box center [155, 220] width 18 height 10
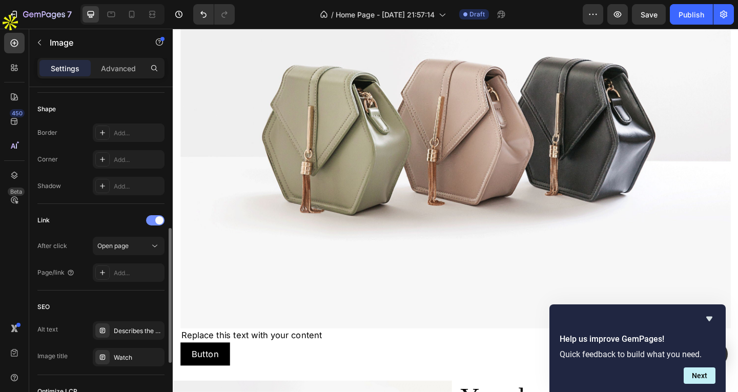
click at [156, 223] on span at bounding box center [159, 220] width 8 height 8
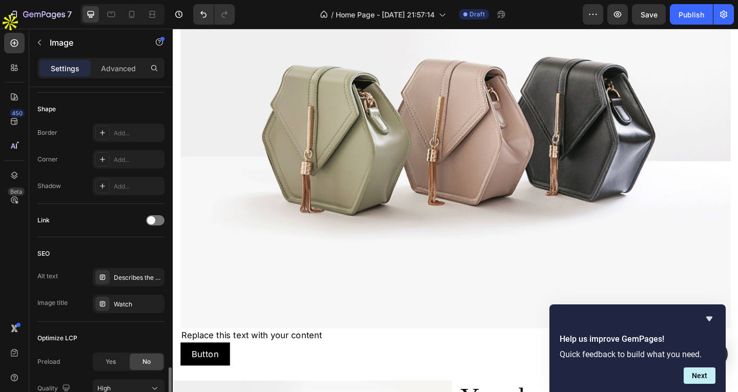
scroll to position [440, 0]
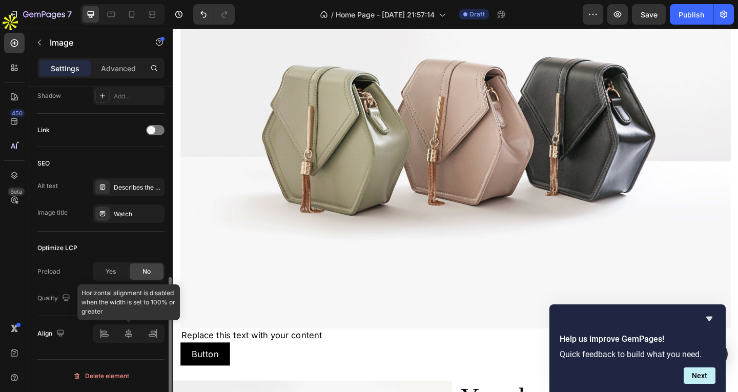
click at [129, 337] on div at bounding box center [129, 334] width 72 height 18
click at [111, 337] on div at bounding box center [129, 334] width 72 height 18
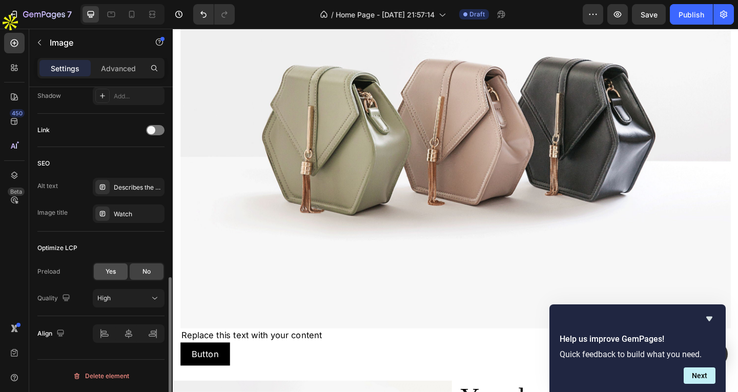
click at [110, 277] on div "Yes" at bounding box center [111, 272] width 34 height 16
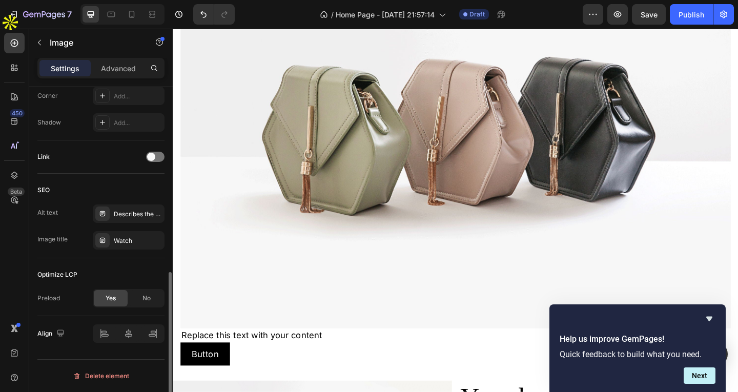
scroll to position [413, 0]
click at [141, 301] on div "No" at bounding box center [147, 298] width 34 height 16
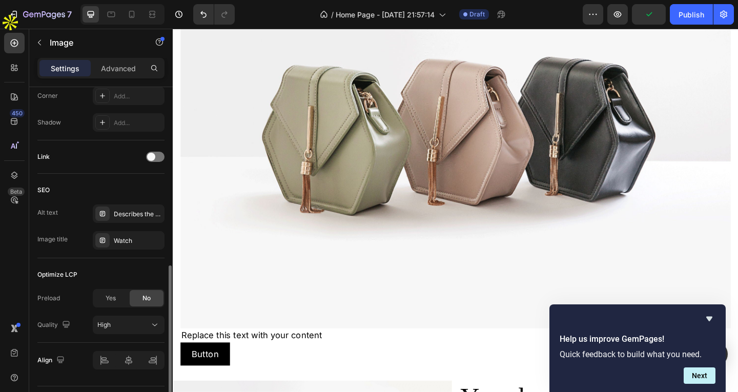
scroll to position [208, 0]
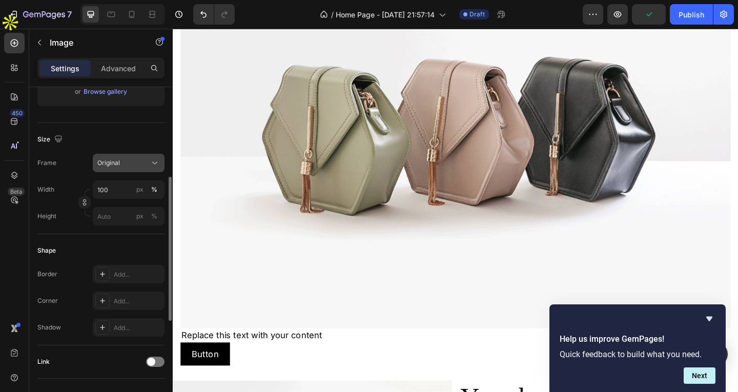
click at [130, 170] on button "Original" at bounding box center [129, 163] width 72 height 18
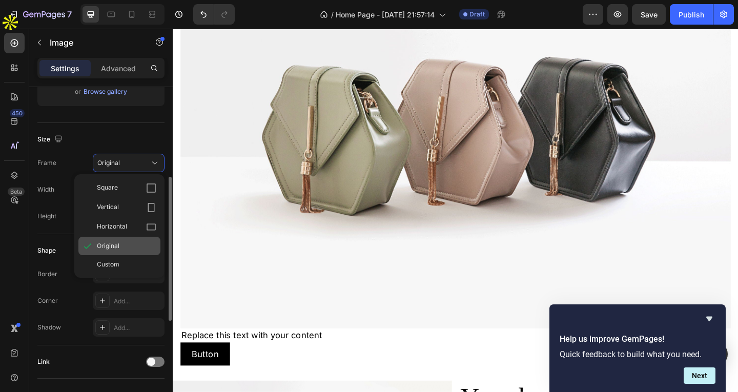
click at [131, 240] on div "Original" at bounding box center [119, 246] width 82 height 18
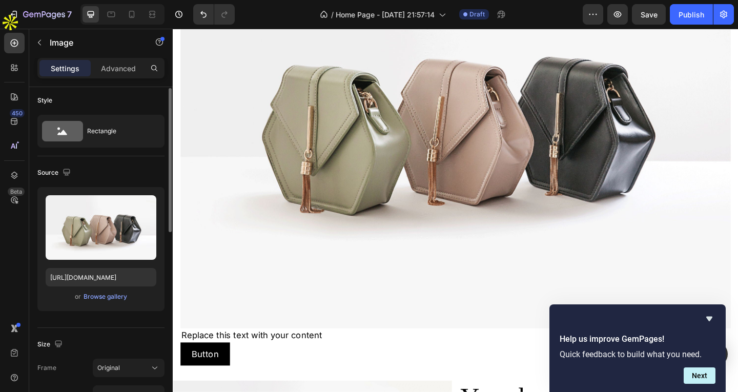
scroll to position [0, 0]
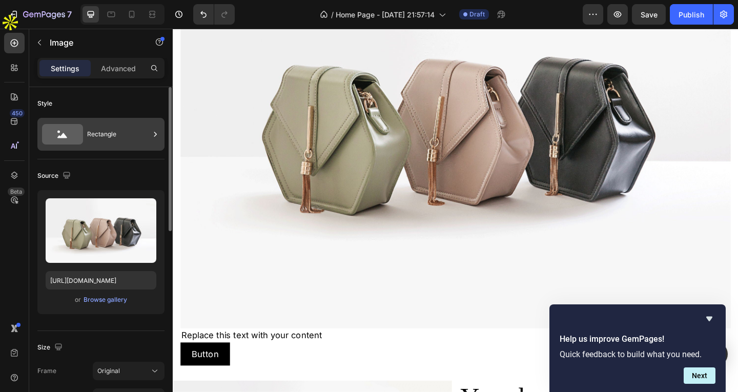
click at [87, 132] on div "Rectangle" at bounding box center [118, 135] width 63 height 24
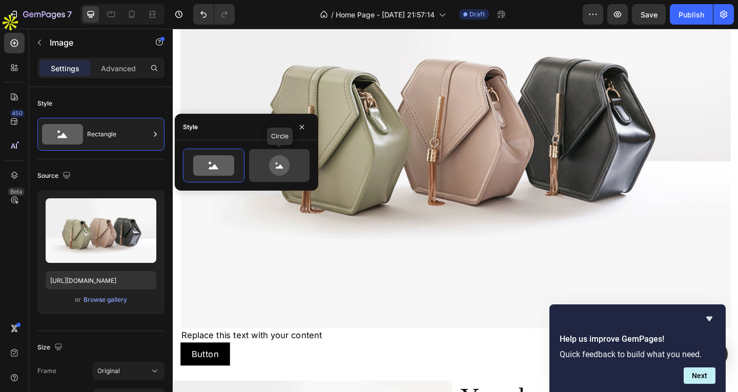
click at [263, 163] on icon at bounding box center [279, 165] width 48 height 21
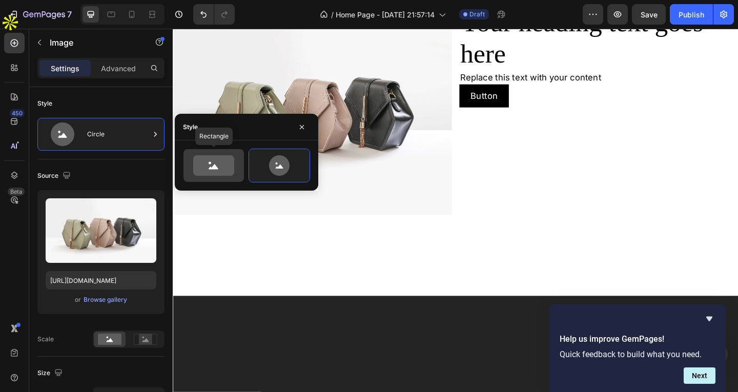
click at [215, 163] on icon at bounding box center [213, 165] width 41 height 21
type input "100"
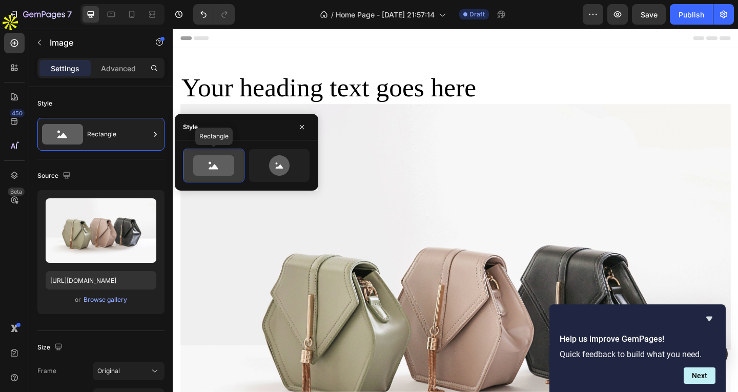
click at [214, 155] on div at bounding box center [214, 165] width 61 height 33
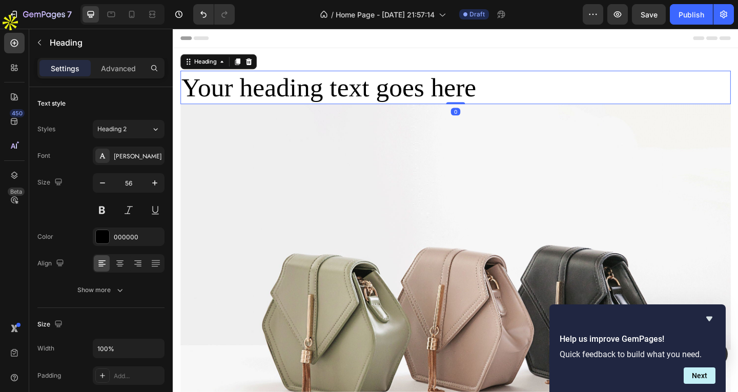
click at [366, 90] on h2 "Your heading text goes here" at bounding box center [480, 92] width 599 height 36
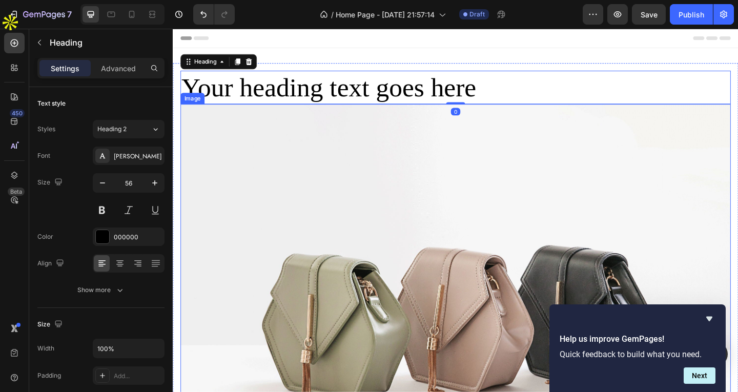
click at [366, 176] on img at bounding box center [480, 335] width 599 height 449
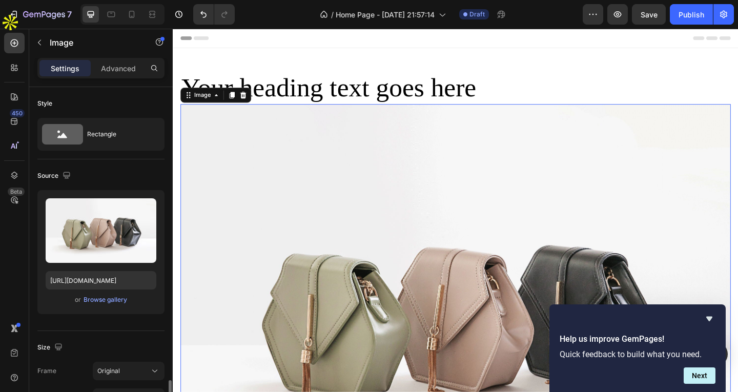
scroll to position [410, 0]
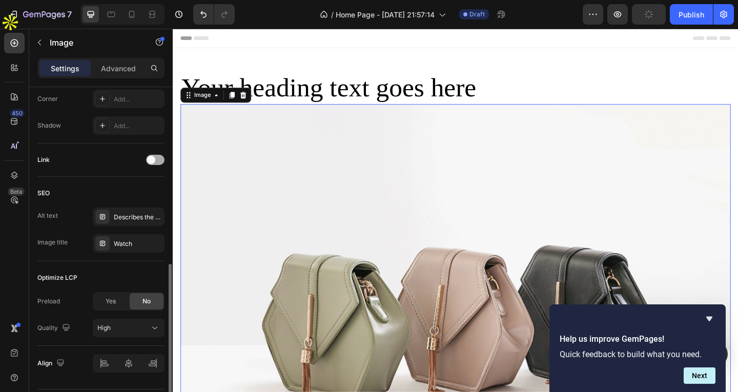
click at [154, 156] on div at bounding box center [155, 160] width 18 height 10
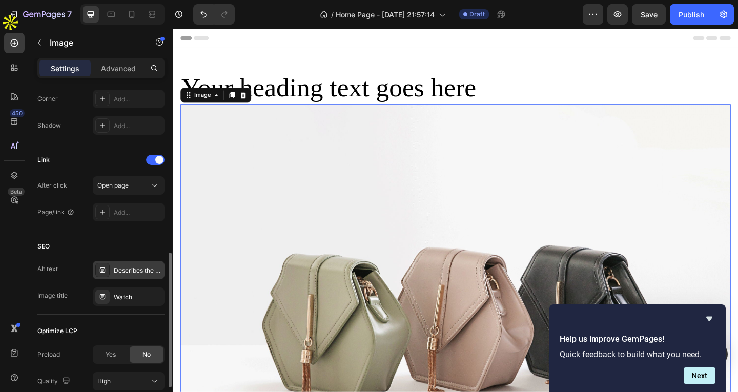
click at [114, 276] on div "Describes the appearance of the image" at bounding box center [129, 270] width 72 height 18
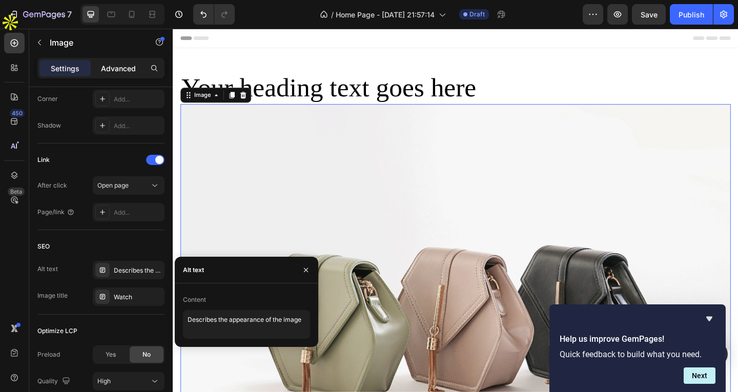
click at [117, 65] on p "Advanced" at bounding box center [118, 68] width 35 height 11
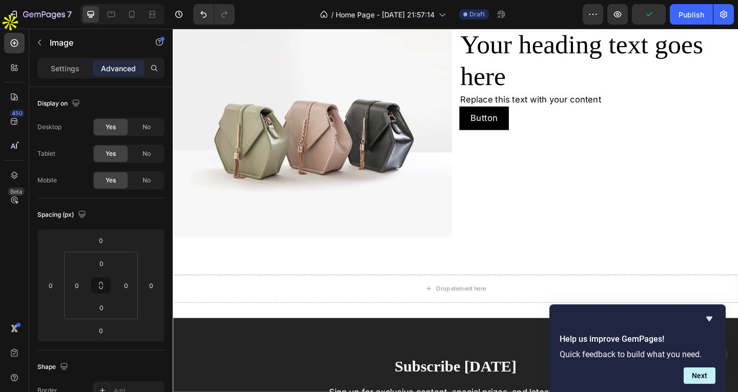
scroll to position [820, 0]
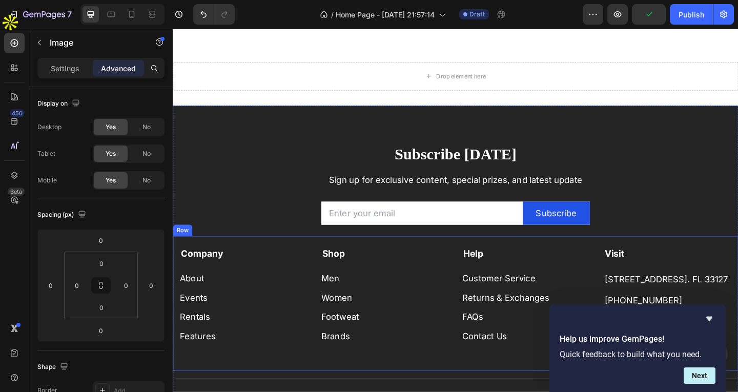
click at [351, 284] on div "Men Button" at bounding box center [403, 294] width 139 height 25
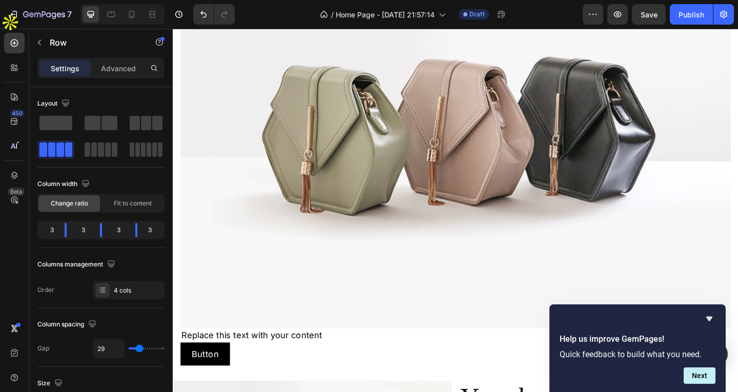
scroll to position [0, 0]
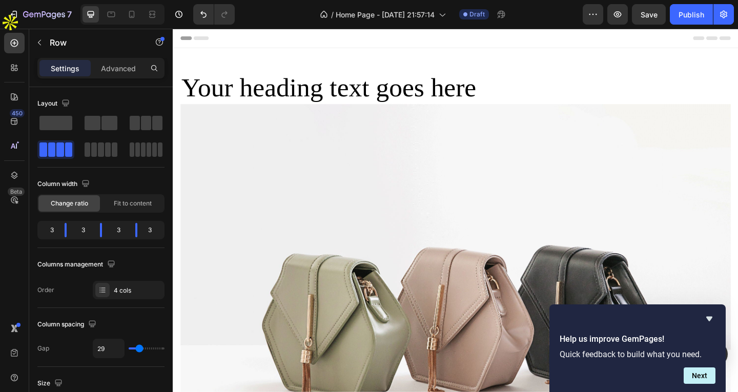
drag, startPoint x: 301, startPoint y: 43, endPoint x: 304, endPoint y: 30, distance: 13.1
click at [301, 43] on div "Header" at bounding box center [480, 39] width 599 height 21
